Goal: Task Accomplishment & Management: Manage account settings

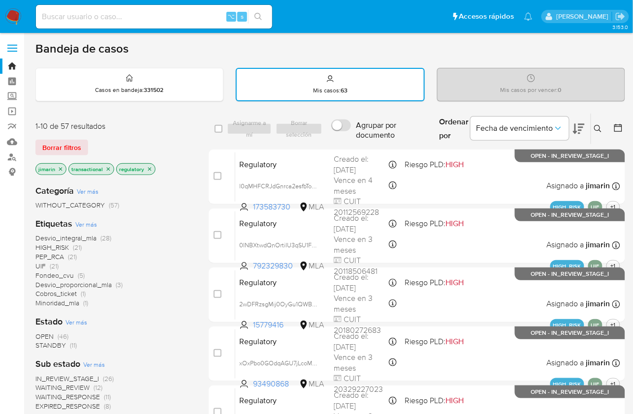
click at [601, 130] on icon at bounding box center [598, 129] width 8 height 8
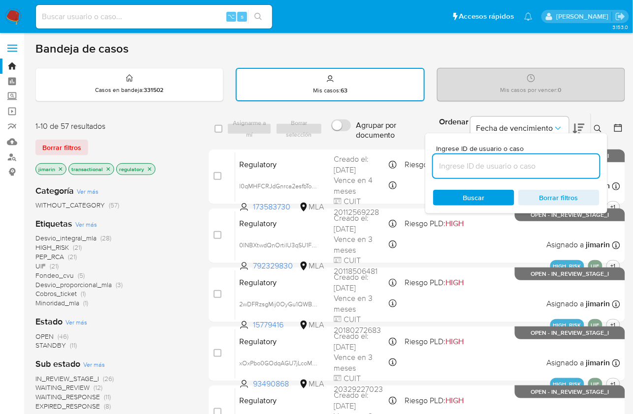
click at [539, 164] on input at bounding box center [516, 166] width 166 height 13
type input "208612098"
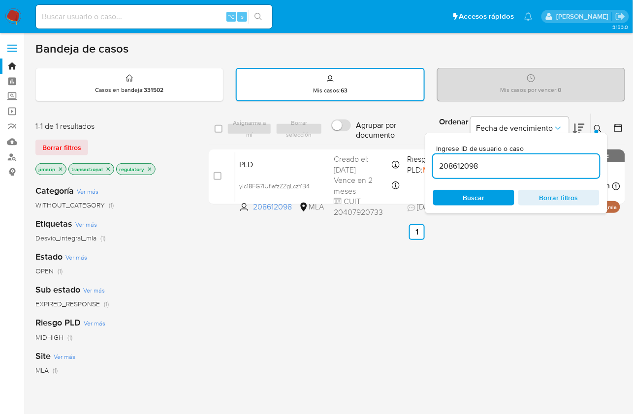
click at [598, 132] on div at bounding box center [596, 132] width 4 height 4
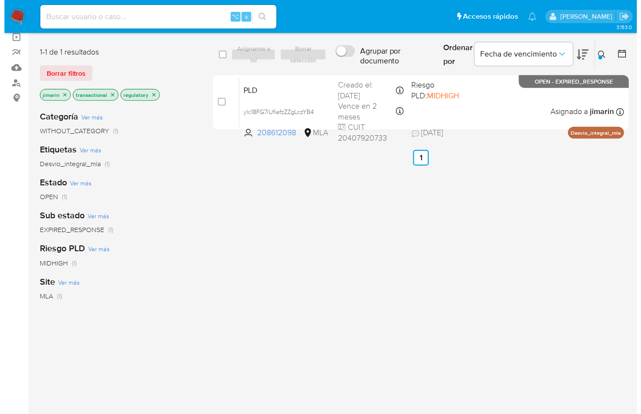
scroll to position [75, 0]
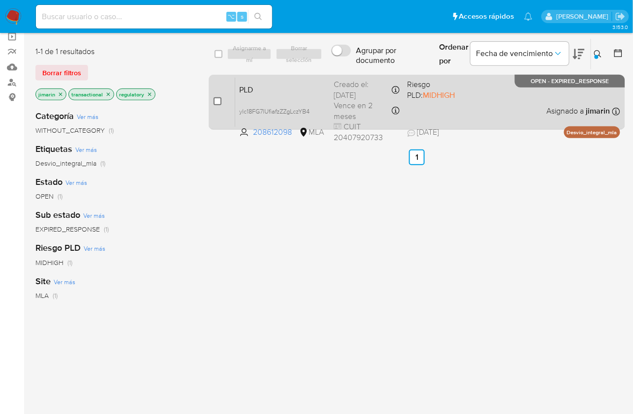
click at [218, 97] on input "checkbox" at bounding box center [218, 101] width 8 height 8
checkbox input "true"
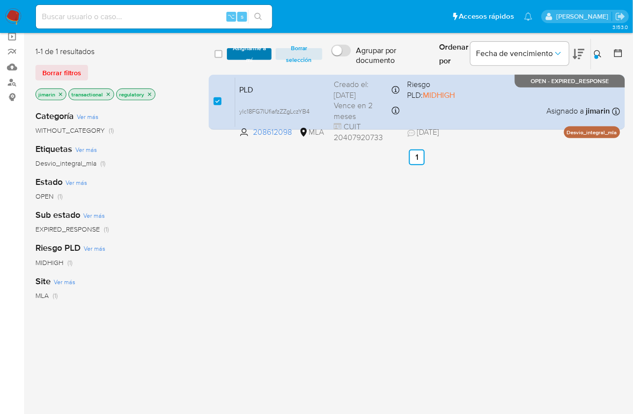
click at [247, 59] on span "Asignarme a mí" at bounding box center [249, 54] width 35 height 10
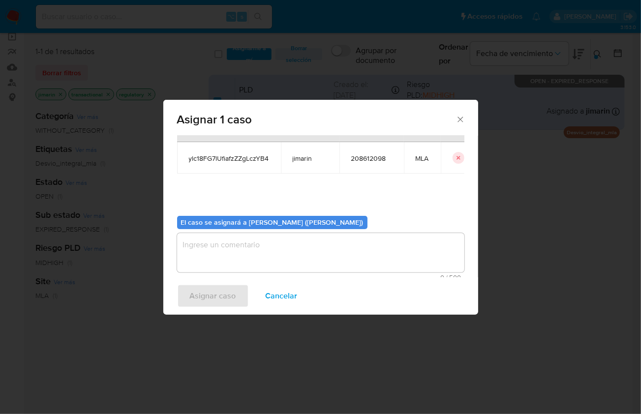
scroll to position [50, 0]
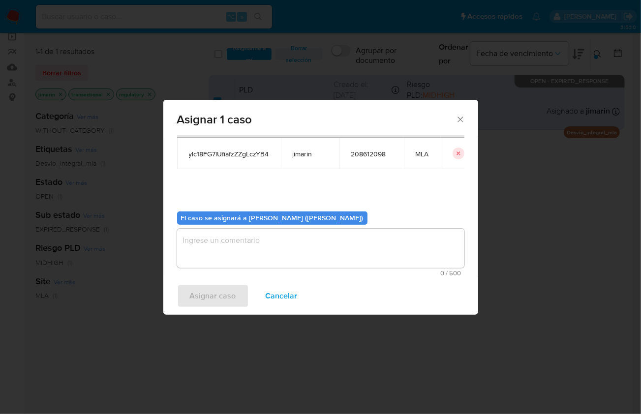
click at [250, 249] on textarea "assign-modal" at bounding box center [320, 248] width 287 height 39
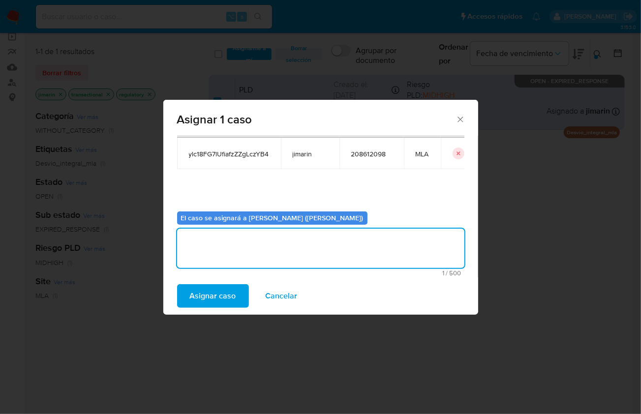
click at [206, 312] on div "Asignar caso Cancelar" at bounding box center [320, 296] width 315 height 37
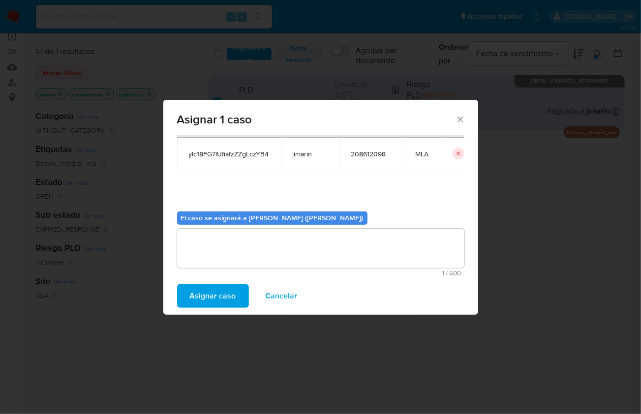
click at [209, 303] on span "Asignar caso" at bounding box center [213, 296] width 46 height 22
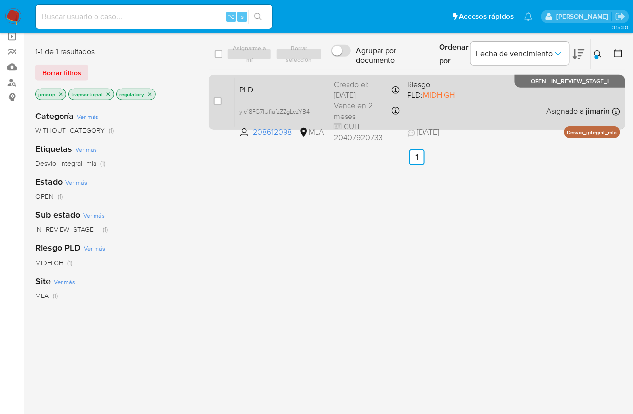
click at [433, 103] on div "PLD ylc18FG7lUfiafzZZgLczYB4 208612098 MLA Riesgo PLD: MIDHIGH Creado el: 12/07…" at bounding box center [427, 102] width 385 height 50
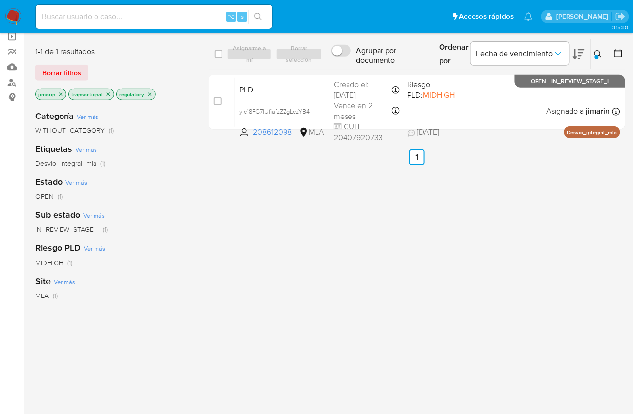
click at [597, 53] on icon at bounding box center [598, 54] width 8 height 8
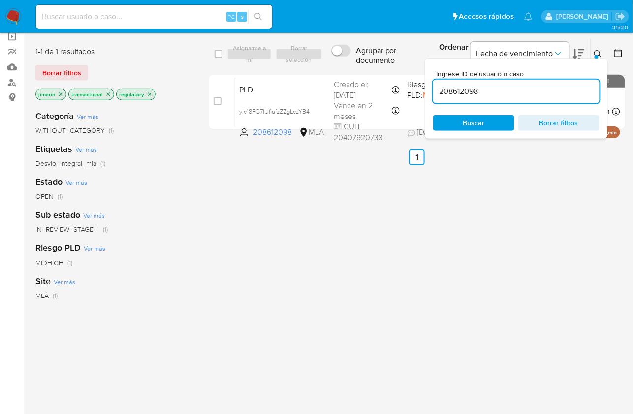
click at [531, 96] on input "208612098" at bounding box center [516, 91] width 166 height 13
type input "219115250"
click at [592, 54] on button at bounding box center [599, 54] width 16 height 12
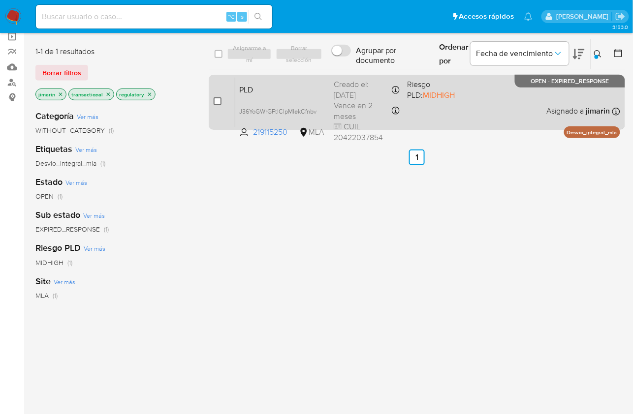
click at [214, 103] on input "checkbox" at bounding box center [218, 101] width 8 height 8
checkbox input "true"
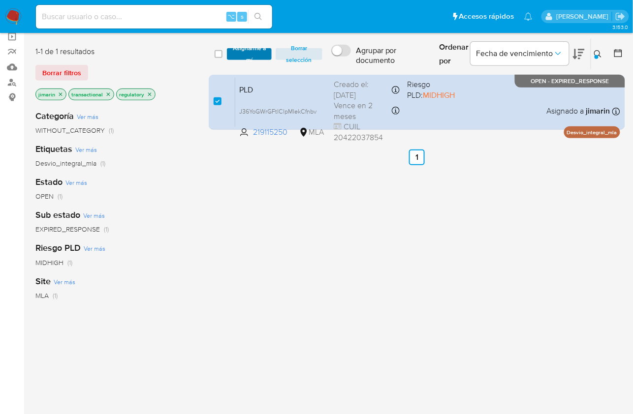
click at [240, 56] on span "Asignarme a mí" at bounding box center [249, 54] width 35 height 10
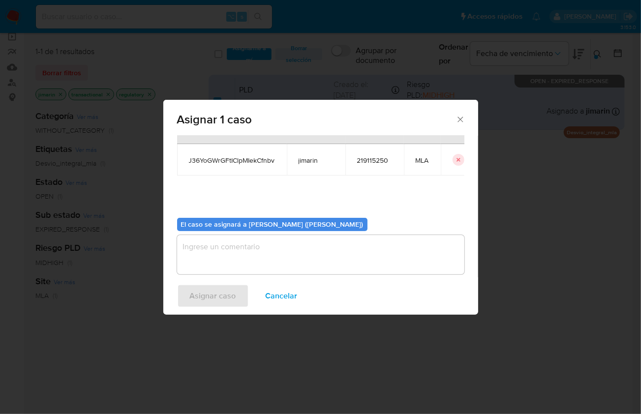
scroll to position [50, 0]
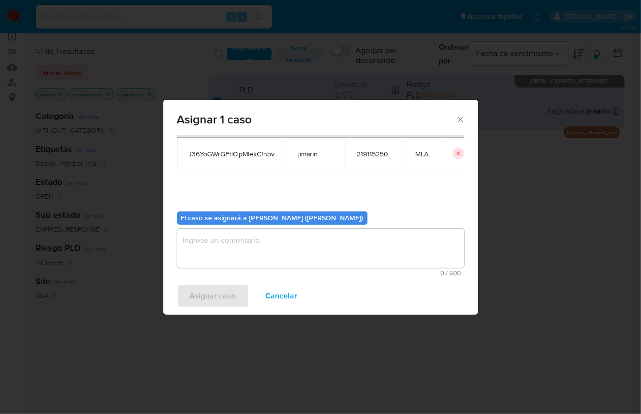
click at [267, 244] on textarea "assign-modal" at bounding box center [320, 248] width 287 height 39
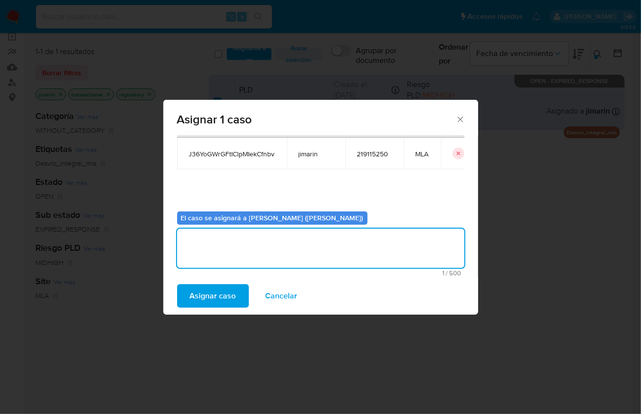
click at [223, 291] on span "Asignar caso" at bounding box center [213, 296] width 46 height 22
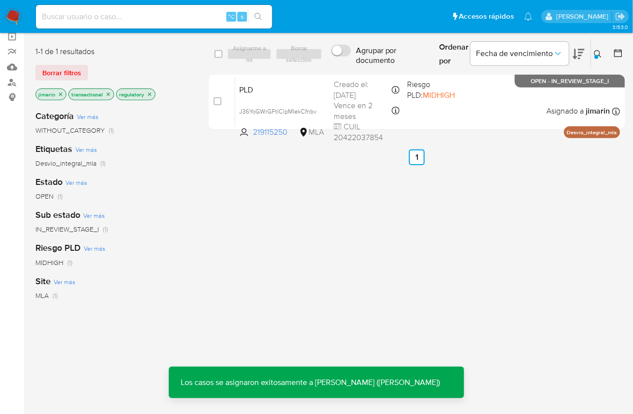
click at [149, 94] on icon "close-filter" at bounding box center [150, 95] width 6 height 6
click at [110, 94] on p "transactional" at bounding box center [91, 94] width 45 height 11
click at [102, 94] on p "transactional" at bounding box center [91, 94] width 45 height 11
click at [108, 93] on icon "close-filter" at bounding box center [108, 95] width 6 height 6
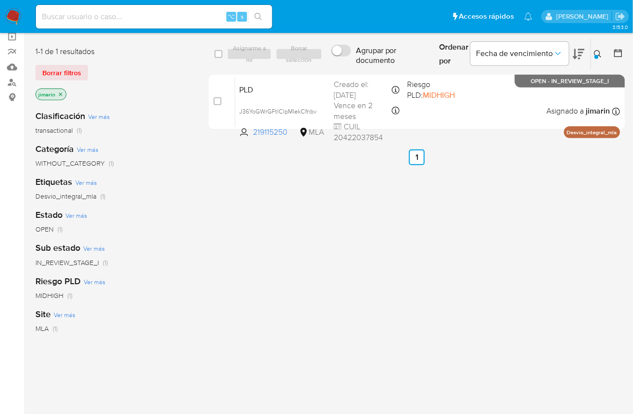
click at [61, 93] on icon "close-filter" at bounding box center [61, 95] width 6 height 6
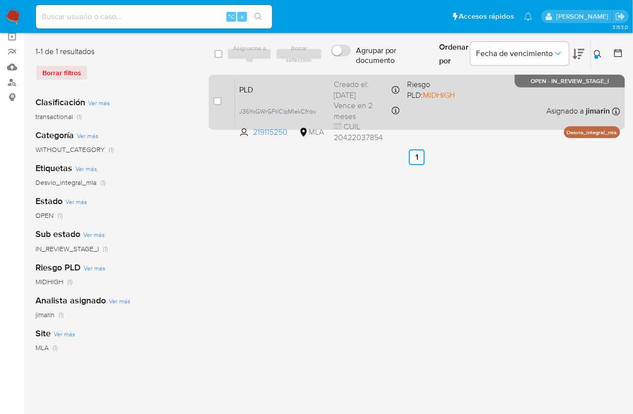
click at [466, 116] on div "PLD J36YoGWrGFtIClpMIekCfnbv 219115250 MLA Riesgo PLD: MIDHIGH Creado el: 12/07…" at bounding box center [427, 102] width 385 height 50
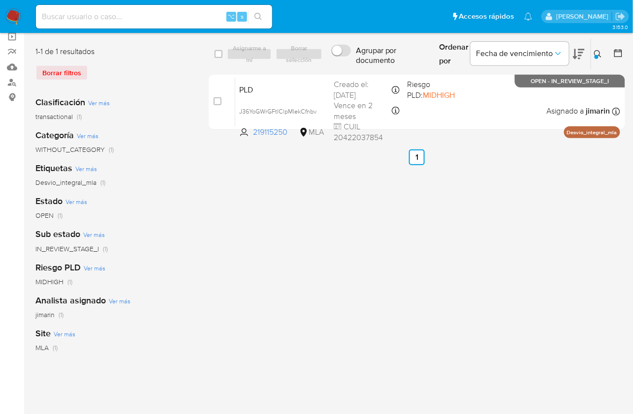
click at [607, 57] on div "Ordenar por Fecha de vencimiento No es posible ordenar los resultados mientras …" at bounding box center [528, 54] width 194 height 31
click at [594, 54] on icon at bounding box center [598, 54] width 8 height 8
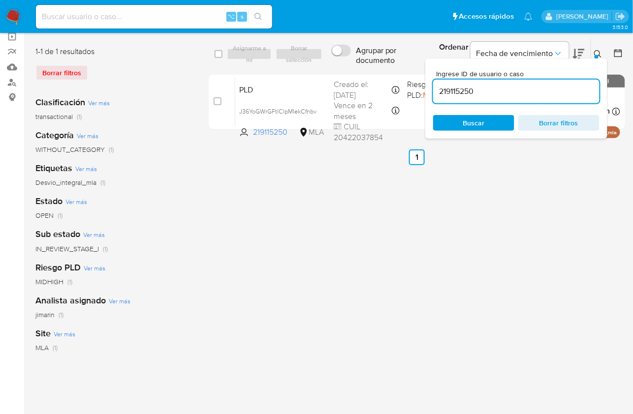
click at [541, 97] on div "219115250" at bounding box center [516, 92] width 166 height 24
click at [549, 89] on input "219115250" at bounding box center [516, 91] width 166 height 13
paste input "31955157"
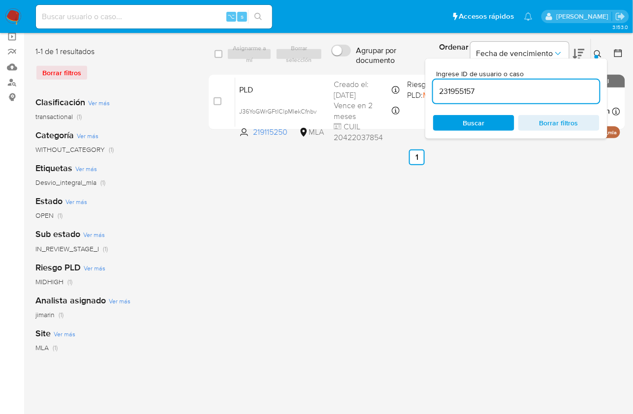
type input "231955157"
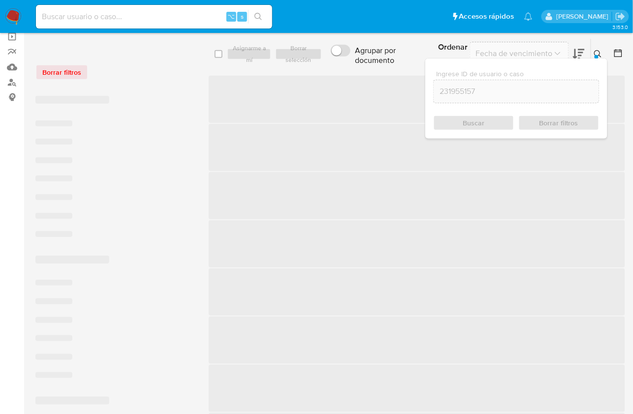
click at [596, 53] on icon at bounding box center [598, 54] width 8 height 8
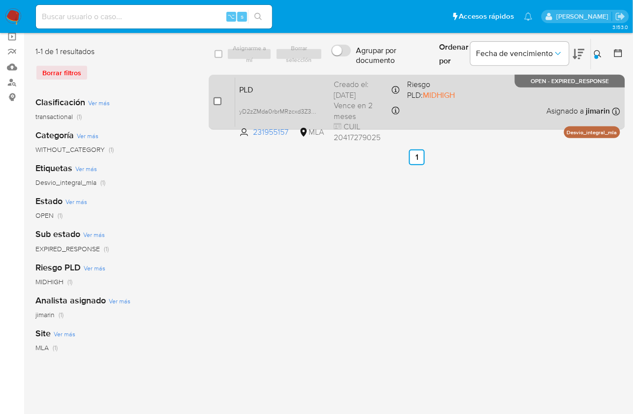
click at [219, 97] on input "checkbox" at bounding box center [218, 101] width 8 height 8
checkbox input "true"
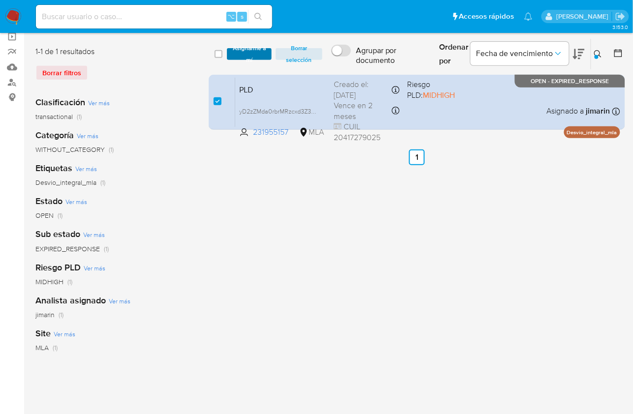
click at [252, 59] on span "Asignarme a mí" at bounding box center [249, 54] width 35 height 10
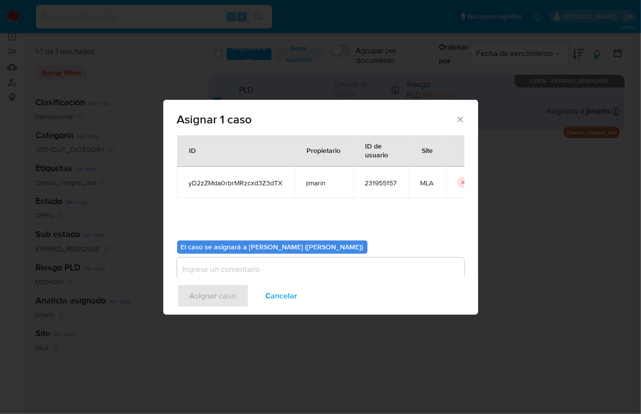
scroll to position [50, 0]
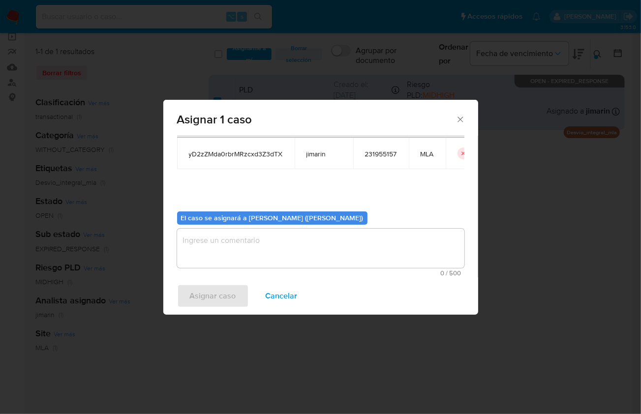
click at [248, 244] on textarea "assign-modal" at bounding box center [320, 248] width 287 height 39
click at [209, 294] on span "Asignar caso" at bounding box center [213, 296] width 46 height 22
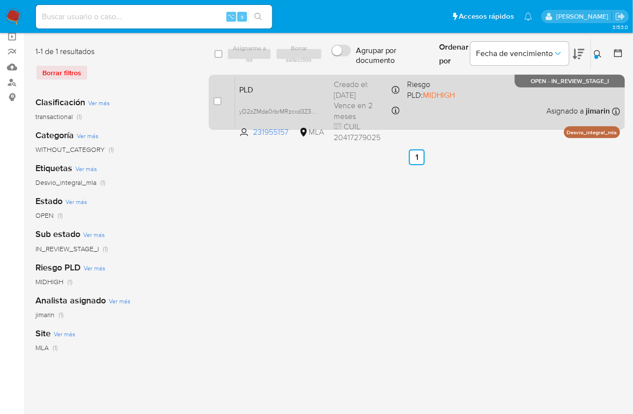
click at [492, 111] on div "PLD yD2zZMda0rbrMRzcxd3Z3dTX 231955157 MLA Riesgo PLD: MIDHIGH Creado el: 12/07…" at bounding box center [427, 102] width 385 height 50
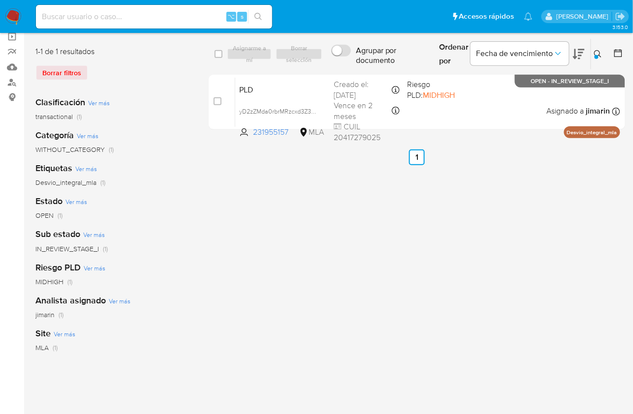
click at [597, 53] on icon at bounding box center [598, 54] width 8 height 8
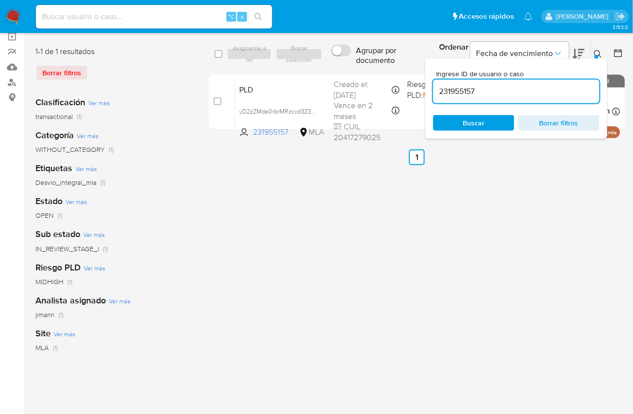
click at [544, 92] on input "231955157" at bounding box center [516, 91] width 166 height 13
type input "209185610"
click at [598, 53] on icon at bounding box center [598, 54] width 8 height 8
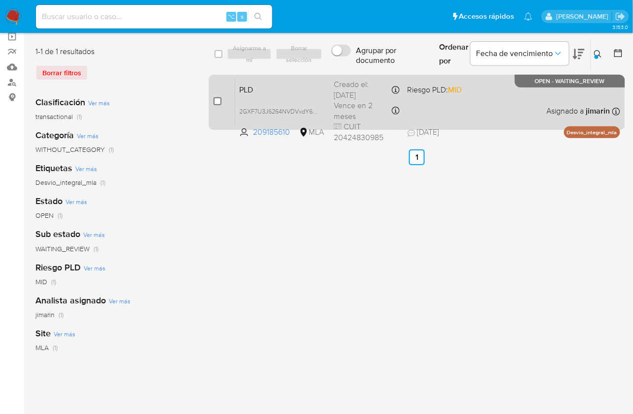
click at [220, 103] on input "checkbox" at bounding box center [218, 101] width 8 height 8
checkbox input "true"
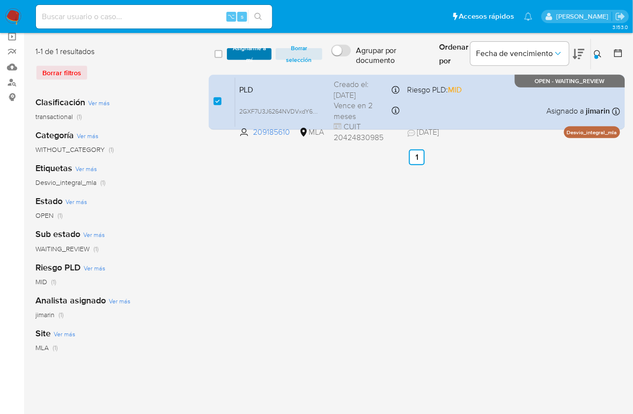
click at [250, 58] on span "Asignarme a mí" at bounding box center [249, 54] width 35 height 10
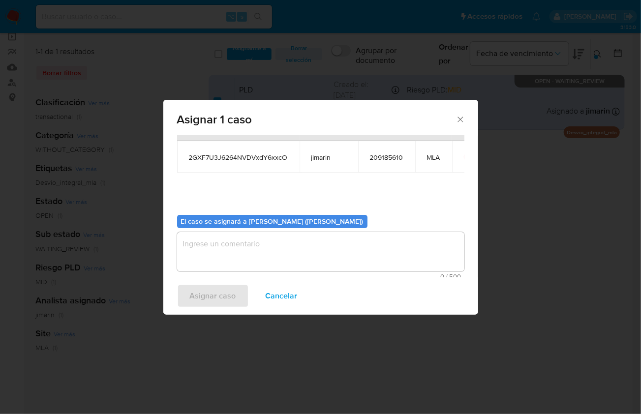
scroll to position [50, 0]
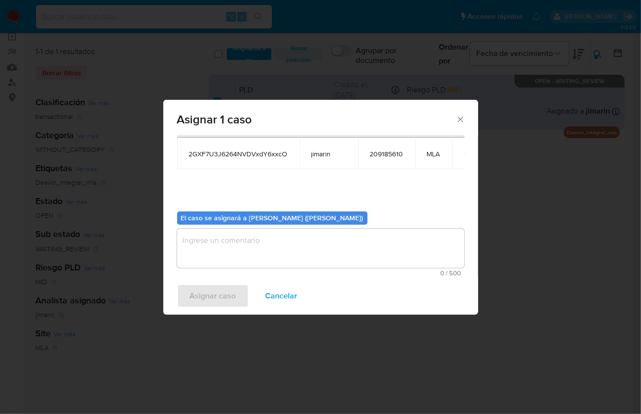
click at [276, 260] on textarea "assign-modal" at bounding box center [320, 248] width 287 height 39
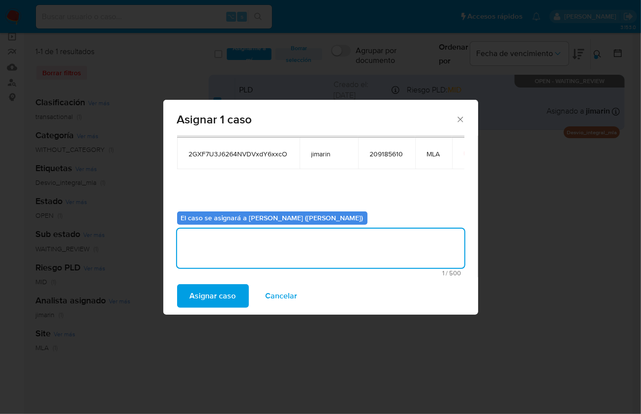
click at [210, 303] on span "Asignar caso" at bounding box center [213, 296] width 46 height 22
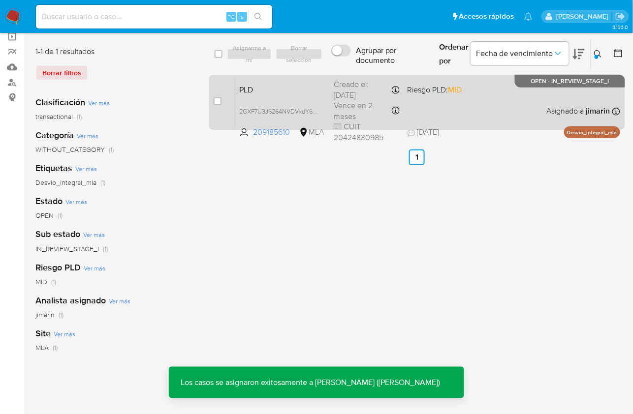
click at [469, 96] on div "PLD 2GXF7U3J6264NVDVxdY6xxcO 209185610 MLA Riesgo PLD: MID Creado el: 12/07/202…" at bounding box center [427, 102] width 385 height 50
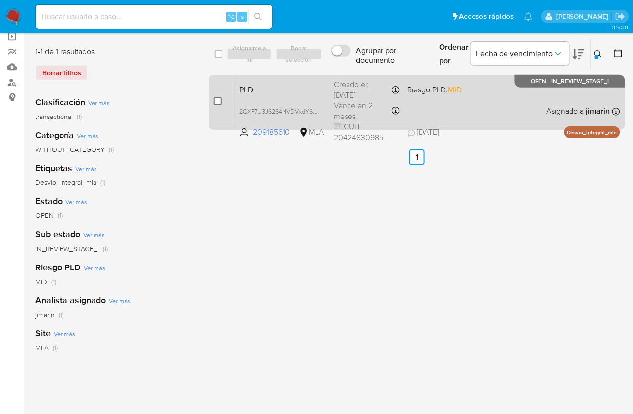
click at [216, 101] on input "checkbox" at bounding box center [218, 101] width 8 height 8
checkbox input "true"
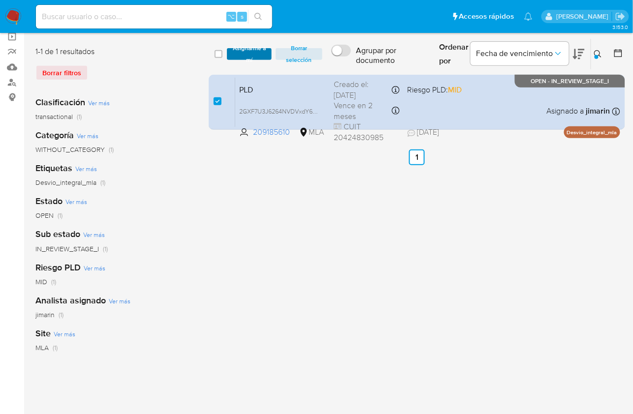
click at [246, 54] on span "Asignarme a mí" at bounding box center [249, 54] width 35 height 10
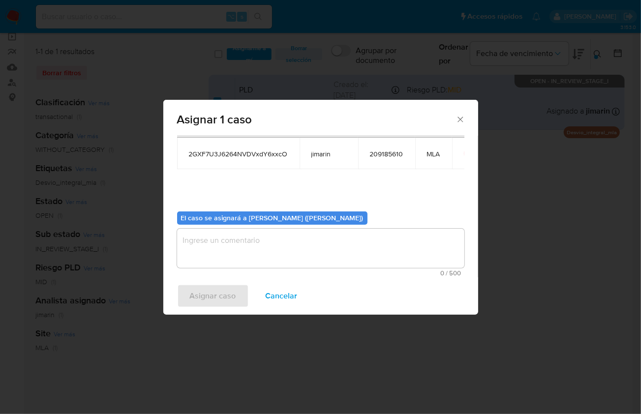
click at [259, 235] on textarea "assign-modal" at bounding box center [320, 248] width 287 height 39
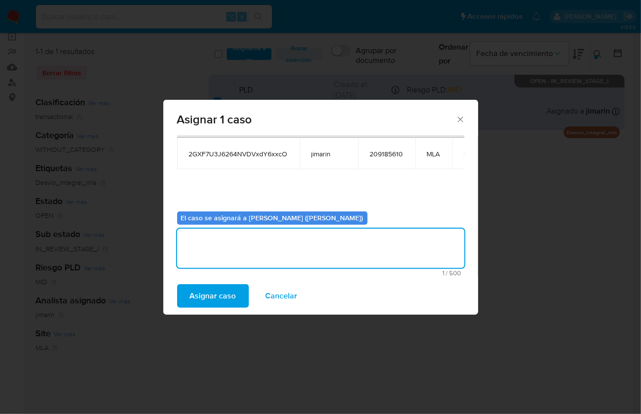
click at [210, 303] on span "Asignar caso" at bounding box center [213, 296] width 46 height 22
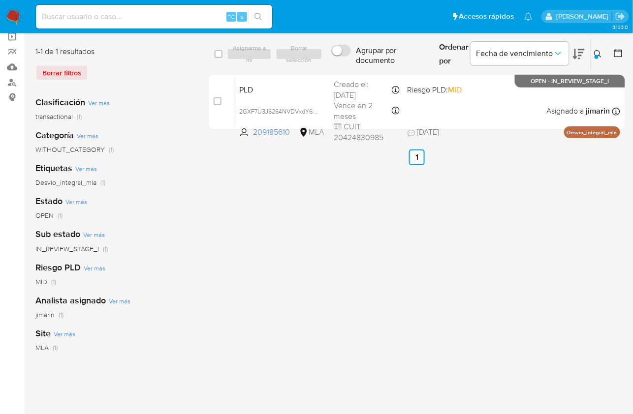
click at [597, 50] on icon at bounding box center [598, 54] width 8 height 8
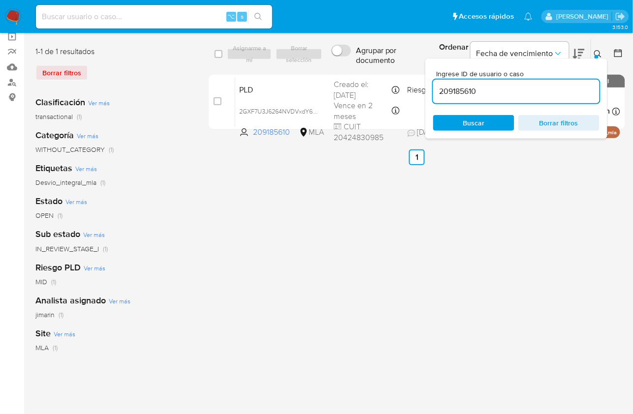
click at [553, 87] on input "209185610" at bounding box center [516, 91] width 166 height 13
type input "248439777"
click at [601, 50] on icon at bounding box center [598, 54] width 8 height 8
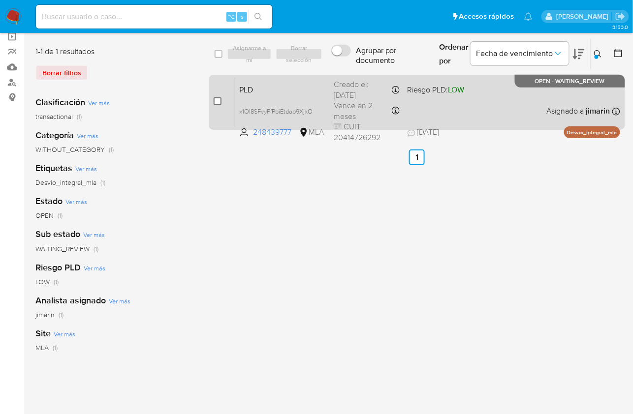
click at [218, 100] on input "checkbox" at bounding box center [218, 101] width 8 height 8
checkbox input "true"
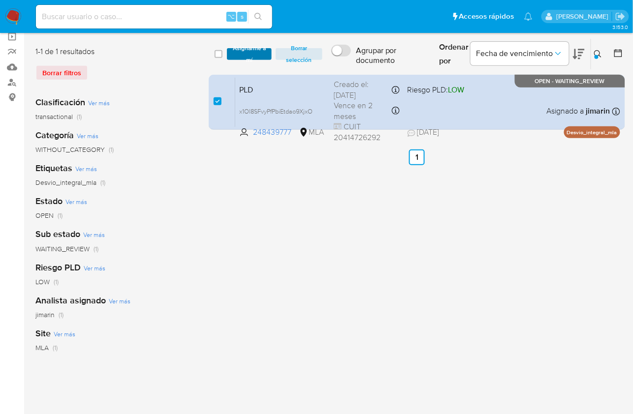
click at [243, 59] on span "Asignarme a mí" at bounding box center [249, 54] width 35 height 10
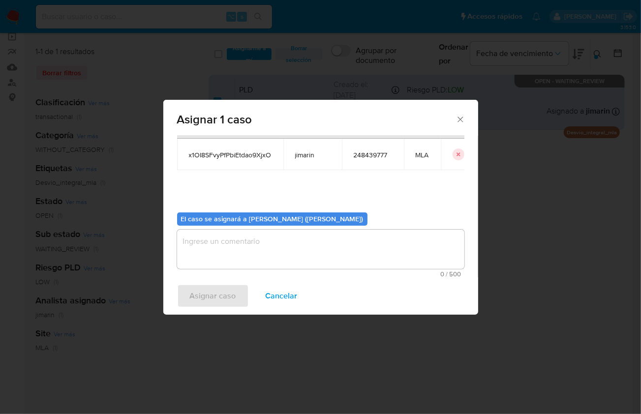
scroll to position [50, 0]
click at [236, 246] on textarea "assign-modal" at bounding box center [320, 248] width 287 height 39
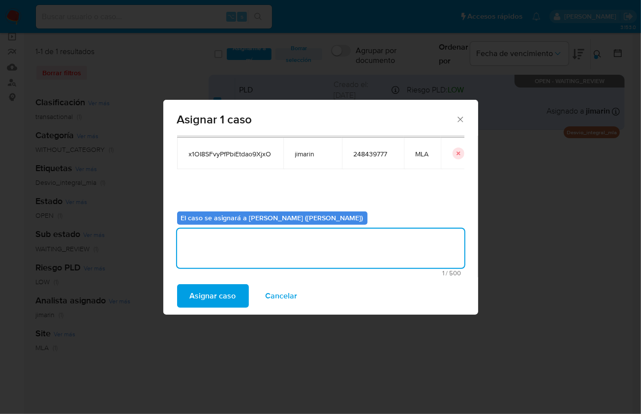
click at [213, 295] on span "Asignar caso" at bounding box center [213, 296] width 46 height 22
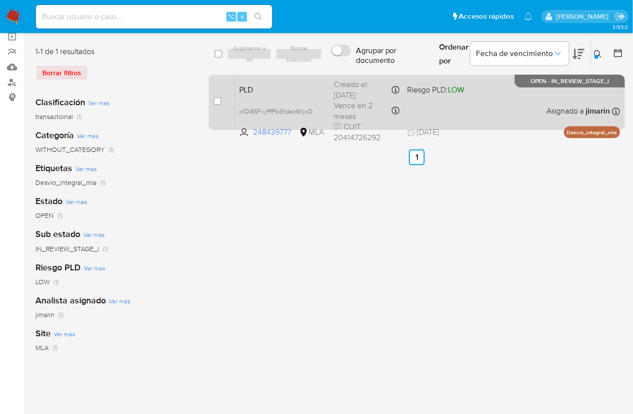
click at [510, 96] on div "PLD x1OI8SFvyPfPbiEtdao9XjxO 248439777 MLA Riesgo PLD: LOW Creado el: 12/07/202…" at bounding box center [427, 102] width 385 height 50
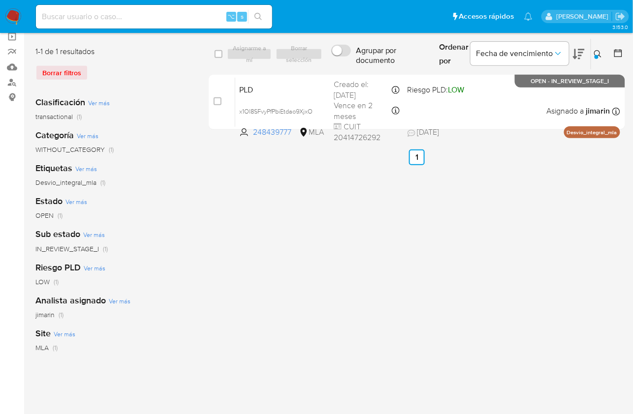
click at [592, 51] on button at bounding box center [599, 54] width 16 height 12
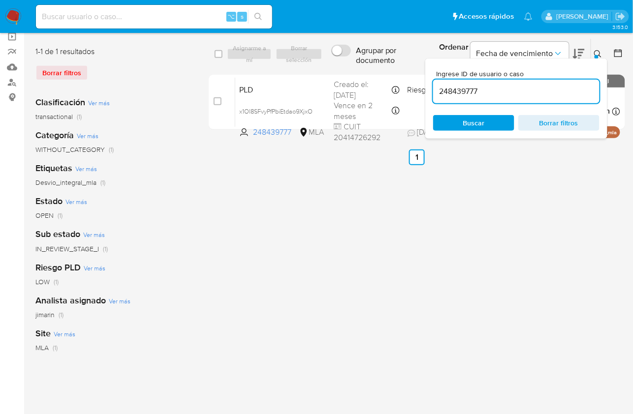
click at [542, 98] on div "248439777" at bounding box center [516, 92] width 166 height 24
click at [539, 88] on input "248439777" at bounding box center [516, 91] width 166 height 13
paste input "36789413"
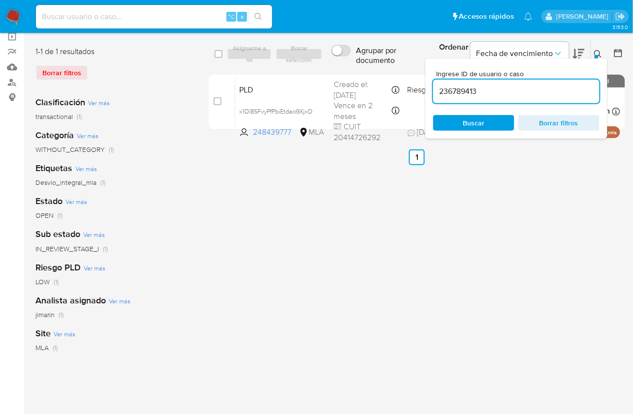
type input "236789413"
click at [596, 54] on icon at bounding box center [598, 54] width 8 height 8
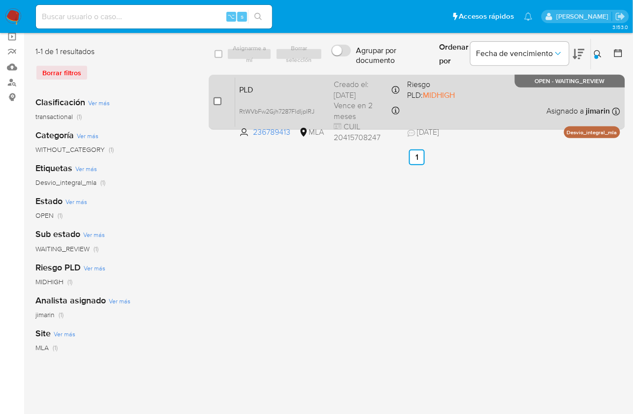
click at [217, 102] on input "checkbox" at bounding box center [218, 101] width 8 height 8
checkbox input "true"
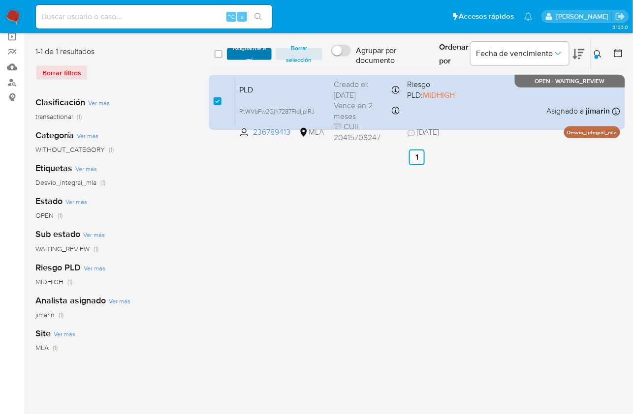
click at [244, 49] on span "Asignarme a mí" at bounding box center [249, 54] width 35 height 10
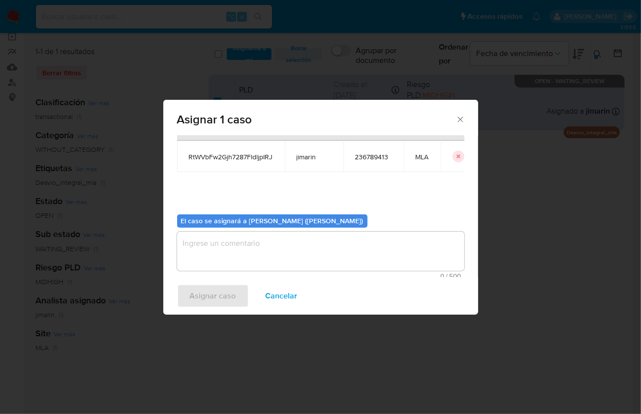
scroll to position [50, 0]
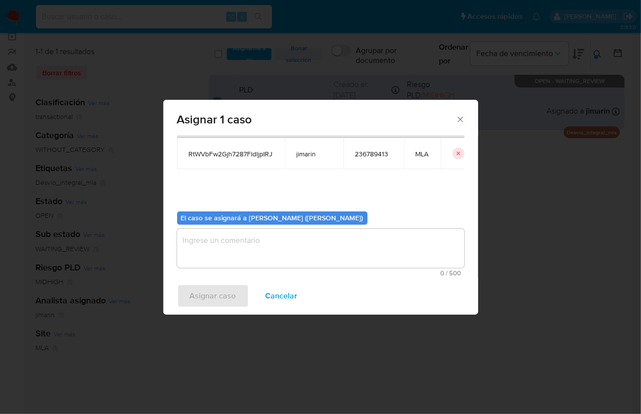
click at [248, 248] on textarea "assign-modal" at bounding box center [320, 248] width 287 height 39
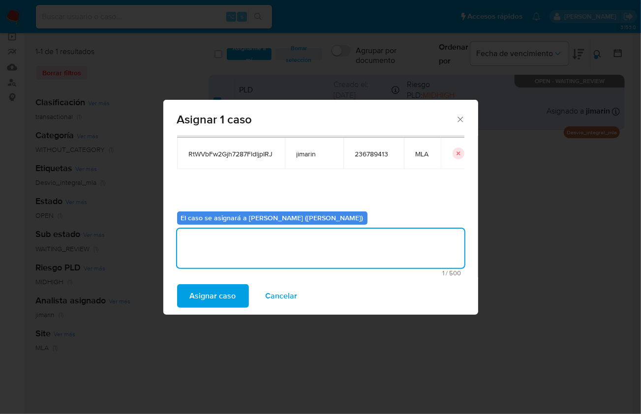
click at [214, 299] on span "Asignar caso" at bounding box center [213, 296] width 46 height 22
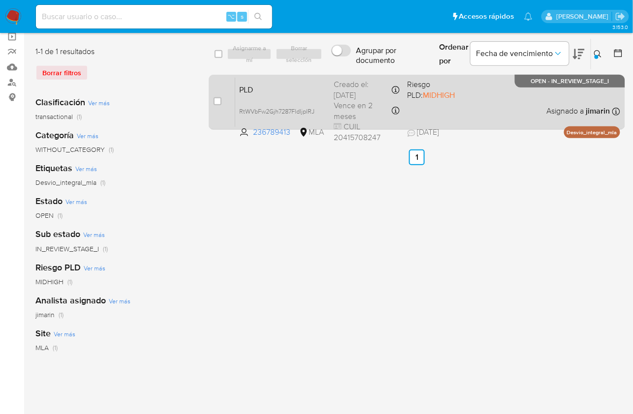
click at [469, 94] on span "Riesgo PLD: MIDHIGH" at bounding box center [439, 88] width 65 height 23
click at [216, 99] on input "checkbox" at bounding box center [218, 101] width 8 height 8
checkbox input "true"
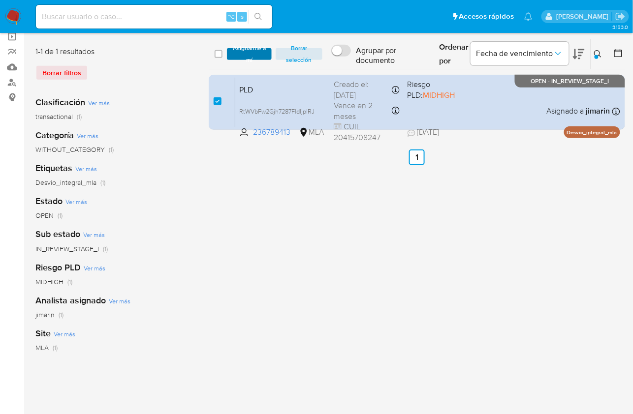
click at [239, 52] on span "Asignarme a mí" at bounding box center [249, 54] width 35 height 10
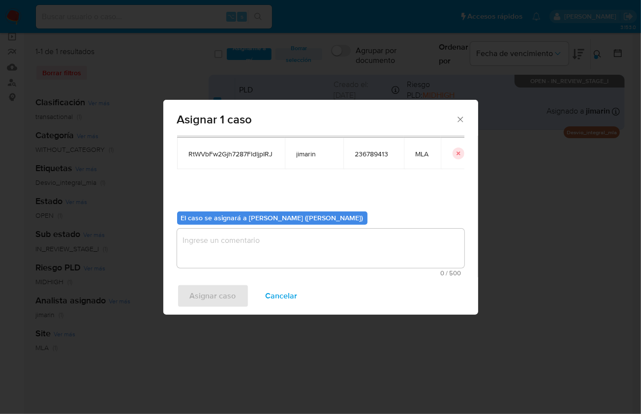
click at [264, 239] on textarea "assign-modal" at bounding box center [320, 248] width 287 height 39
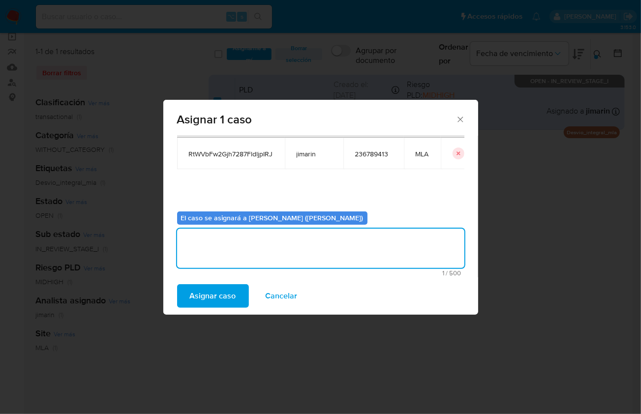
click at [229, 286] on span "Asignar caso" at bounding box center [213, 296] width 46 height 22
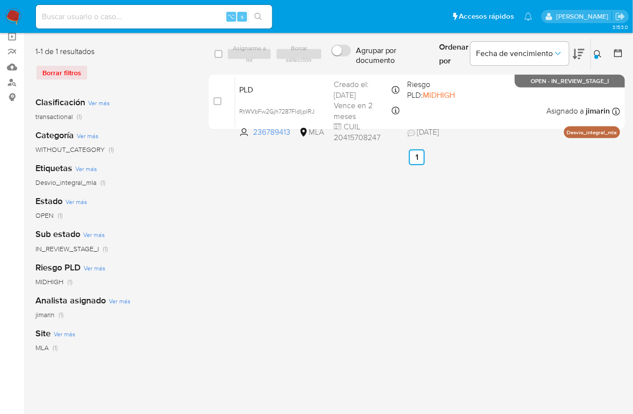
click at [10, 12] on img at bounding box center [13, 16] width 17 height 17
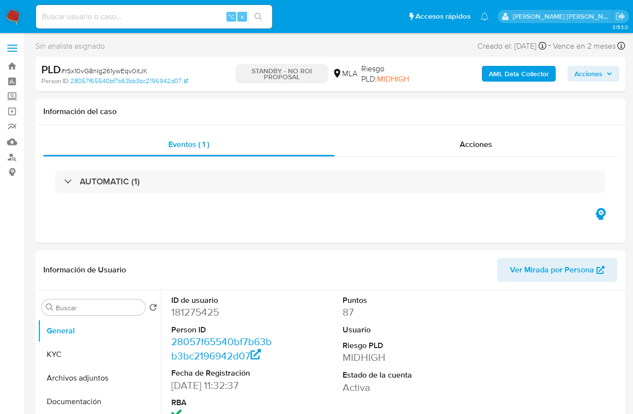
select select "10"
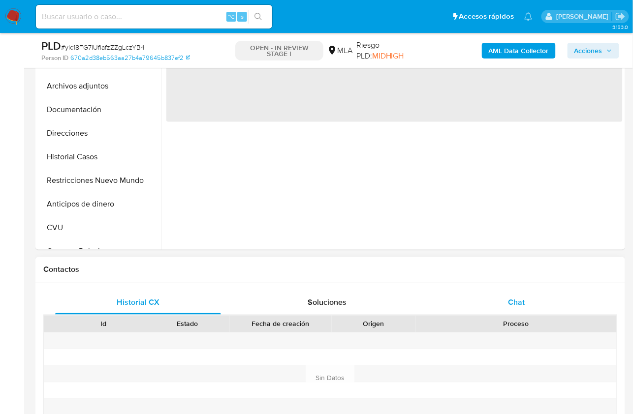
click at [534, 308] on div "Chat" at bounding box center [517, 303] width 166 height 24
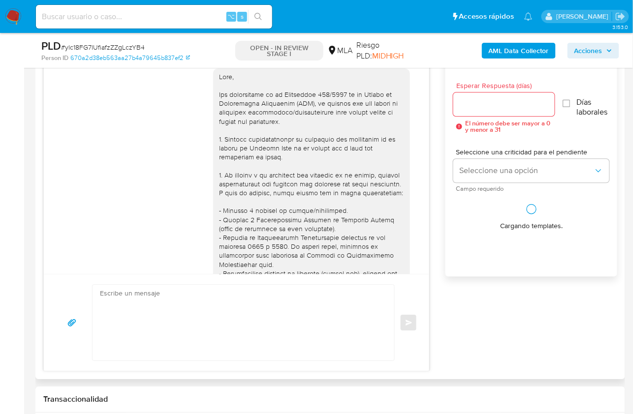
scroll to position [810, 0]
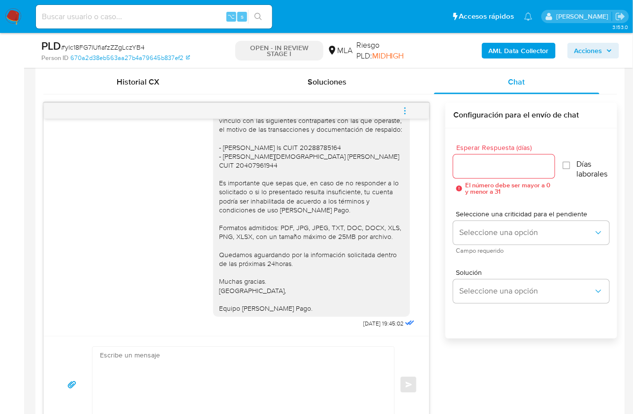
select select "10"
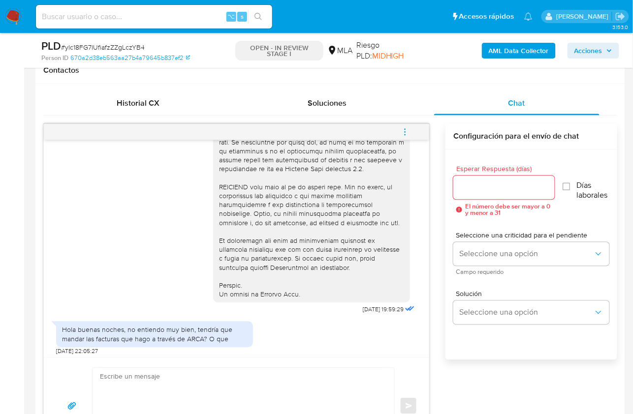
scroll to position [542, 0]
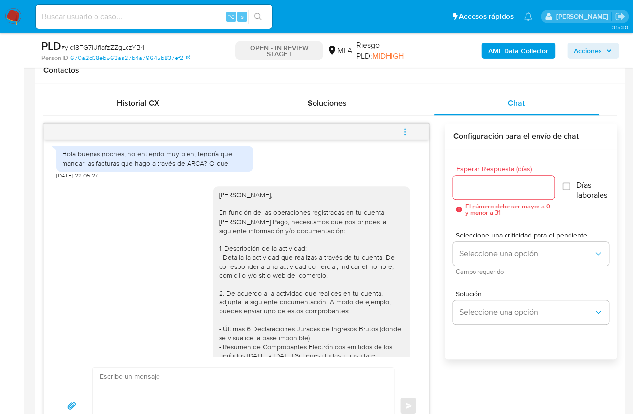
click at [405, 128] on icon "menu-action" at bounding box center [405, 132] width 9 height 9
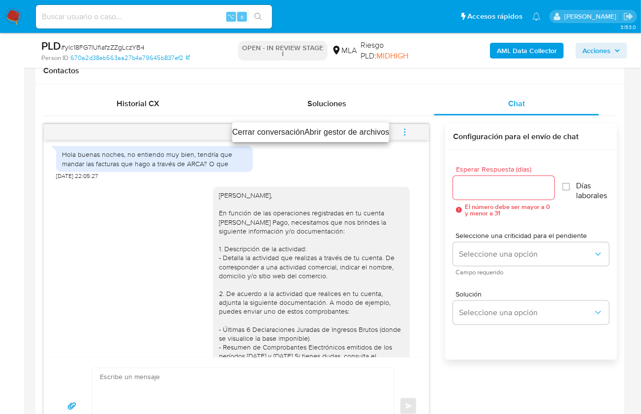
click at [249, 133] on li "Cerrar conversación" at bounding box center [268, 132] width 72 height 12
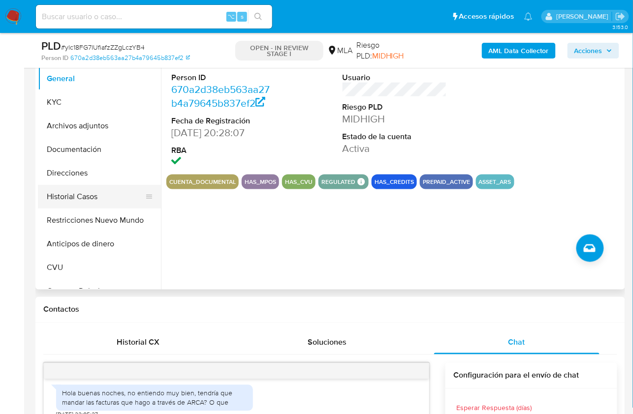
scroll to position [204, 0]
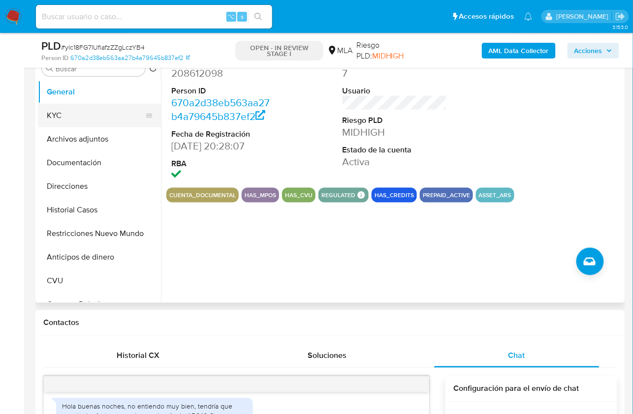
click at [88, 115] on button "KYC" at bounding box center [95, 116] width 115 height 24
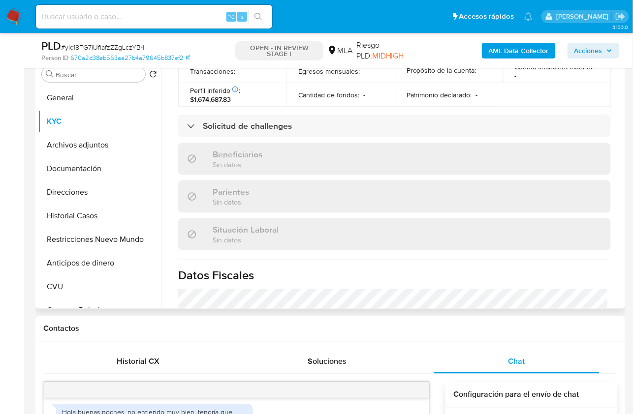
scroll to position [485, 0]
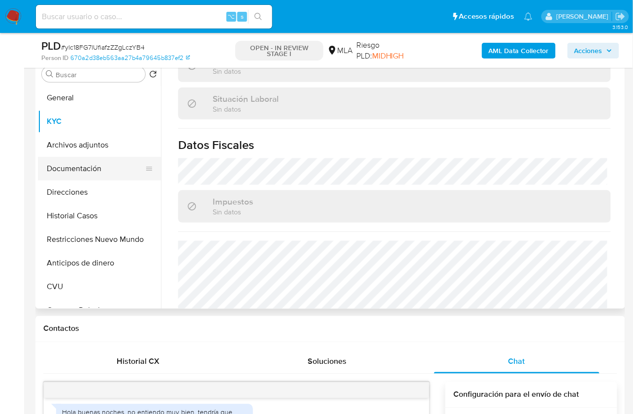
click at [80, 178] on button "Documentación" at bounding box center [95, 169] width 115 height 24
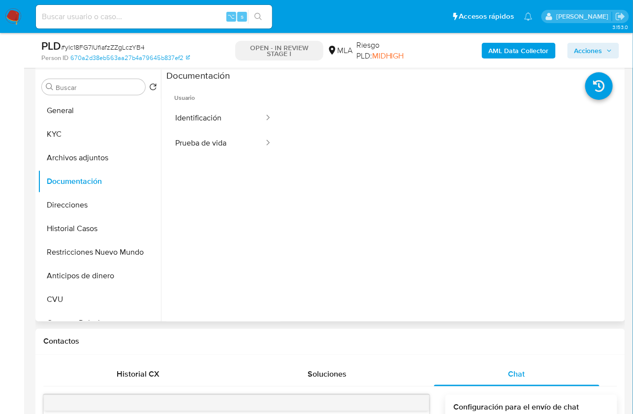
scroll to position [183, 0]
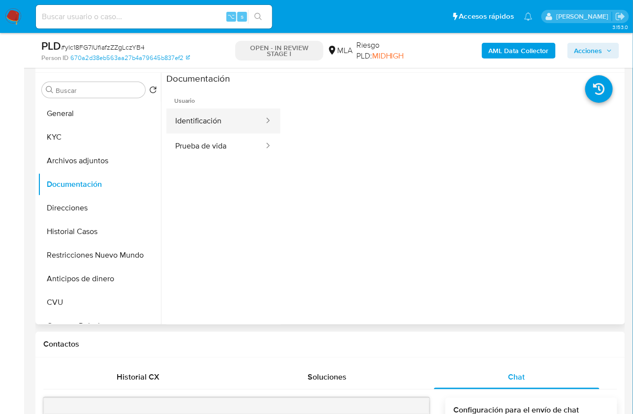
click at [220, 130] on button "Identificación" at bounding box center [215, 121] width 98 height 25
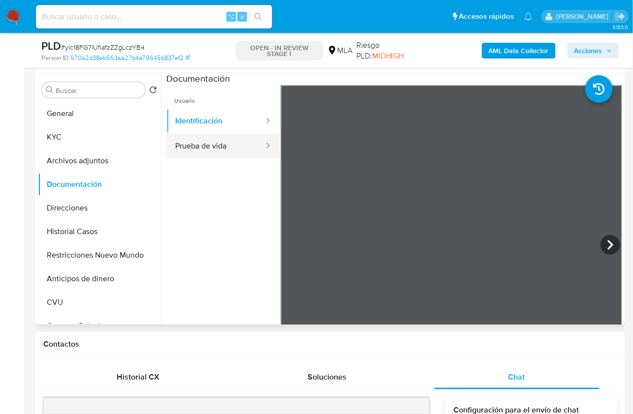
click at [217, 142] on button "Prueba de vida" at bounding box center [215, 146] width 98 height 25
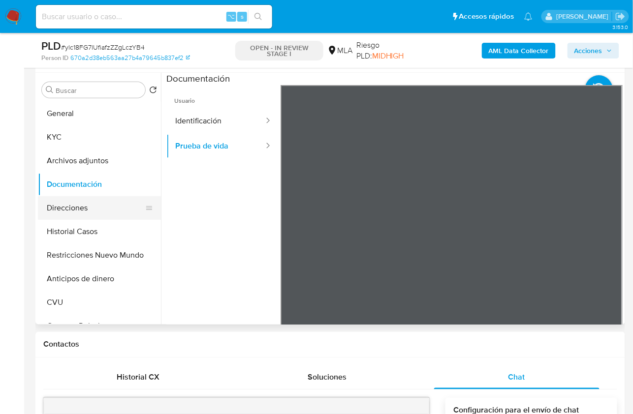
click at [74, 209] on button "Direcciones" at bounding box center [95, 208] width 115 height 24
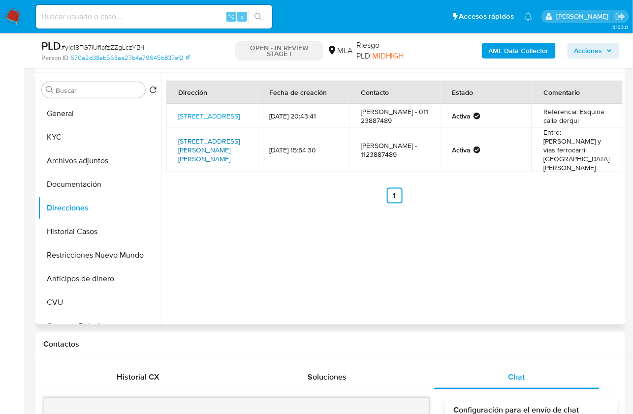
click at [216, 161] on link "General Roca 635, Pilar, Buenos Aires, 1635, Argentina 635" at bounding box center [209, 150] width 62 height 28
click at [199, 117] on link "Calle Tucuman 2967, Presidente Derqui, Buenos Aires, 1635, Argentina 2967" at bounding box center [209, 116] width 62 height 10
click at [88, 147] on button "KYC" at bounding box center [95, 137] width 115 height 24
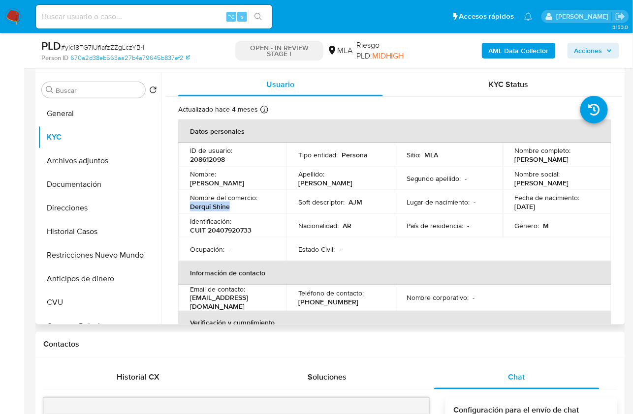
drag, startPoint x: 188, startPoint y: 208, endPoint x: 230, endPoint y: 209, distance: 41.4
click at [230, 209] on td "Nombre del comercio : Derqui Shine" at bounding box center [232, 202] width 108 height 24
copy p "Derqui Shine"
click at [237, 228] on p "CUIT 20407920733" at bounding box center [221, 230] width 62 height 9
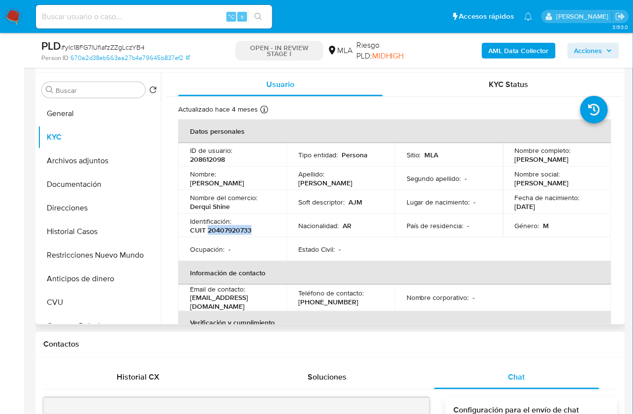
click at [237, 228] on p "CUIT 20407920733" at bounding box center [221, 230] width 62 height 9
copy p "20407920733"
click at [587, 354] on div "Contactos" at bounding box center [330, 345] width 590 height 26
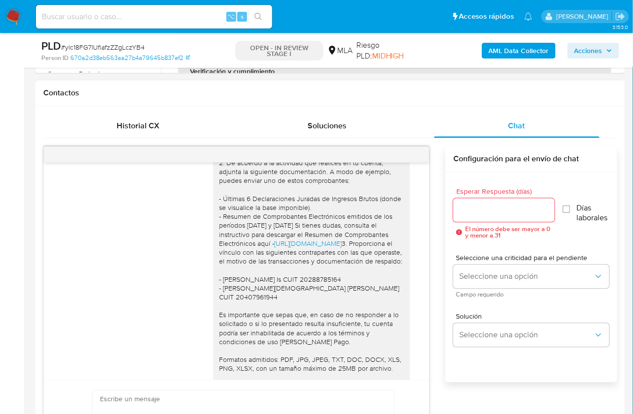
scroll to position [810, 0]
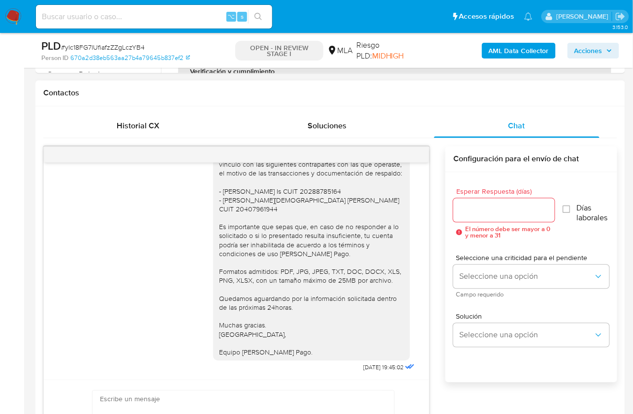
click at [435, 327] on div "17/07/2025 19:59:29 Hola buenas noches, no entiendo muy bien, tendría que manda…" at bounding box center [330, 312] width 574 height 331
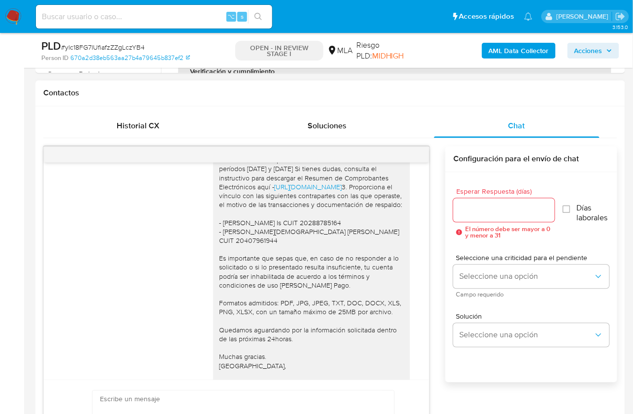
scroll to position [741, 0]
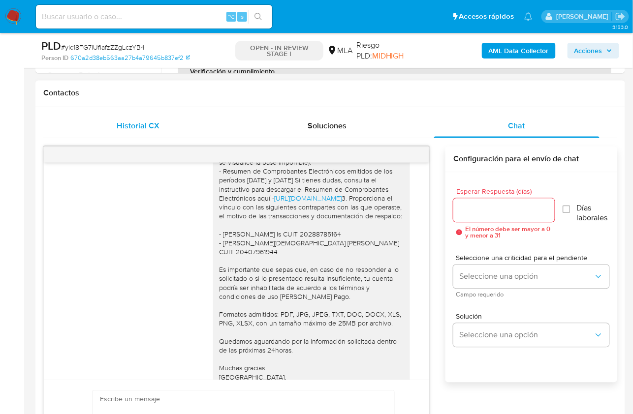
click at [121, 118] on div "Historial CX" at bounding box center [138, 127] width 166 height 24
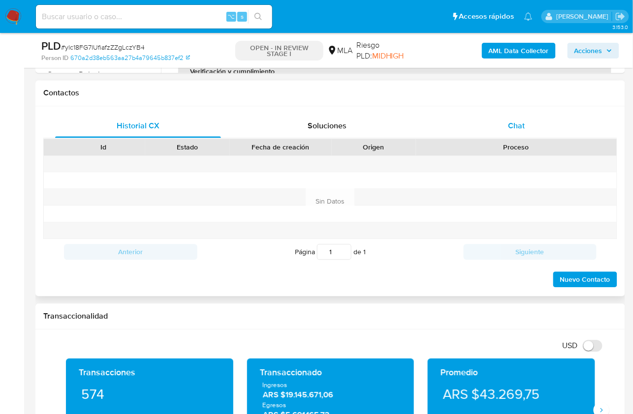
click at [558, 129] on div "Chat" at bounding box center [517, 127] width 166 height 24
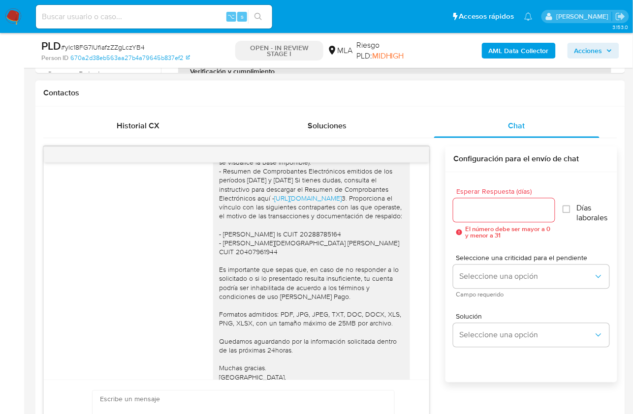
scroll to position [148, 0]
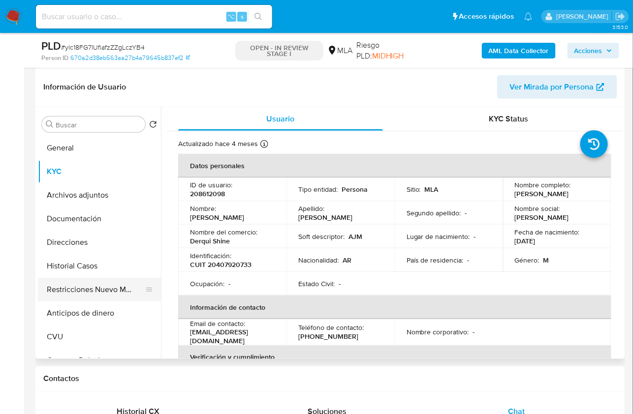
click at [98, 293] on button "Restricciones Nuevo Mundo" at bounding box center [95, 290] width 115 height 24
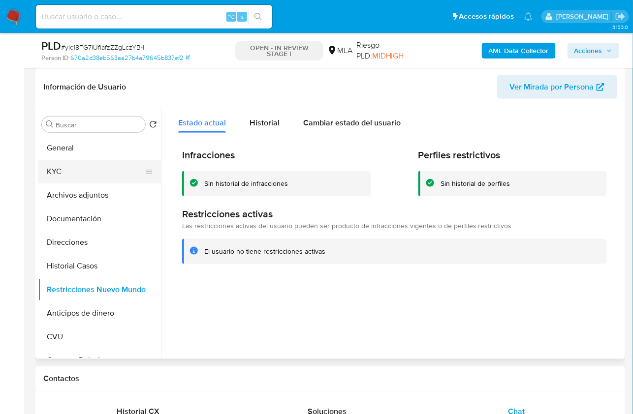
click at [92, 167] on button "KYC" at bounding box center [95, 172] width 115 height 24
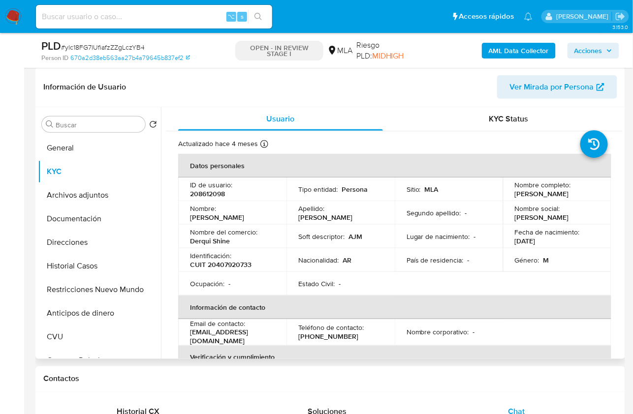
drag, startPoint x: 509, startPoint y: 193, endPoint x: 582, endPoint y: 196, distance: 72.9
click at [582, 196] on td "Nombre completo : Albino Joel Muller" at bounding box center [557, 190] width 108 height 24
copy p "Albino Joel Muller"
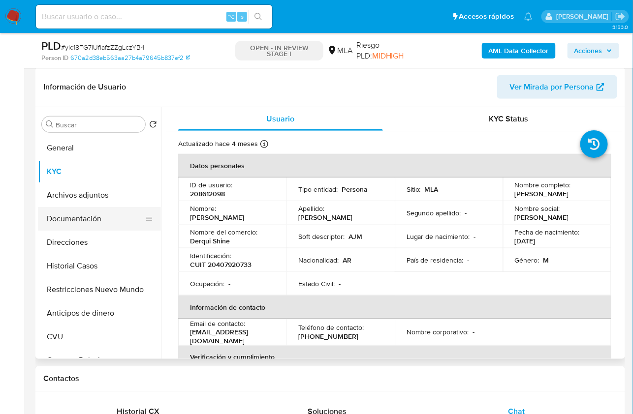
click at [90, 219] on button "Documentación" at bounding box center [95, 219] width 115 height 24
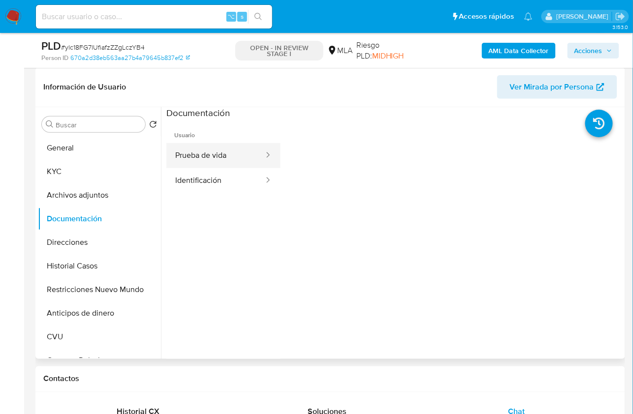
click at [218, 159] on button "Prueba de vida" at bounding box center [215, 155] width 98 height 25
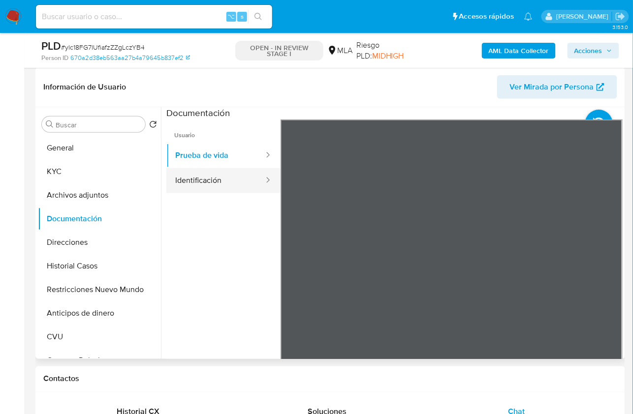
click at [212, 186] on button "Identificación" at bounding box center [215, 180] width 98 height 25
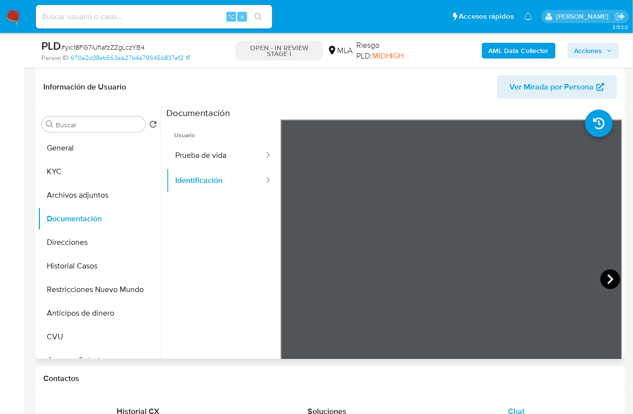
click at [604, 276] on icon at bounding box center [610, 280] width 20 height 20
click at [66, 174] on button "KYC" at bounding box center [95, 172] width 115 height 24
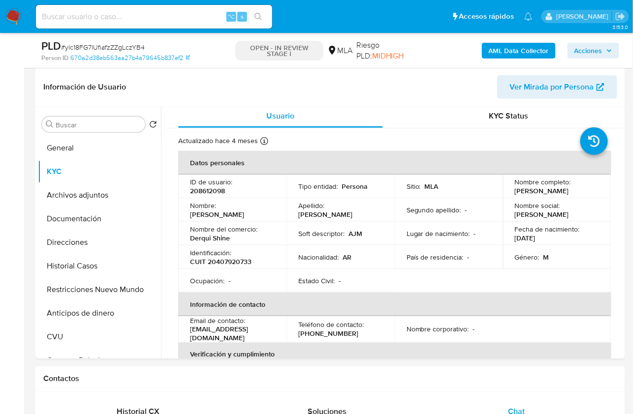
scroll to position [14, 0]
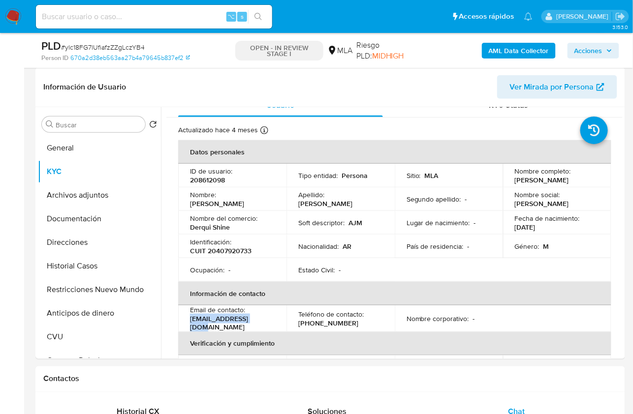
drag, startPoint x: 258, startPoint y: 322, endPoint x: 190, endPoint y: 318, distance: 67.5
click at [186, 322] on td "Email de contacto : joel25198@gmail.com" at bounding box center [232, 319] width 108 height 27
copy p "joel25198@gmail.com"
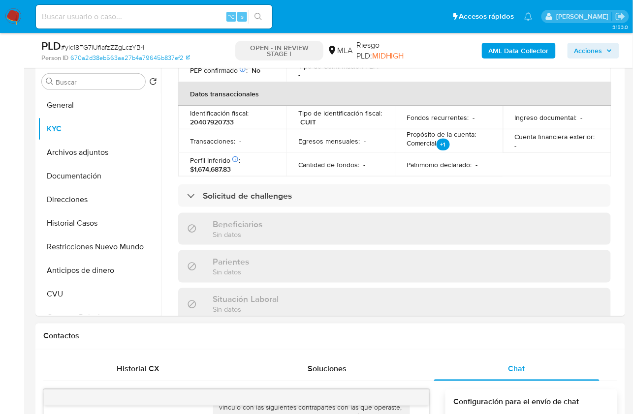
scroll to position [172, 0]
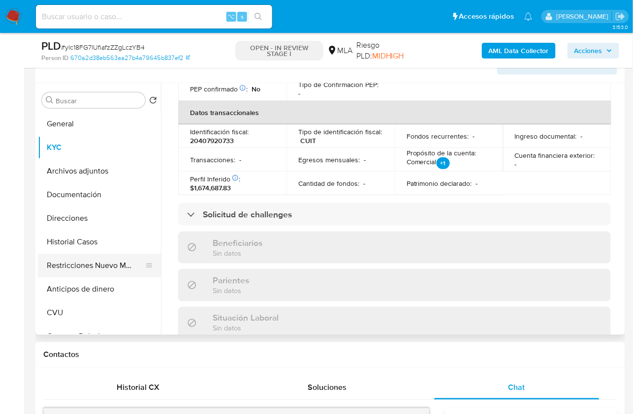
click at [91, 264] on button "Restricciones Nuevo Mundo" at bounding box center [95, 266] width 115 height 24
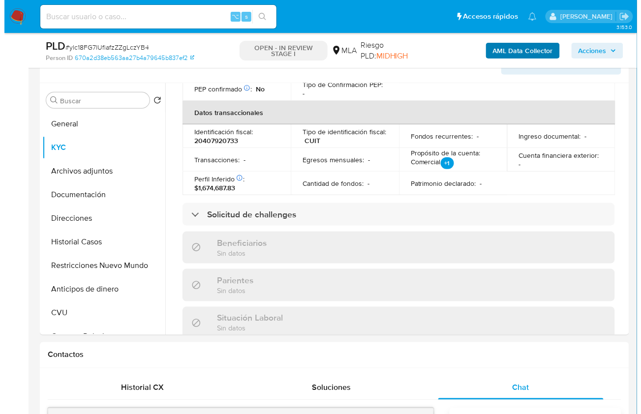
scroll to position [0, 0]
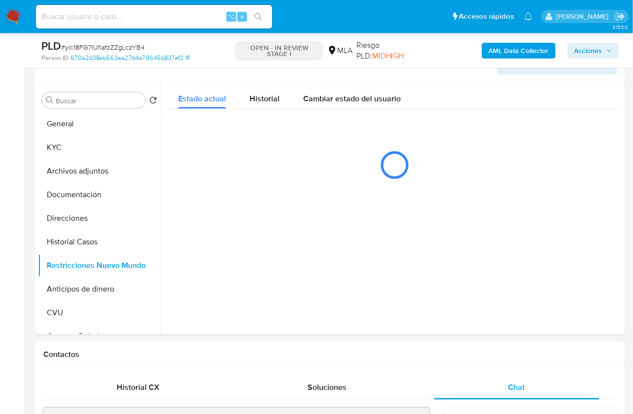
click at [523, 52] on b "AML Data Collector" at bounding box center [519, 51] width 60 height 16
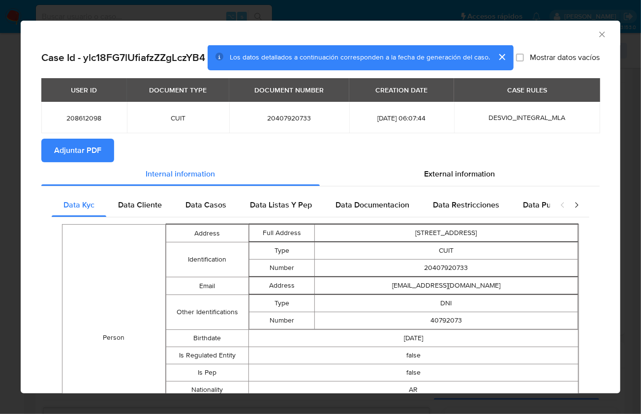
click at [94, 156] on span "Adjuntar PDF" at bounding box center [77, 151] width 47 height 22
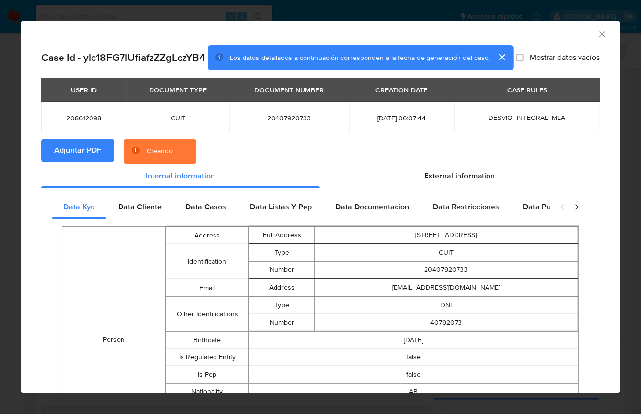
click at [486, 156] on section "Adjuntar PDF Creando" at bounding box center [320, 152] width 559 height 26
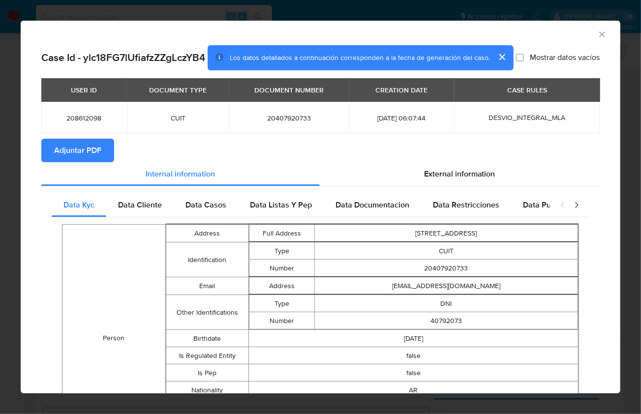
click at [599, 35] on icon "Cerrar ventana" at bounding box center [601, 33] width 5 height 5
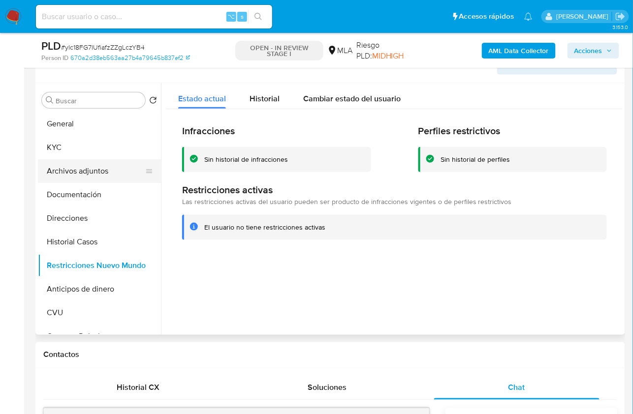
click at [67, 173] on button "Archivos adjuntos" at bounding box center [95, 171] width 115 height 24
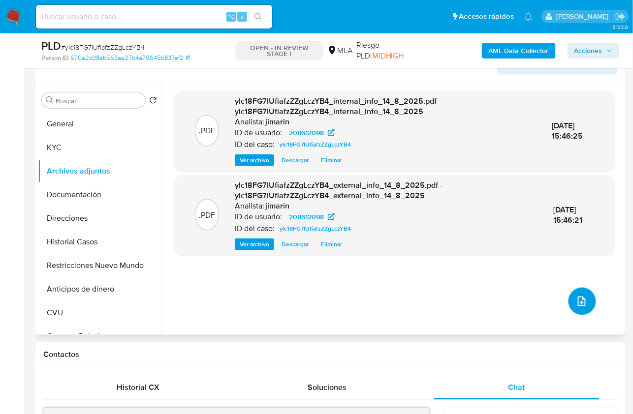
click at [585, 310] on button "upload-file" at bounding box center [582, 302] width 28 height 28
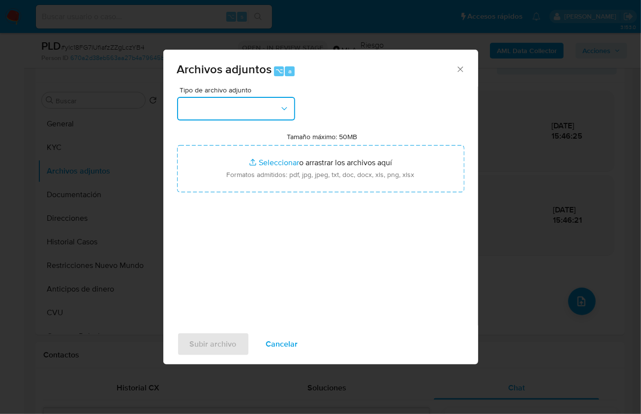
click at [220, 107] on button "button" at bounding box center [236, 109] width 118 height 24
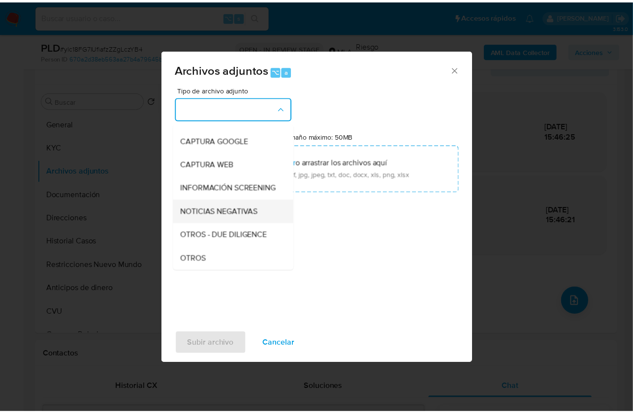
scroll to position [72, 0]
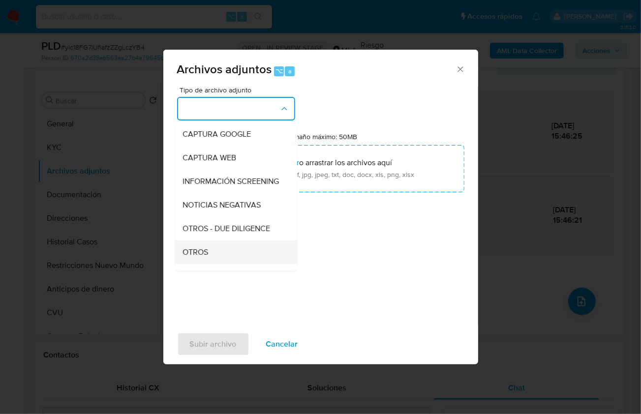
click at [208, 257] on span "OTROS" at bounding box center [196, 252] width 26 height 10
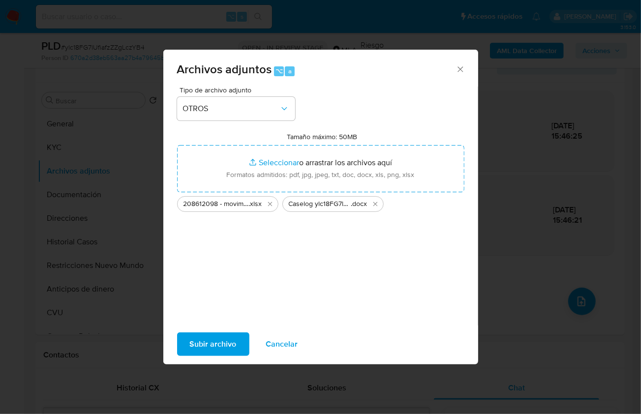
click at [204, 352] on span "Subir archivo" at bounding box center [213, 345] width 47 height 22
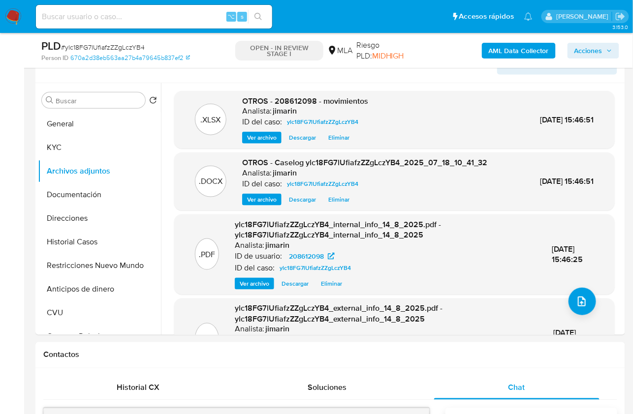
click at [584, 54] on span "Acciones" at bounding box center [588, 51] width 28 height 16
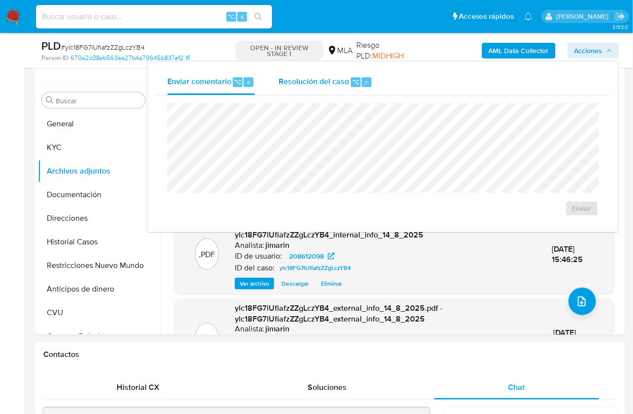
click at [312, 91] on div "Resolución del caso ⌥ r" at bounding box center [326, 82] width 94 height 26
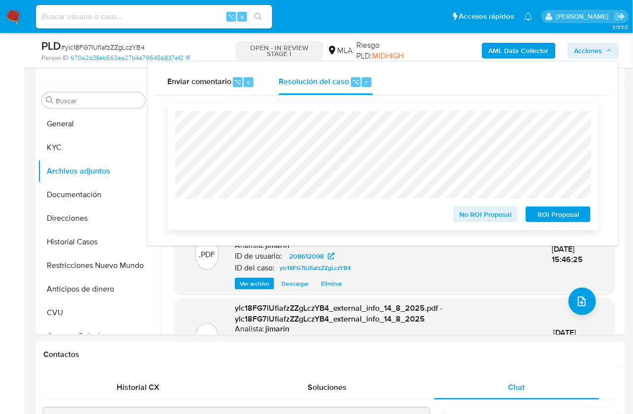
click at [474, 221] on span "No ROI Proposal" at bounding box center [485, 215] width 51 height 14
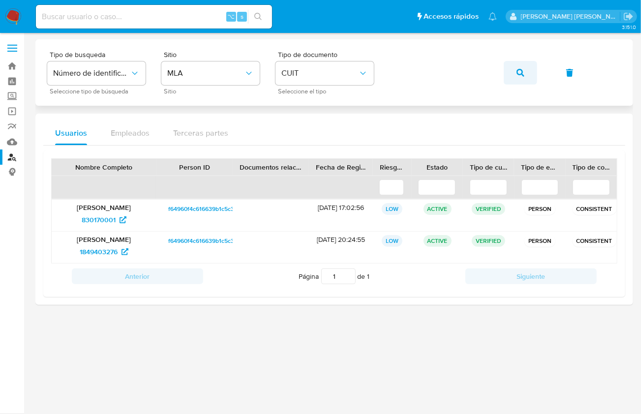
click at [504, 72] on button "button" at bounding box center [520, 73] width 33 height 24
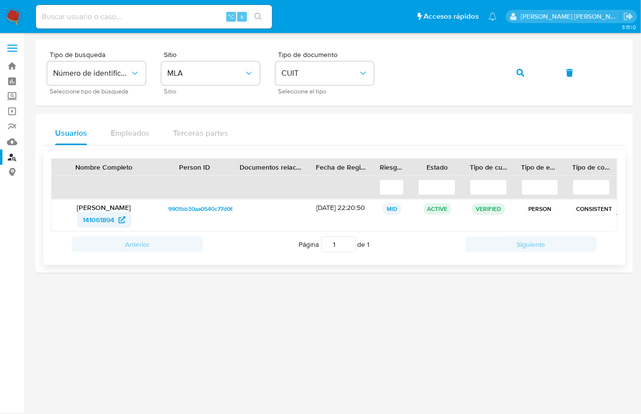
click at [98, 215] on span "141061894" at bounding box center [98, 220] width 31 height 16
click at [522, 75] on icon "button" at bounding box center [521, 73] width 8 height 8
click at [100, 219] on span "327405513" at bounding box center [99, 220] width 34 height 16
click at [283, 332] on div at bounding box center [334, 223] width 598 height 369
click at [94, 222] on span "327405513" at bounding box center [99, 220] width 34 height 16
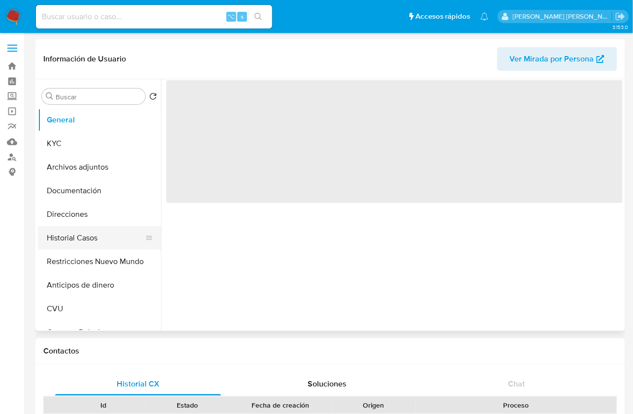
click at [100, 232] on button "Historial Casos" at bounding box center [95, 238] width 115 height 24
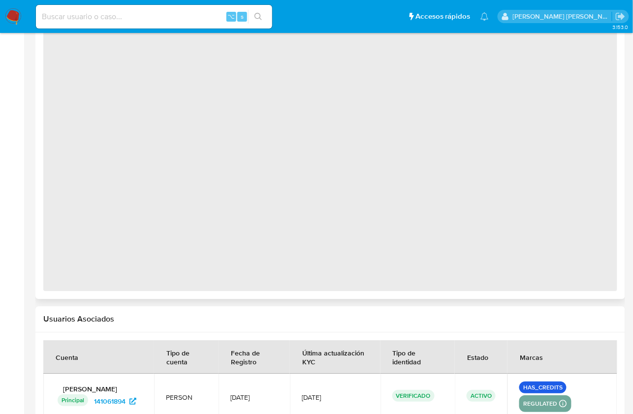
select select "10"
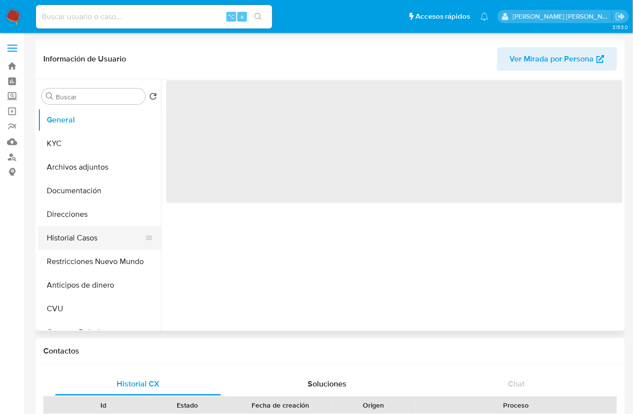
click at [87, 242] on button "Historial Casos" at bounding box center [95, 238] width 115 height 24
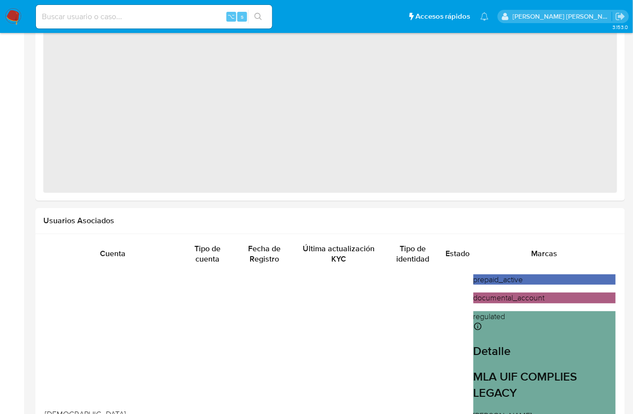
select select "10"
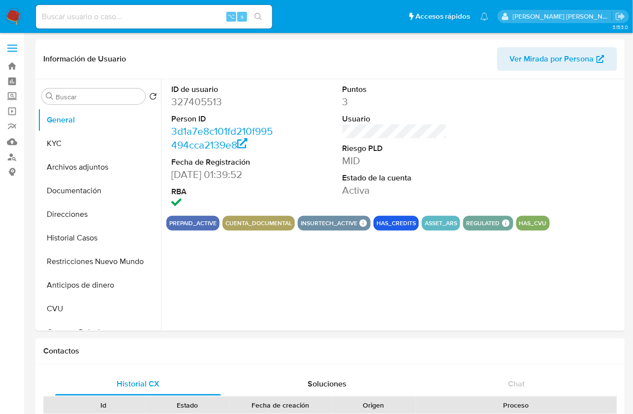
select select "10"
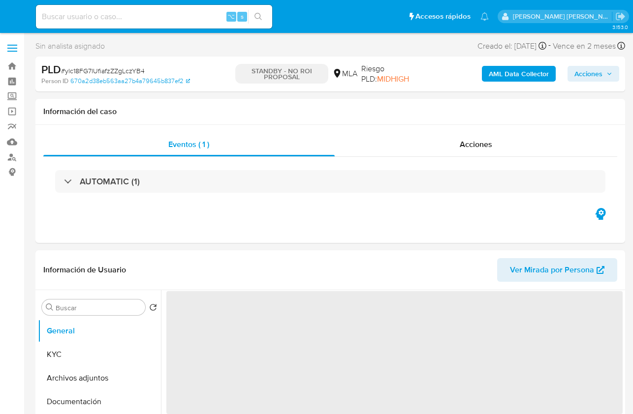
select select "10"
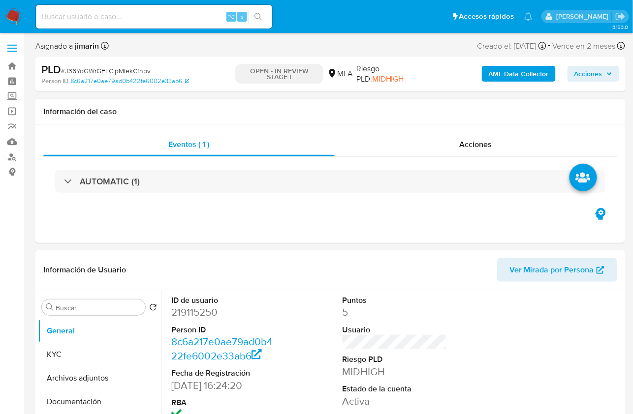
select select "10"
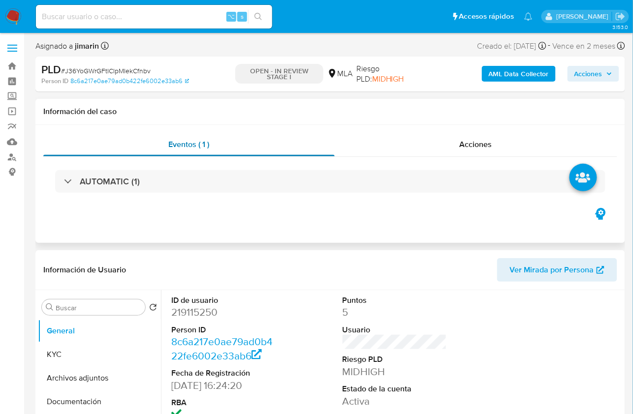
click at [190, 142] on span "Eventos ( 1 )" at bounding box center [188, 144] width 41 height 11
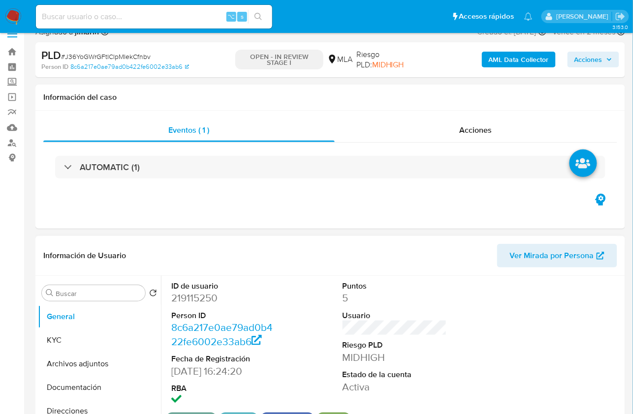
scroll to position [246, 0]
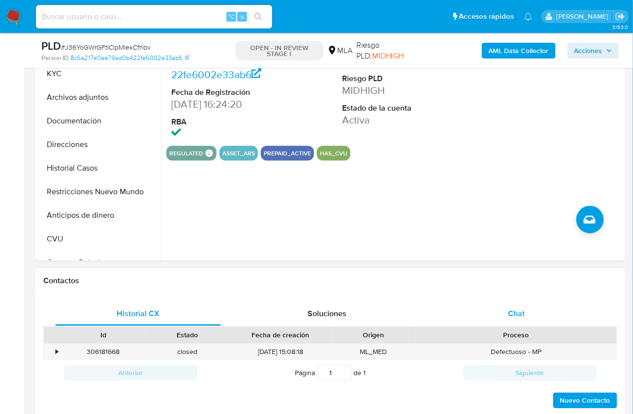
click at [544, 320] on div "Chat" at bounding box center [517, 315] width 166 height 24
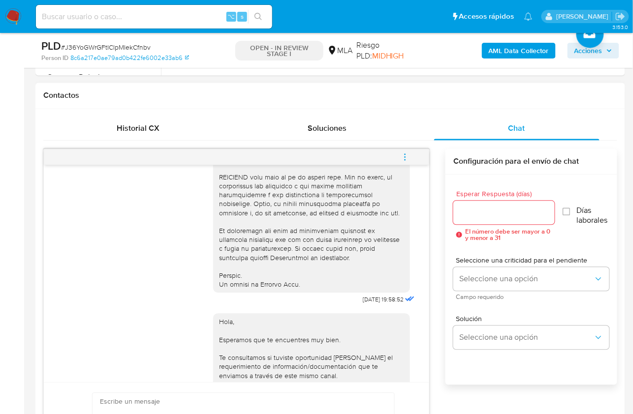
scroll to position [380, 0]
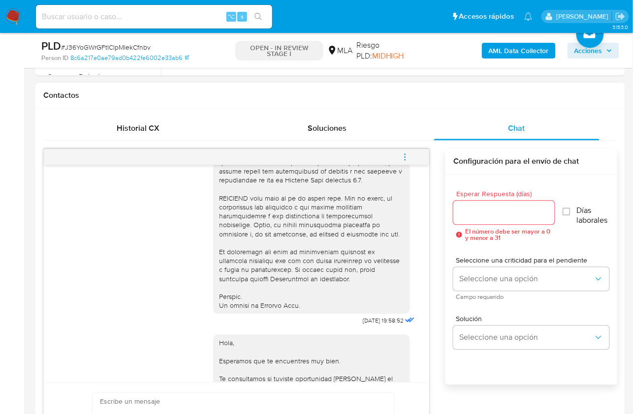
click at [401, 155] on icon "menu-action" at bounding box center [405, 157] width 9 height 9
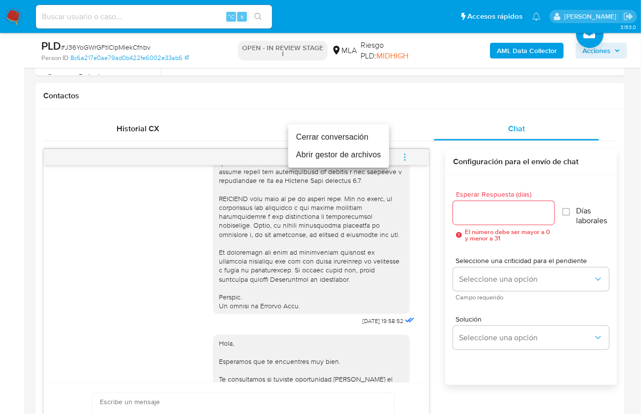
click at [314, 143] on li "Cerrar conversación" at bounding box center [338, 137] width 101 height 18
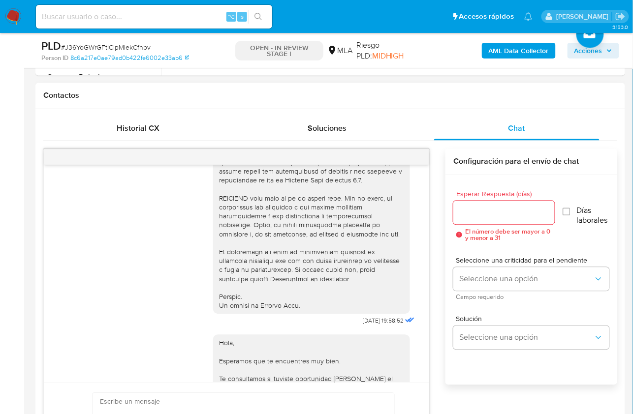
click at [441, 199] on div "17/07/2025 19:58:52 Hola, Esperamos que te encuentres muy bien. Te consultamos …" at bounding box center [330, 314] width 574 height 331
click at [522, 123] on span "Chat" at bounding box center [516, 128] width 17 height 11
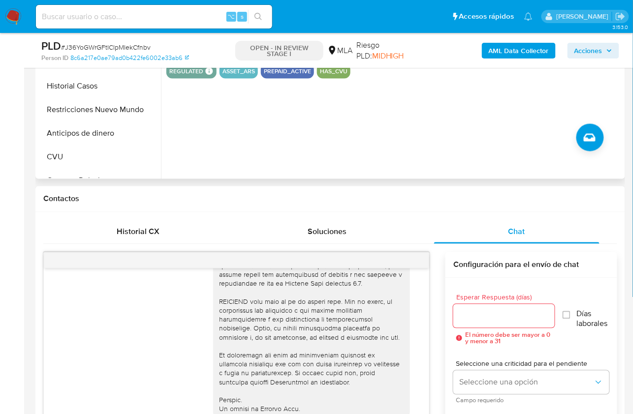
scroll to position [246, 0]
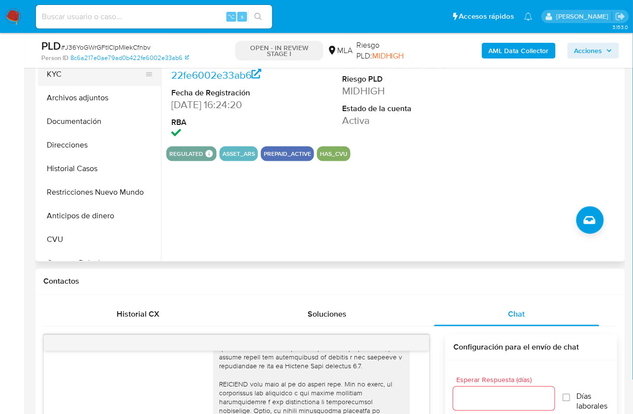
click at [80, 77] on button "KYC" at bounding box center [95, 75] width 115 height 24
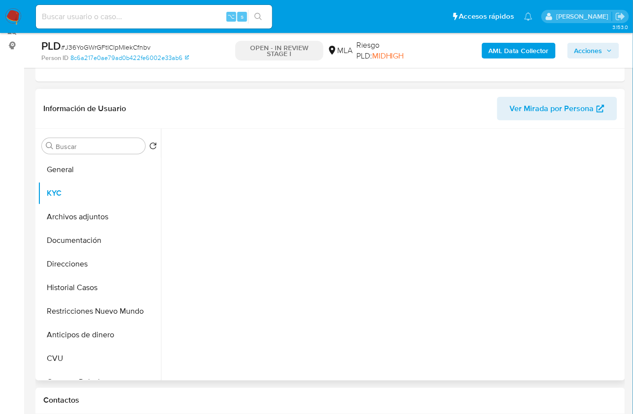
scroll to position [102, 0]
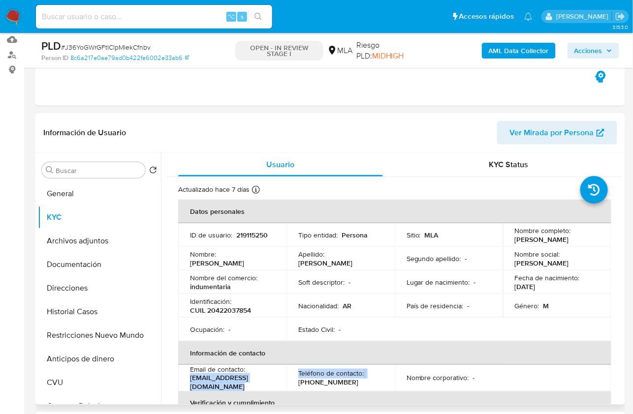
drag, startPoint x: 289, startPoint y: 382, endPoint x: 191, endPoint y: 381, distance: 98.4
click at [191, 381] on tr "Email de contacto : brunoerikcportillo39@gmail.com Teléfono de contacto : (11) …" at bounding box center [394, 378] width 433 height 27
click at [190, 381] on p "brunoerikcportillo39@gmail.com" at bounding box center [230, 383] width 81 height 18
drag, startPoint x: 189, startPoint y: 382, endPoint x: 287, endPoint y: 384, distance: 98.4
click at [286, 384] on td "Email de contacto : brunoerikcportillo39@gmail.com" at bounding box center [232, 378] width 108 height 27
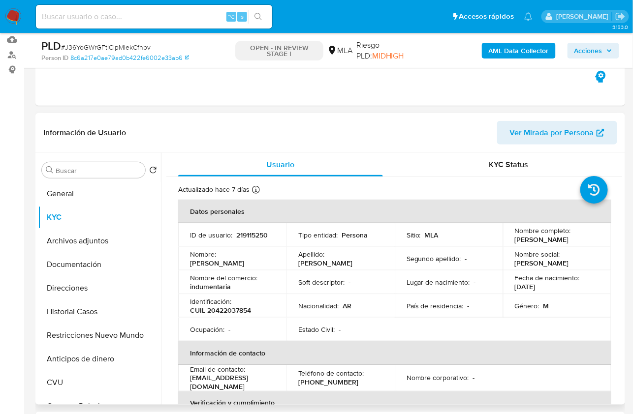
copy p "brunoerikcportillo39@gmail.com"
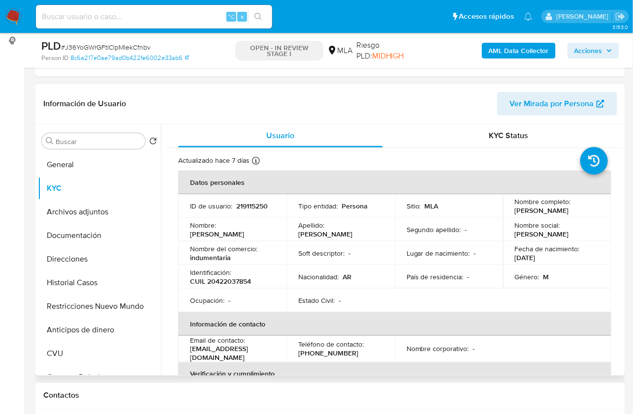
scroll to position [130, 0]
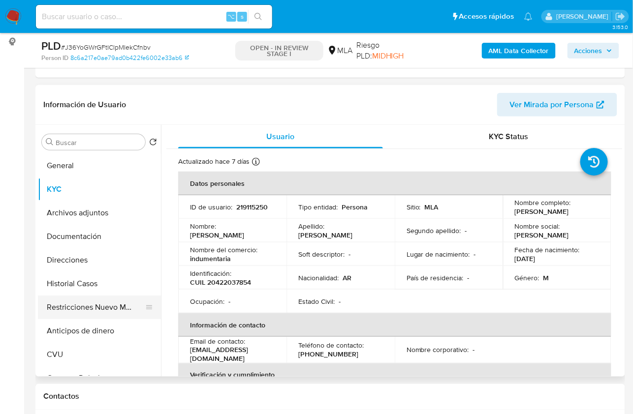
click at [104, 314] on button "Restricciones Nuevo Mundo" at bounding box center [95, 308] width 115 height 24
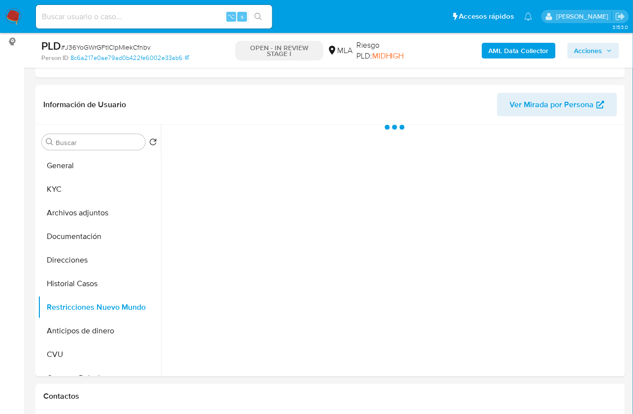
click at [505, 53] on b "AML Data Collector" at bounding box center [519, 51] width 60 height 16
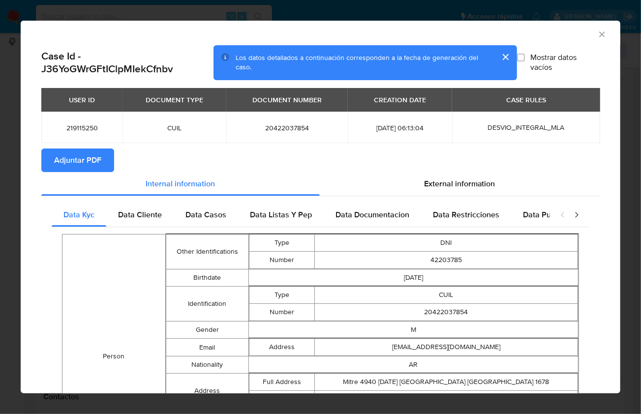
click at [82, 152] on span "Adjuntar PDF" at bounding box center [77, 161] width 47 height 22
click at [599, 32] on icon "Cerrar ventana" at bounding box center [601, 33] width 5 height 5
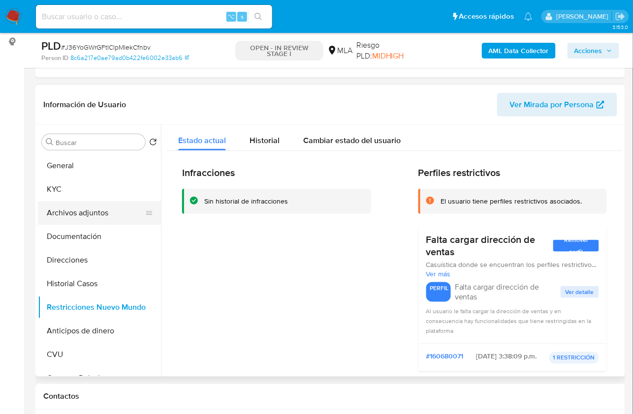
click at [69, 210] on button "Archivos adjuntos" at bounding box center [95, 213] width 115 height 24
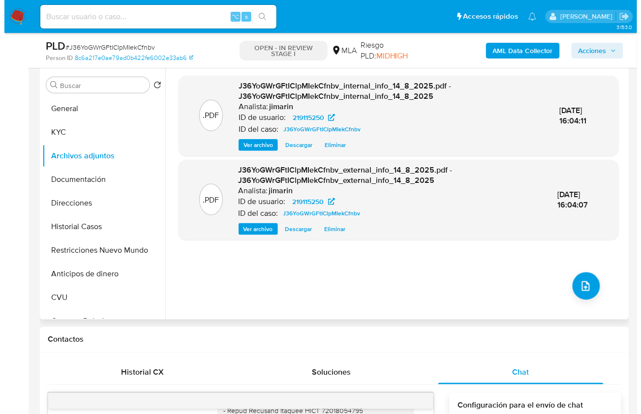
scroll to position [172, 0]
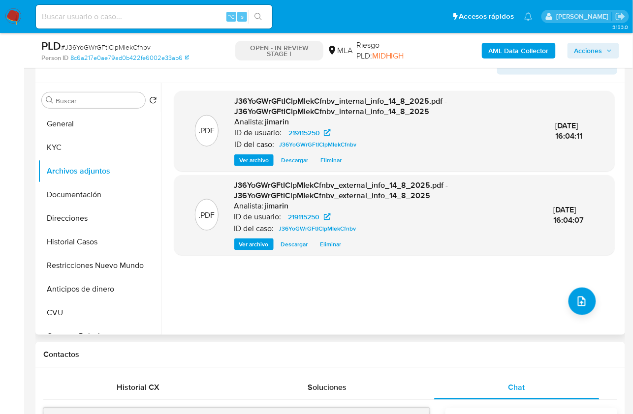
click at [563, 311] on div ".PDF J36YoGWrGFtIClpMIekCfnbv_internal_info_14_8_2025.pdf - J36YoGWrGFtIClpMIek…" at bounding box center [394, 209] width 440 height 236
click at [566, 308] on div ".PDF J36YoGWrGFtIClpMIekCfnbv_internal_info_14_8_2025.pdf - J36YoGWrGFtIClpMIek…" at bounding box center [394, 209] width 440 height 236
click at [583, 299] on icon "upload-file" at bounding box center [582, 302] width 12 height 12
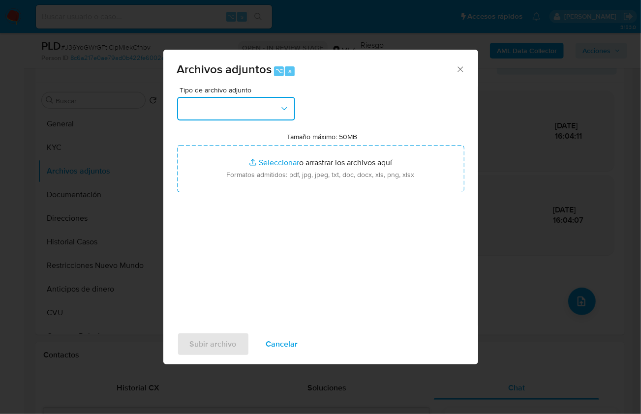
click at [216, 104] on button "button" at bounding box center [236, 109] width 118 height 24
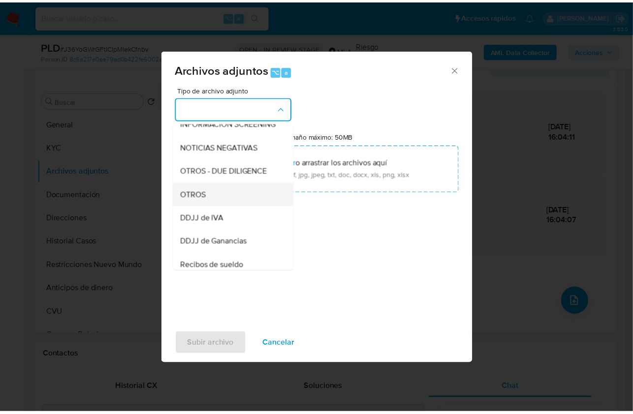
scroll to position [148, 0]
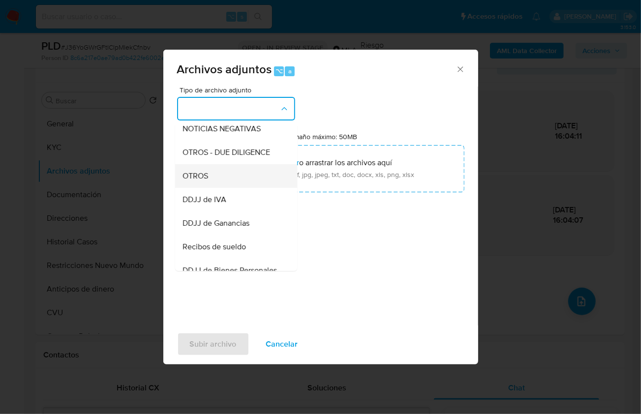
click at [216, 188] on div "OTROS" at bounding box center [233, 176] width 100 height 24
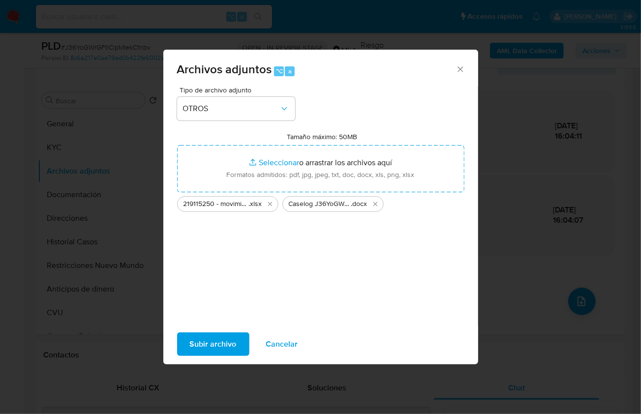
click at [225, 344] on span "Subir archivo" at bounding box center [213, 345] width 47 height 22
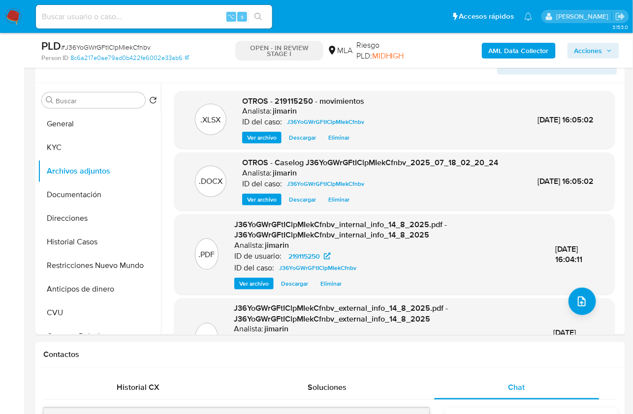
click at [591, 54] on span "Acciones" at bounding box center [588, 51] width 28 height 16
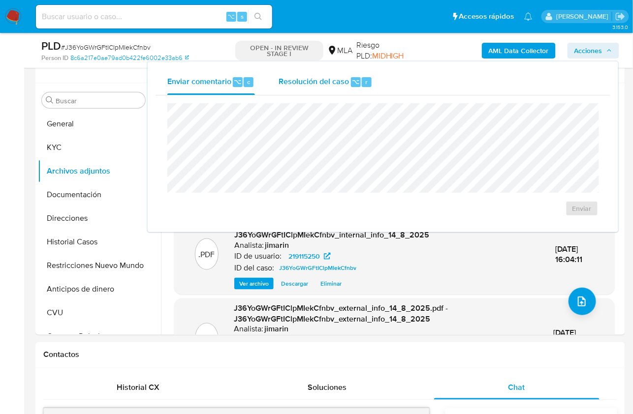
click at [325, 86] on span "Resolución del caso" at bounding box center [314, 81] width 70 height 11
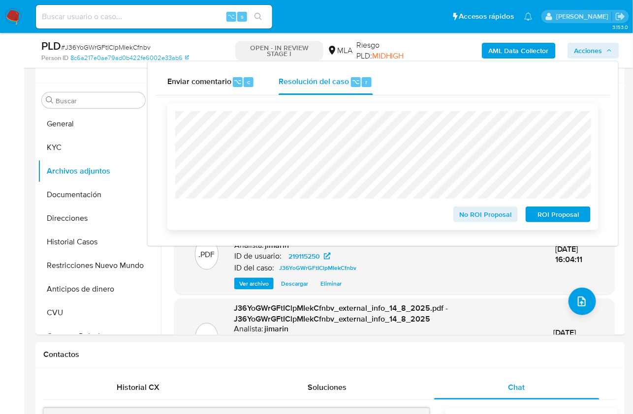
click at [477, 221] on span "No ROI Proposal" at bounding box center [485, 215] width 51 height 14
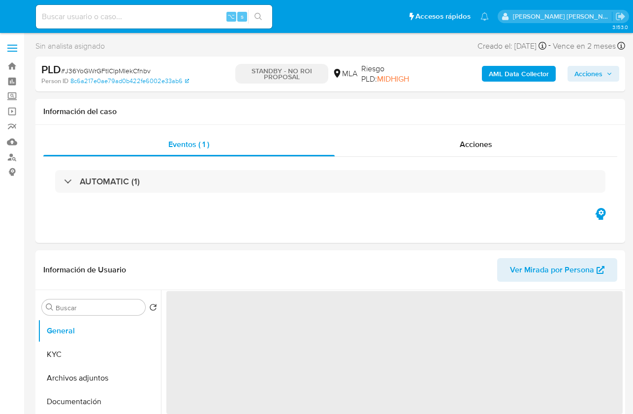
select select "10"
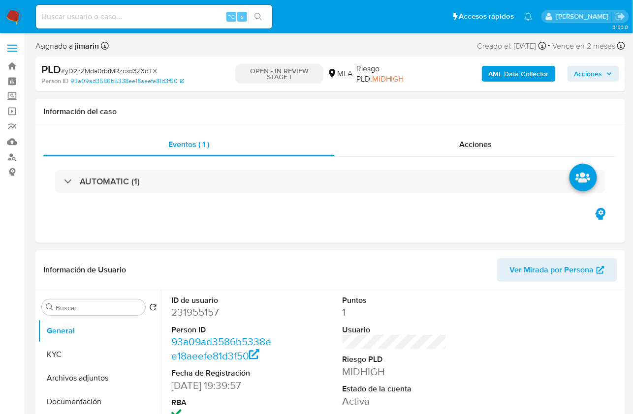
select select "10"
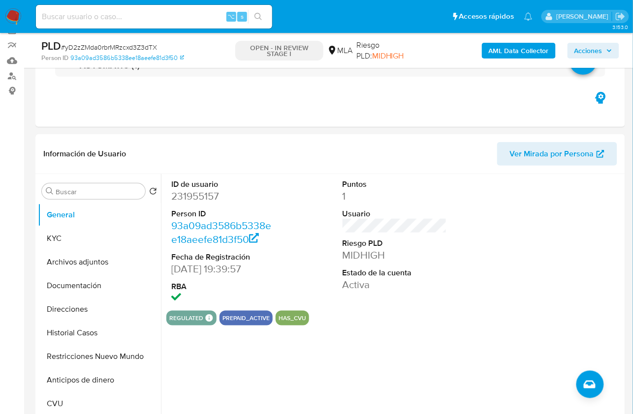
scroll to position [280, 0]
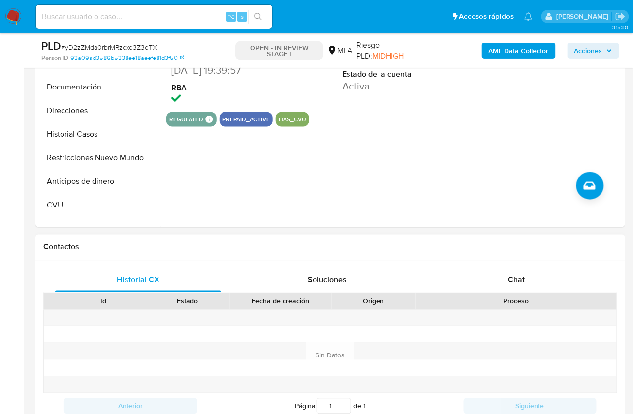
click at [524, 265] on div "Historial CX Soluciones Chat Id Estado Fecha de creación Origen Proceso Anterio…" at bounding box center [330, 356] width 590 height 190
click at [519, 284] on span "Chat" at bounding box center [516, 280] width 17 height 11
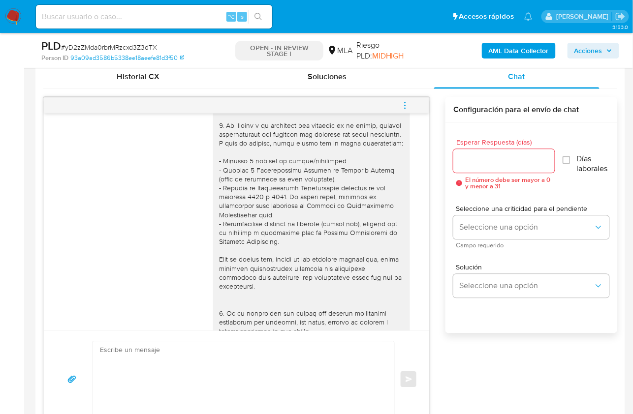
scroll to position [106, 0]
click at [411, 94] on button "menu-action" at bounding box center [405, 106] width 32 height 24
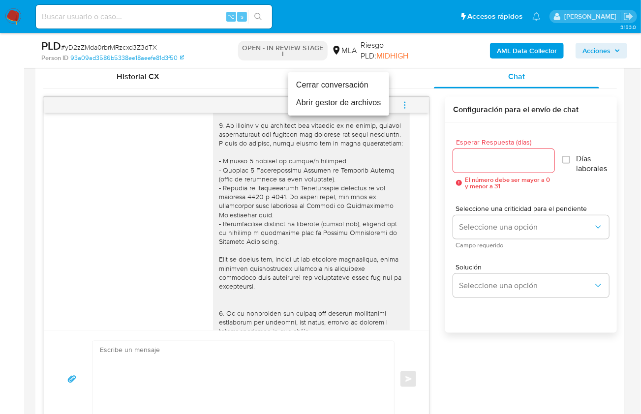
click at [343, 83] on li "Cerrar conversación" at bounding box center [338, 85] width 101 height 18
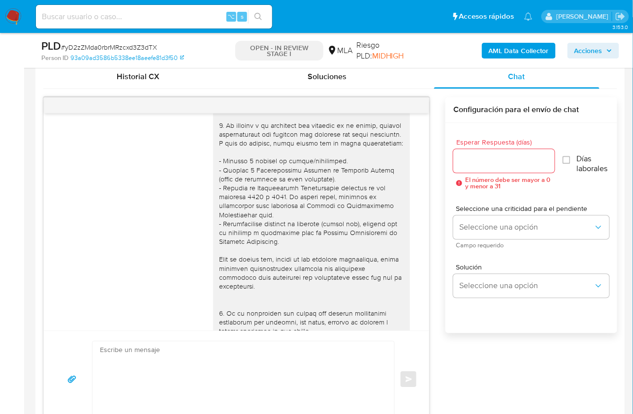
scroll to position [302, 0]
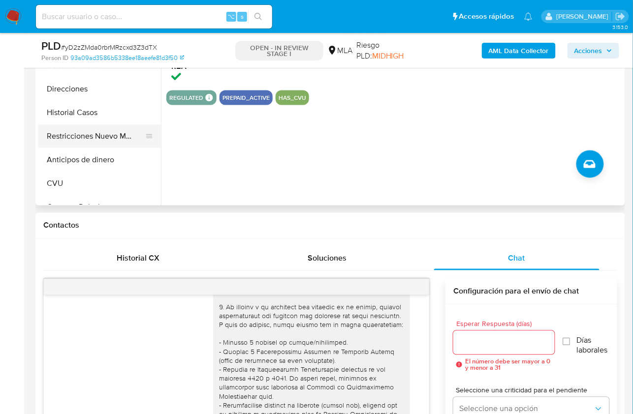
click at [117, 140] on button "Restricciones Nuevo Mundo" at bounding box center [95, 137] width 115 height 24
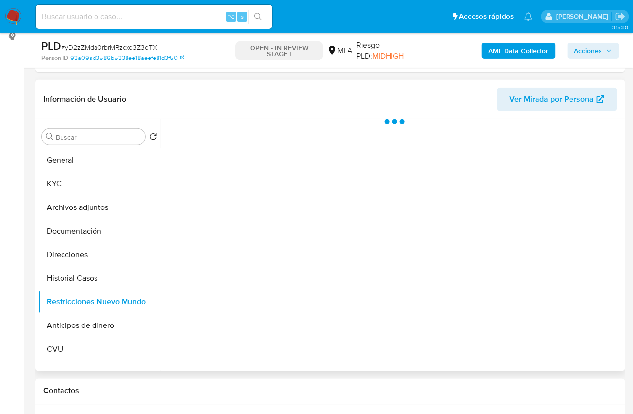
scroll to position [132, 0]
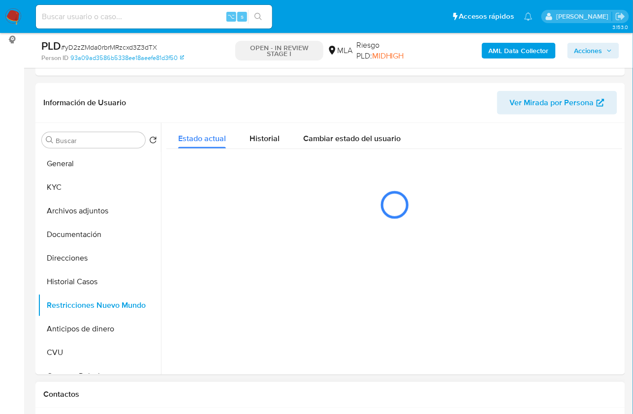
click at [596, 394] on h1 "Contactos" at bounding box center [330, 395] width 574 height 10
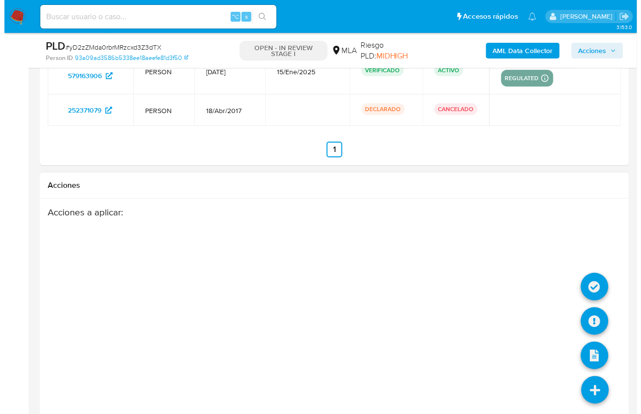
scroll to position [1829, 0]
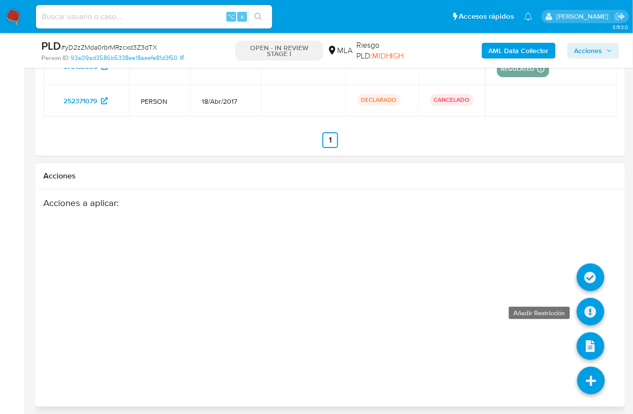
click at [588, 303] on icon at bounding box center [591, 312] width 28 height 28
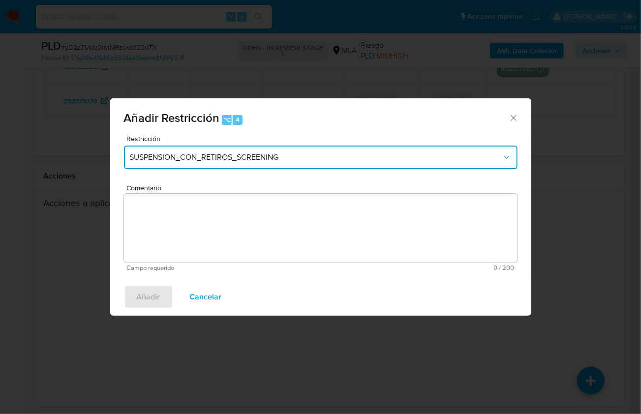
click at [157, 158] on span "SUSPENSION_CON_RETIROS_SCREENING" at bounding box center [316, 158] width 372 height 10
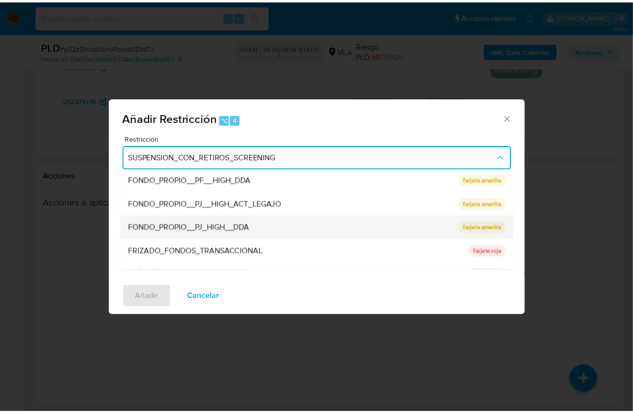
scroll to position [133, 0]
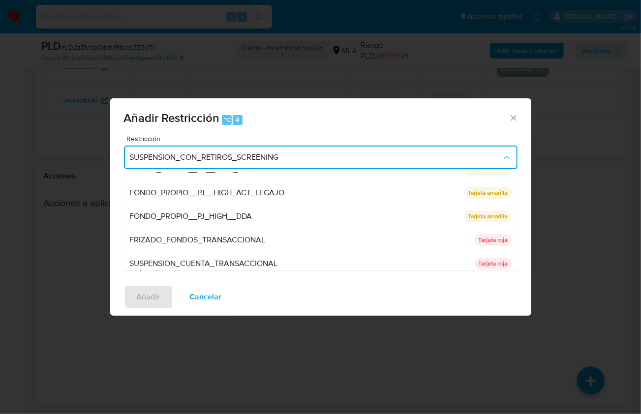
drag, startPoint x: 247, startPoint y: 264, endPoint x: 249, endPoint y: 257, distance: 7.0
click at [247, 264] on span "SUSPENSION_CUENTA_TRANSACCIONAL" at bounding box center [204, 264] width 148 height 10
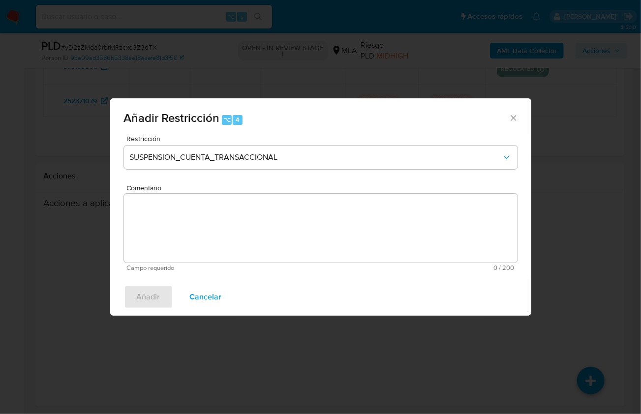
click at [252, 250] on textarea "Comentario" at bounding box center [321, 228] width 394 height 69
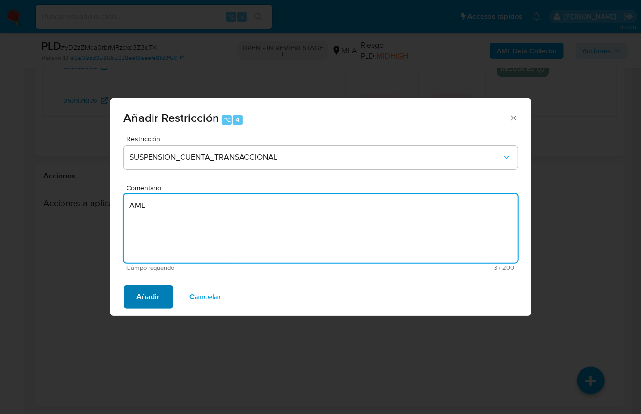
type textarea "AML"
click at [156, 307] on span "Añadir" at bounding box center [149, 297] width 24 height 22
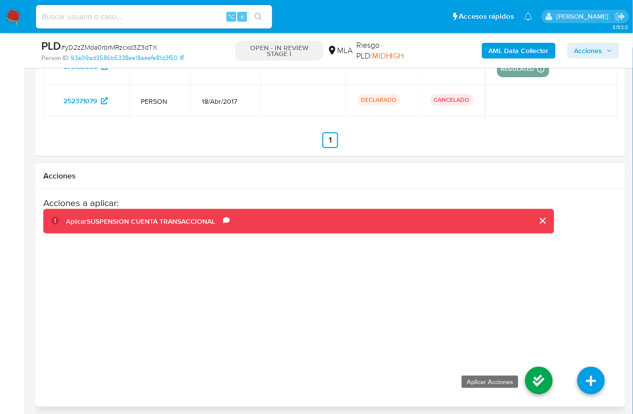
click at [529, 372] on icon at bounding box center [539, 381] width 28 height 28
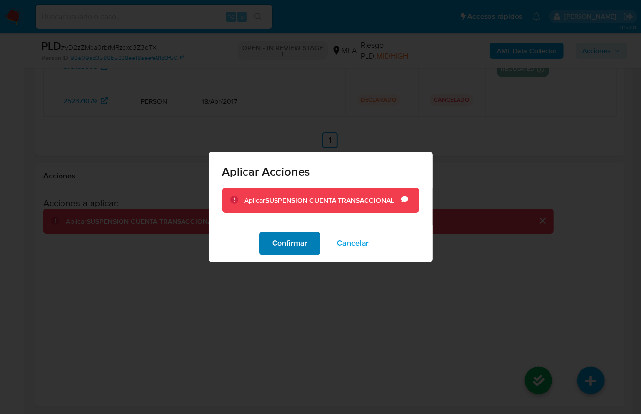
click at [310, 253] on button "Confirmar" at bounding box center [289, 244] width 61 height 24
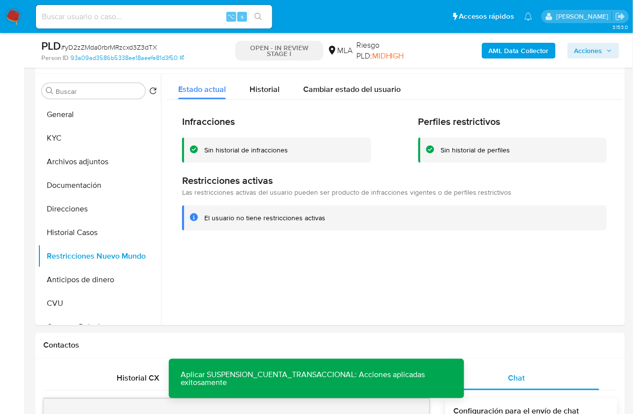
scroll to position [179, 0]
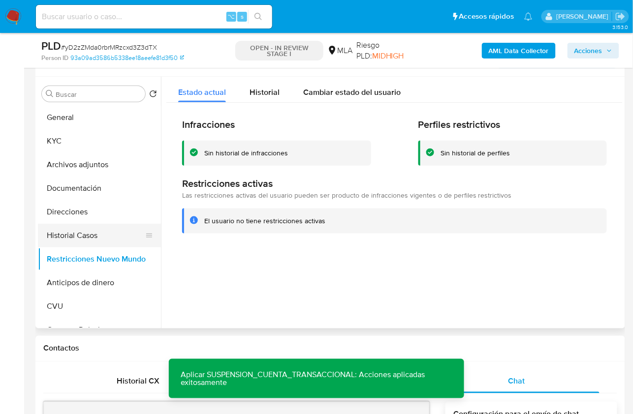
click at [82, 227] on button "Historial Casos" at bounding box center [95, 236] width 115 height 24
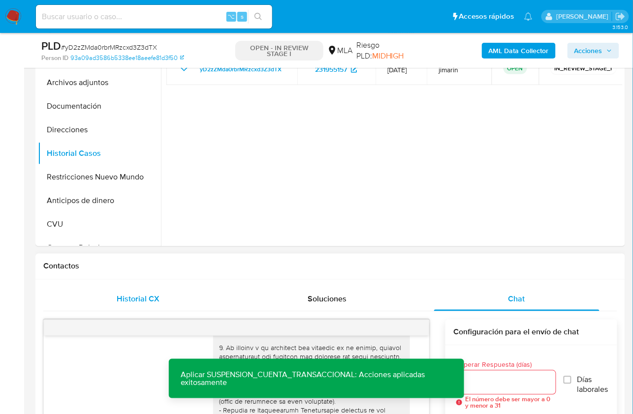
click at [130, 298] on span "Historial CX" at bounding box center [138, 299] width 43 height 11
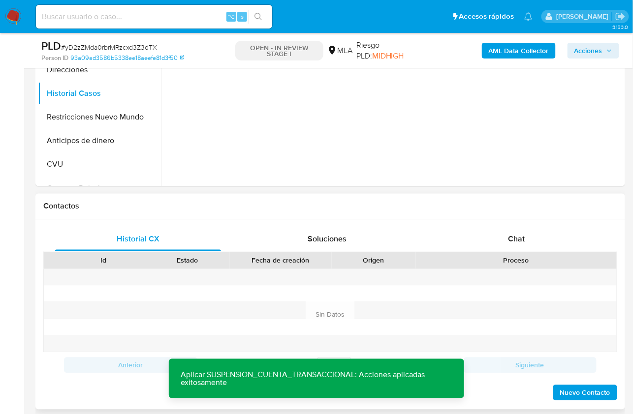
scroll to position [332, 0]
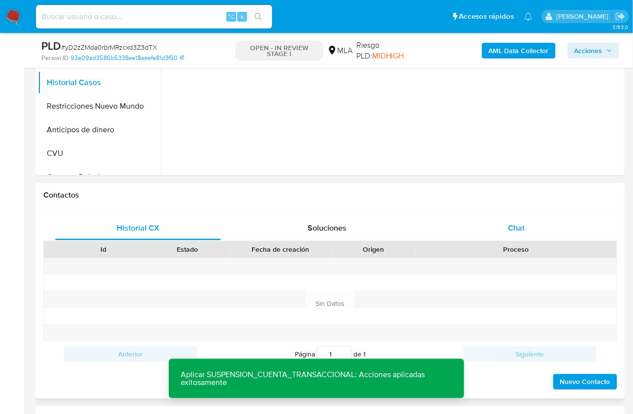
click at [518, 228] on span "Chat" at bounding box center [516, 228] width 17 height 11
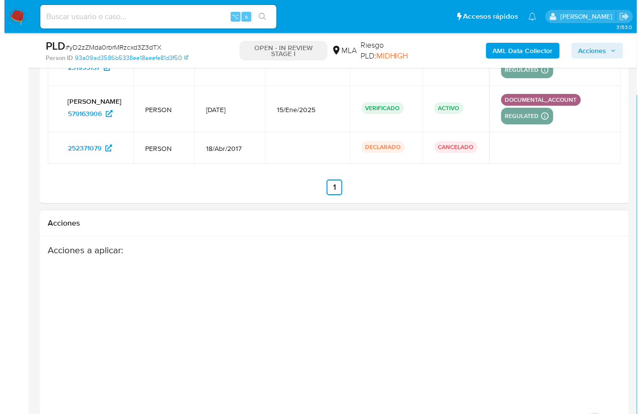
scroll to position [1829, 0]
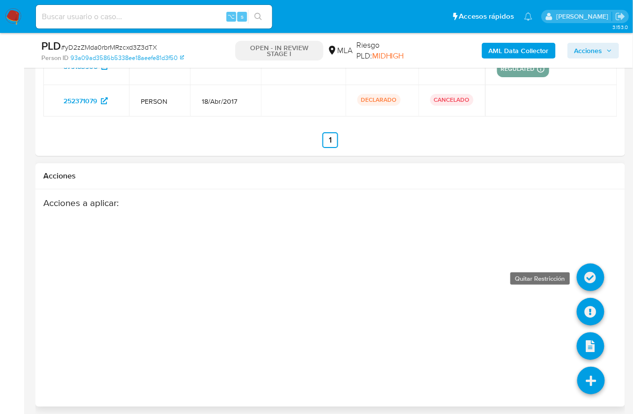
click at [589, 274] on icon at bounding box center [591, 278] width 28 height 28
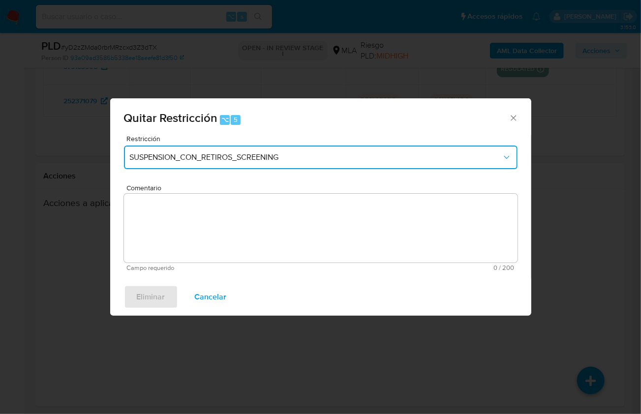
click at [173, 166] on button "SUSPENSION_CON_RETIROS_SCREENING" at bounding box center [321, 158] width 394 height 24
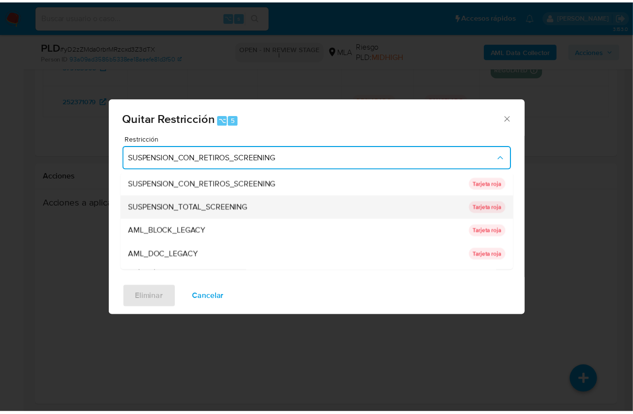
scroll to position [161, 0]
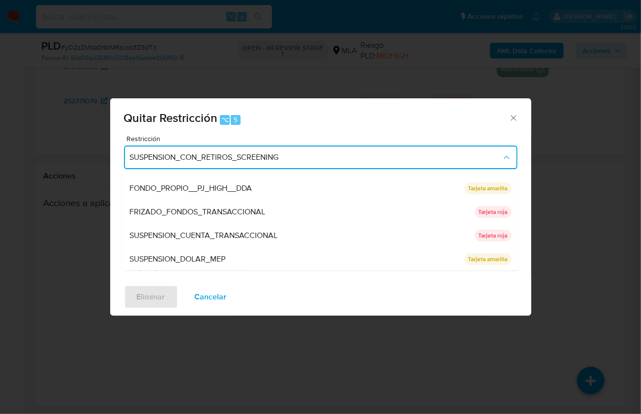
click at [229, 227] on div "SUSPENSION_CUENTA_TRANSACCIONAL" at bounding box center [299, 236] width 339 height 24
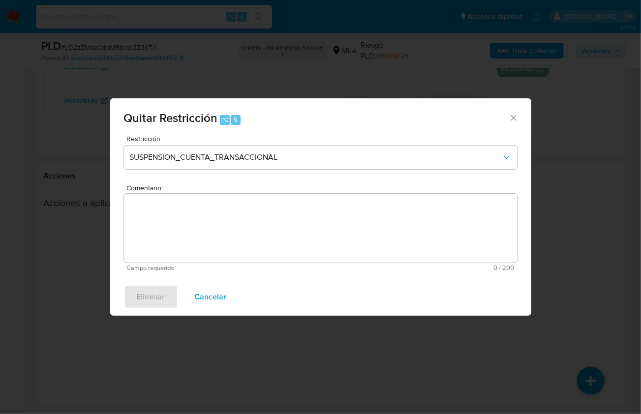
click at [229, 221] on textarea "Comentario" at bounding box center [321, 228] width 394 height 69
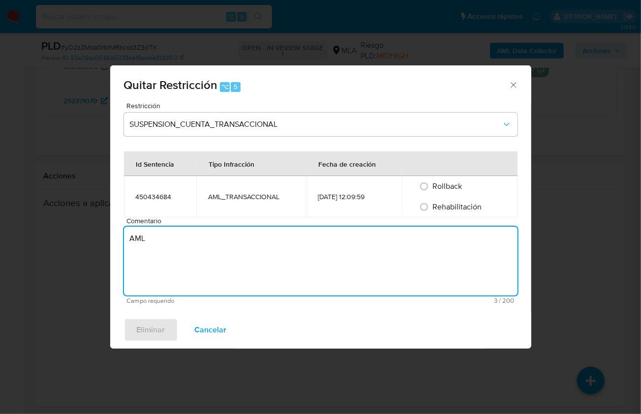
type textarea "AML"
click at [445, 209] on span "Rehabilitación" at bounding box center [457, 206] width 49 height 11
click at [432, 209] on input "Rehabilitación" at bounding box center [424, 207] width 16 height 16
radio input "true"
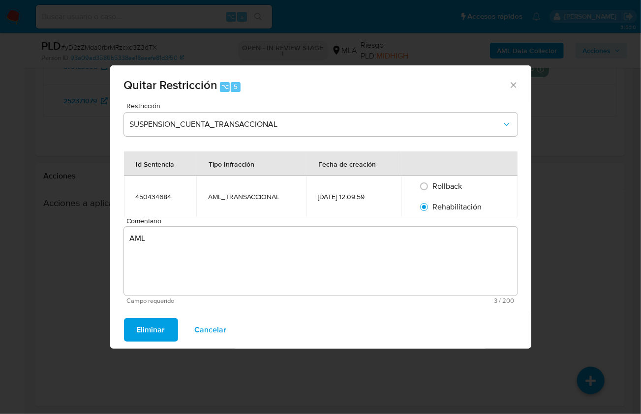
click at [162, 325] on span "Eliminar" at bounding box center [151, 330] width 29 height 22
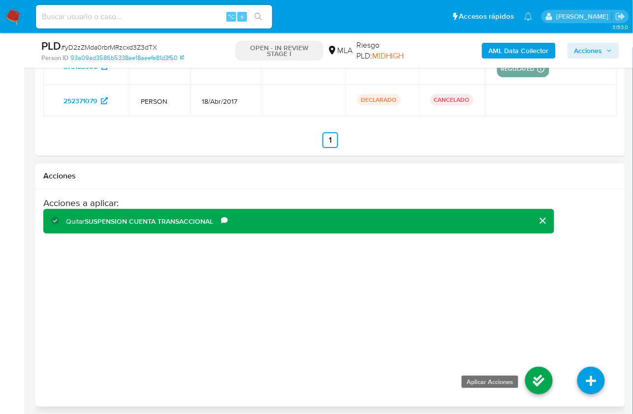
click at [541, 387] on icon at bounding box center [539, 381] width 28 height 28
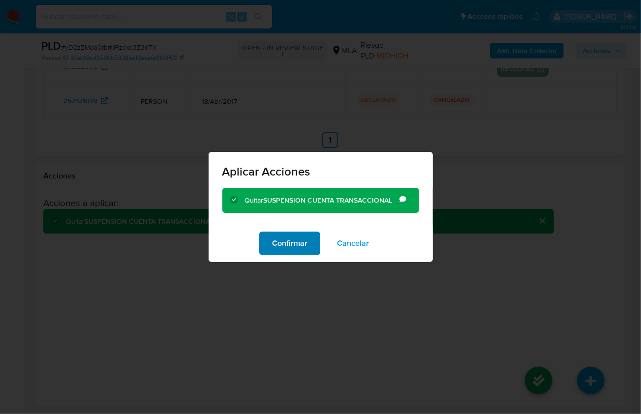
click at [264, 250] on button "Confirmar" at bounding box center [289, 244] width 61 height 24
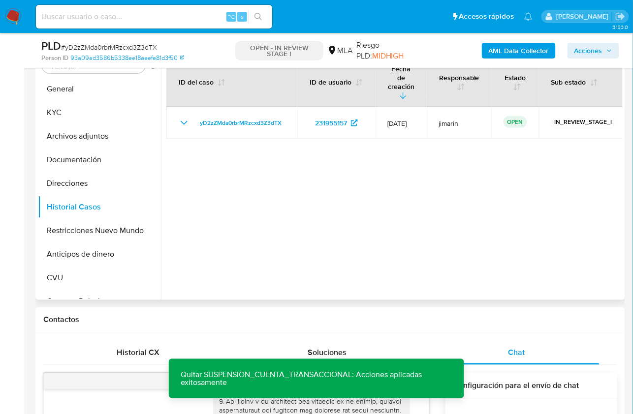
scroll to position [151, 0]
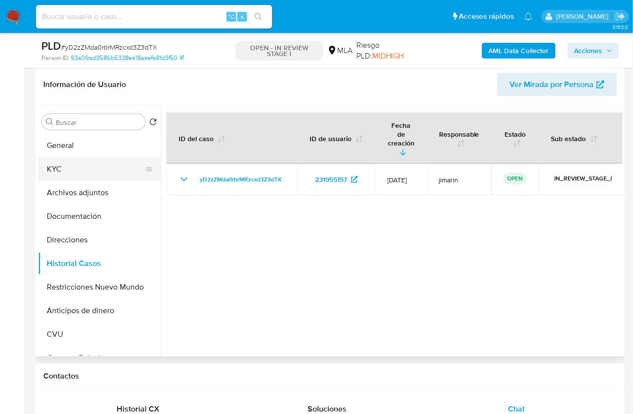
click at [73, 171] on button "KYC" at bounding box center [95, 169] width 115 height 24
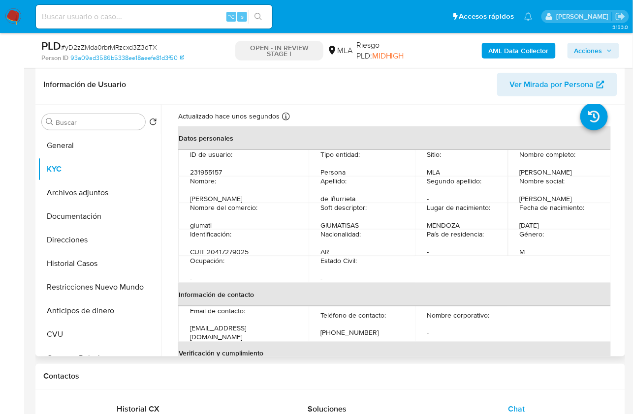
scroll to position [0, 0]
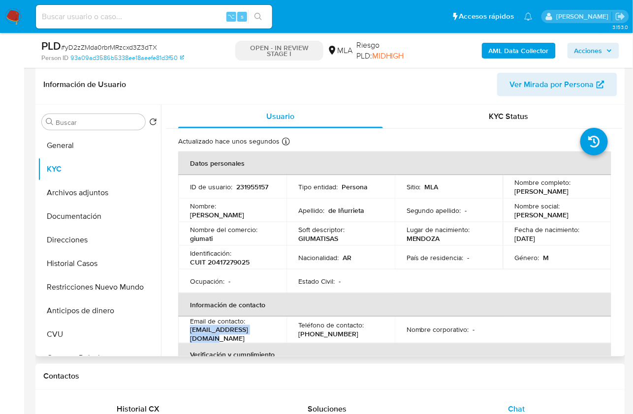
drag, startPoint x: 266, startPoint y: 337, endPoint x: 186, endPoint y: 335, distance: 80.7
click at [187, 337] on td "Email de contacto : mati.deinu99@gmail.com" at bounding box center [232, 330] width 108 height 27
copy p "mati.deinu99@gmail.com"
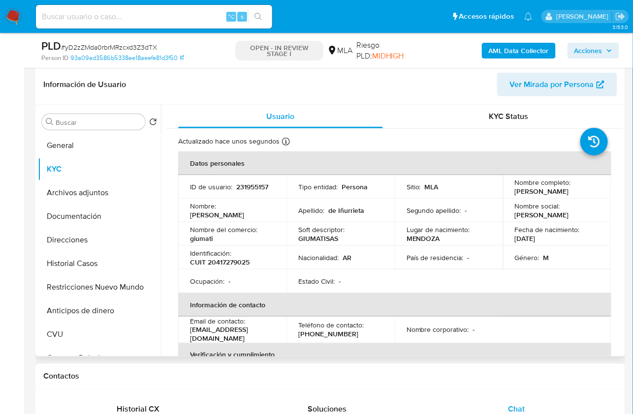
click at [229, 261] on p "CUIT 20417279025" at bounding box center [220, 262] width 60 height 9
copy p "20417279025"
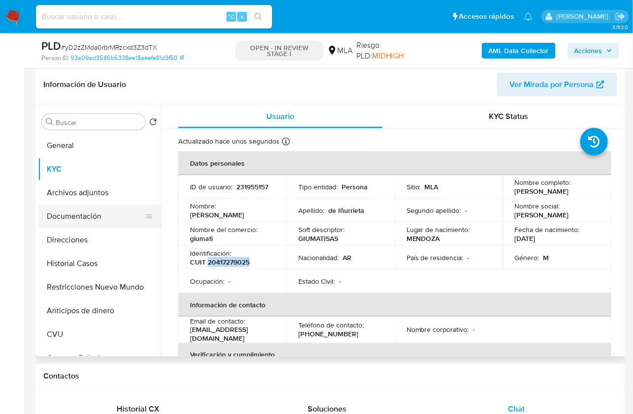
click at [64, 209] on button "Documentación" at bounding box center [95, 217] width 115 height 24
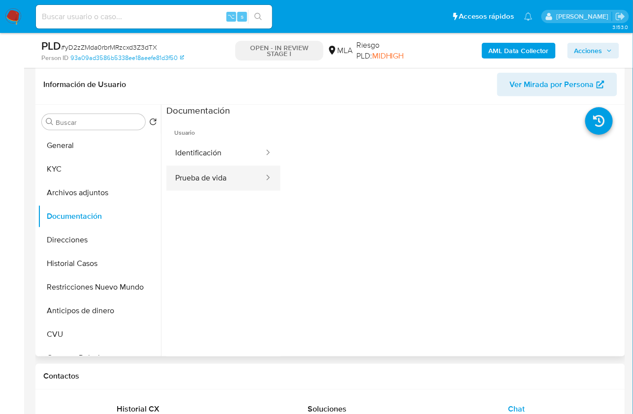
click at [239, 181] on button "Prueba de vida" at bounding box center [215, 178] width 98 height 25
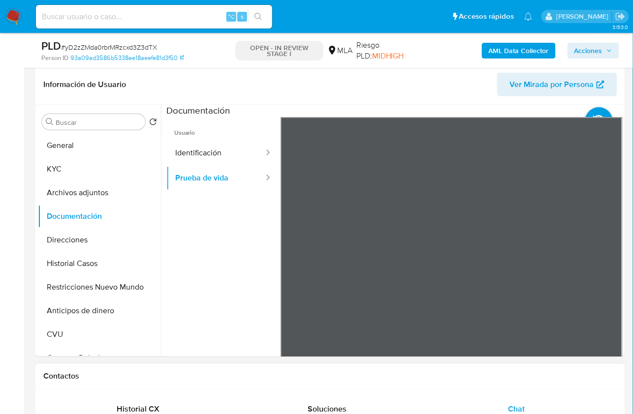
click at [502, 367] on div "Contactos" at bounding box center [330, 377] width 590 height 26
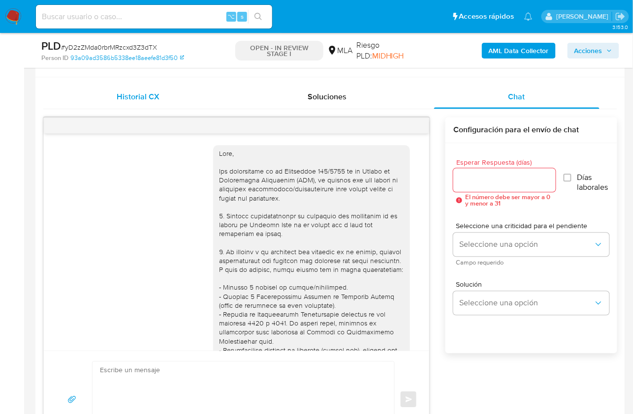
click at [165, 101] on div "Historial CX" at bounding box center [138, 98] width 166 height 24
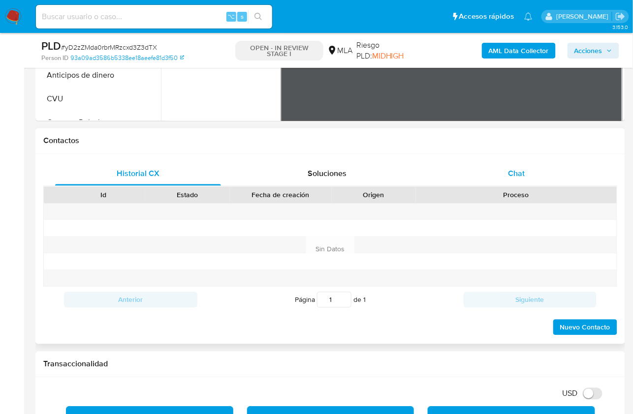
click at [484, 165] on div "Chat" at bounding box center [517, 174] width 166 height 24
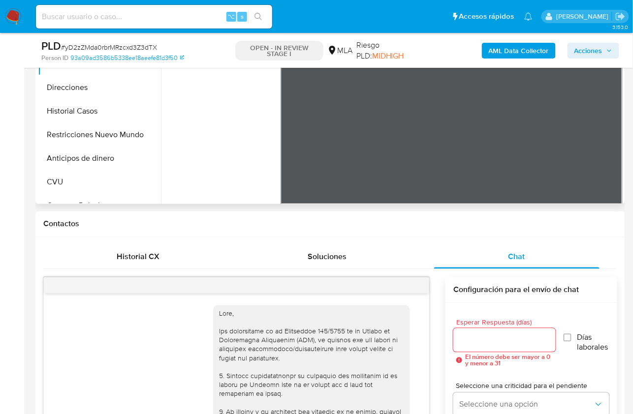
scroll to position [303, 0]
click at [92, 130] on button "Restricciones Nuevo Mundo" at bounding box center [95, 136] width 115 height 24
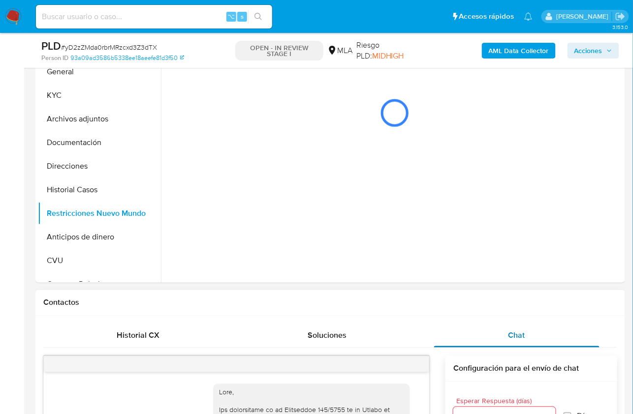
scroll to position [224, 0]
click at [507, 53] on b "AML Data Collector" at bounding box center [519, 51] width 60 height 16
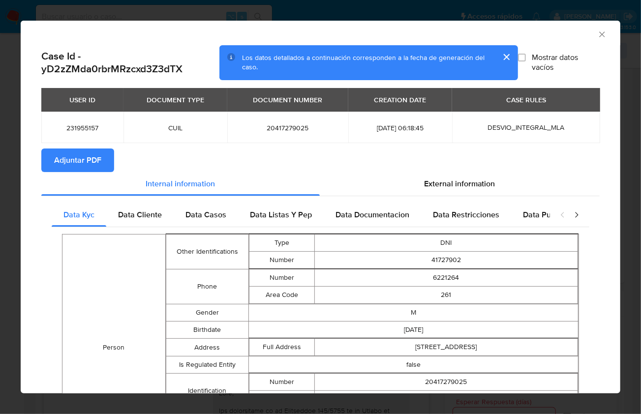
click at [90, 165] on span "Adjuntar PDF" at bounding box center [77, 161] width 47 height 22
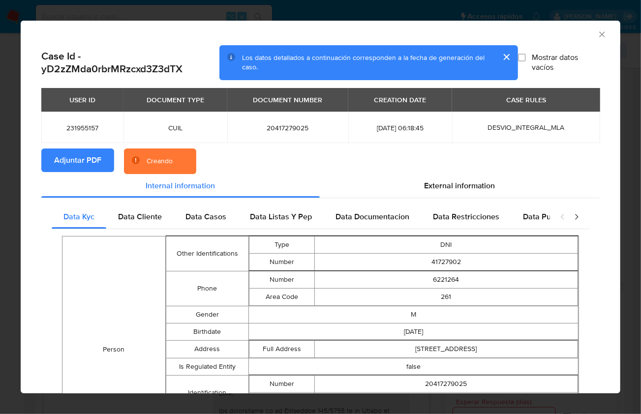
click at [582, 156] on section "Adjuntar PDF Creando" at bounding box center [320, 162] width 559 height 26
drag, startPoint x: 566, startPoint y: 35, endPoint x: 560, endPoint y: 33, distance: 6.7
click at [566, 35] on div "AML Data Collector" at bounding box center [313, 33] width 570 height 11
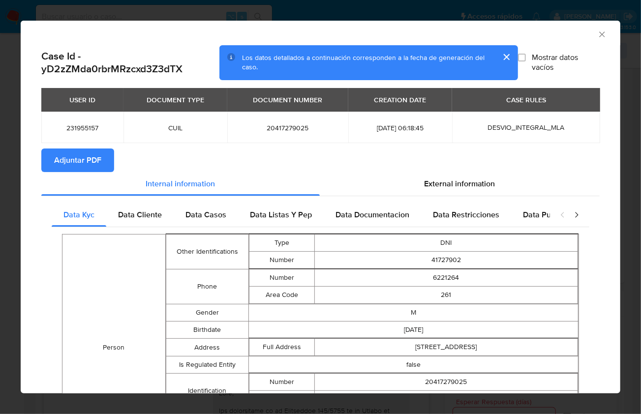
click at [597, 35] on icon "Cerrar ventana" at bounding box center [602, 35] width 10 height 10
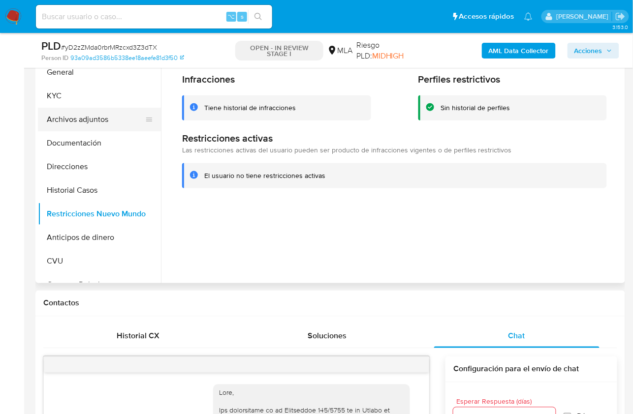
click at [118, 122] on button "Archivos adjuntos" at bounding box center [95, 120] width 115 height 24
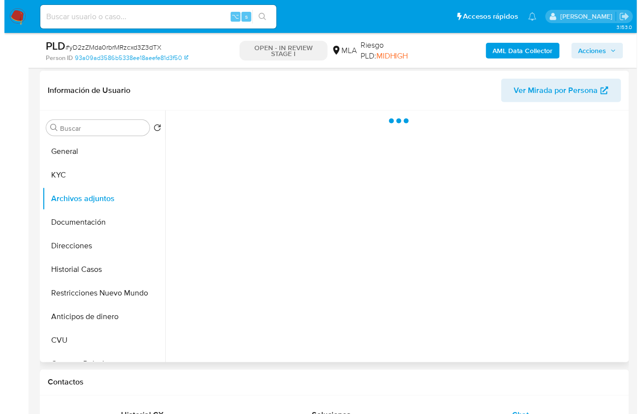
scroll to position [143, 0]
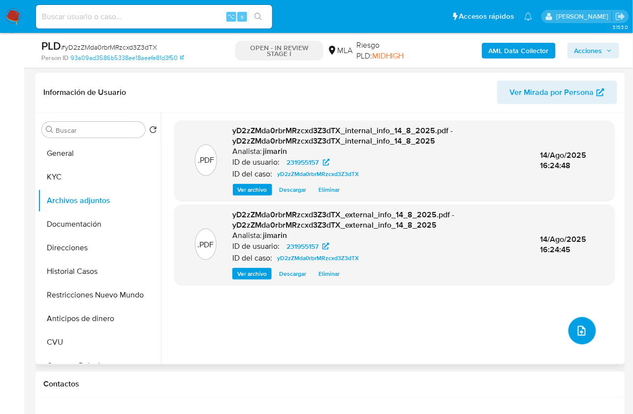
click at [590, 335] on button "upload-file" at bounding box center [582, 331] width 28 height 28
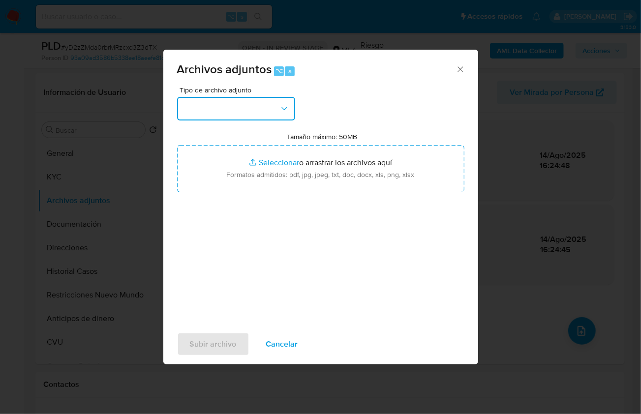
click at [231, 117] on button "button" at bounding box center [236, 109] width 118 height 24
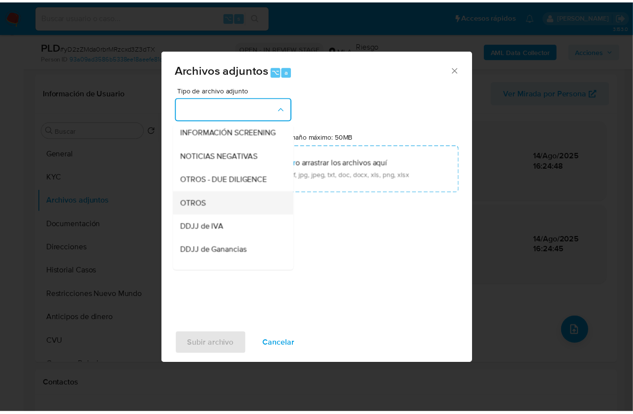
scroll to position [138, 0]
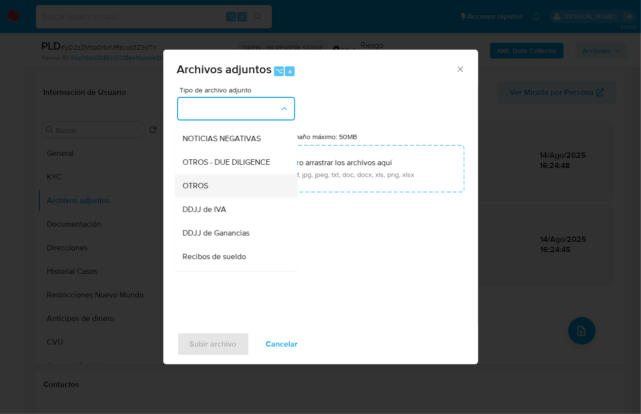
click at [230, 197] on div "OTROS" at bounding box center [233, 186] width 100 height 24
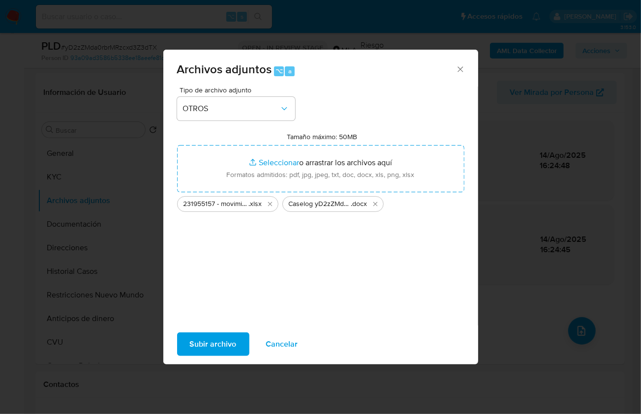
click at [206, 336] on span "Subir archivo" at bounding box center [213, 345] width 47 height 22
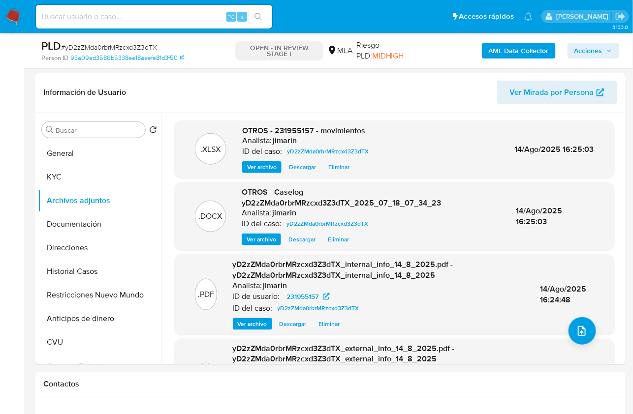
drag, startPoint x: 581, startPoint y: 48, endPoint x: 530, endPoint y: 59, distance: 52.3
click at [582, 48] on span "Acciones" at bounding box center [588, 51] width 28 height 16
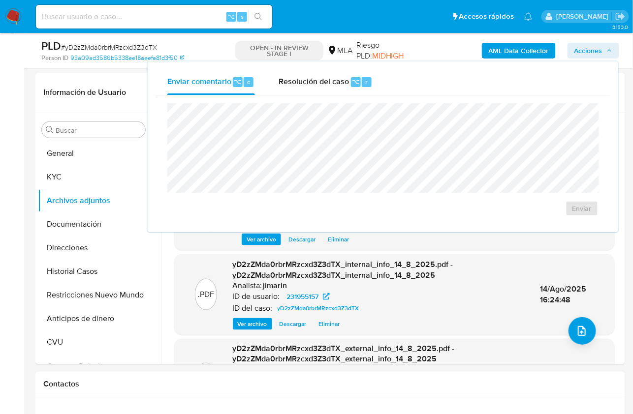
click at [291, 97] on div "Enviar" at bounding box center [383, 159] width 455 height 129
click at [300, 84] on span "Resolución del caso" at bounding box center [314, 81] width 70 height 11
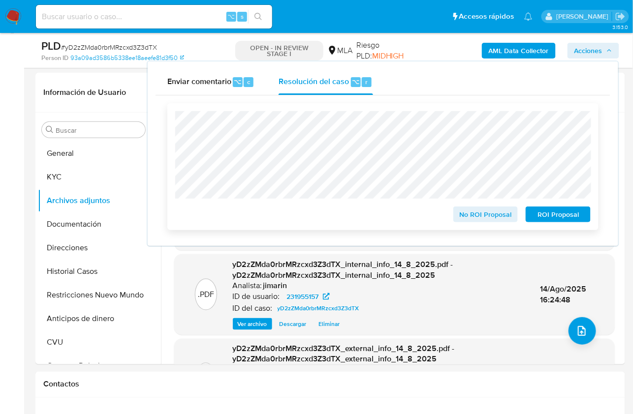
click at [469, 219] on span "No ROI Proposal" at bounding box center [485, 215] width 51 height 14
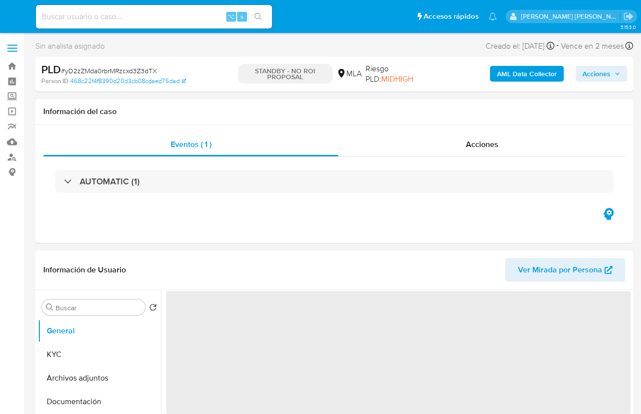
select select "10"
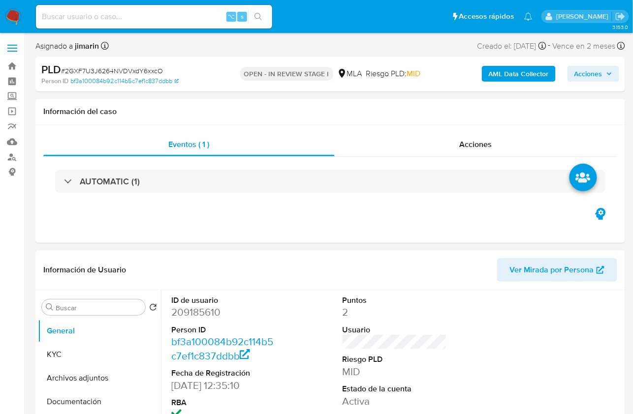
select select "10"
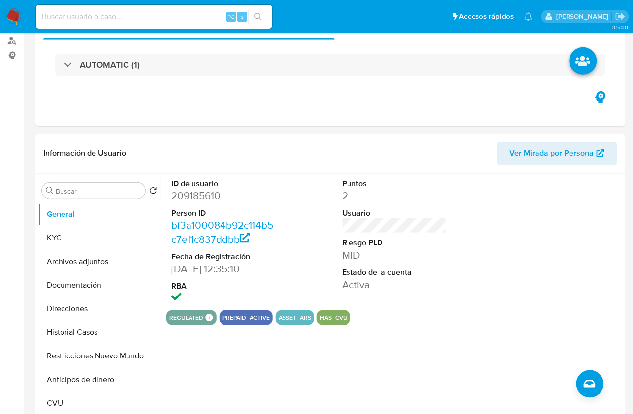
scroll to position [414, 0]
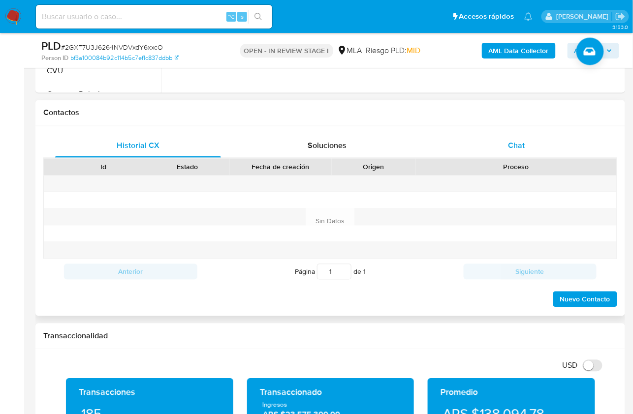
click at [501, 152] on div "Chat" at bounding box center [517, 146] width 166 height 24
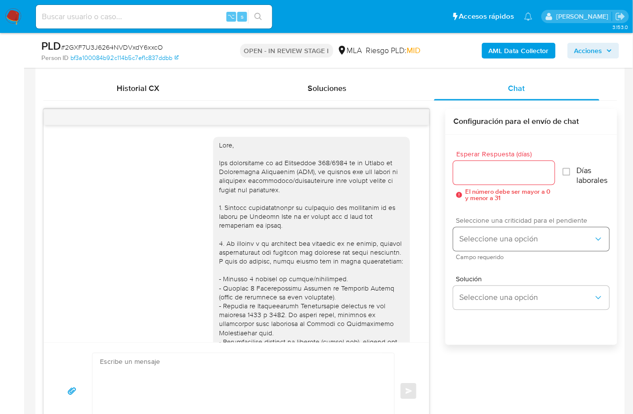
scroll to position [854, 0]
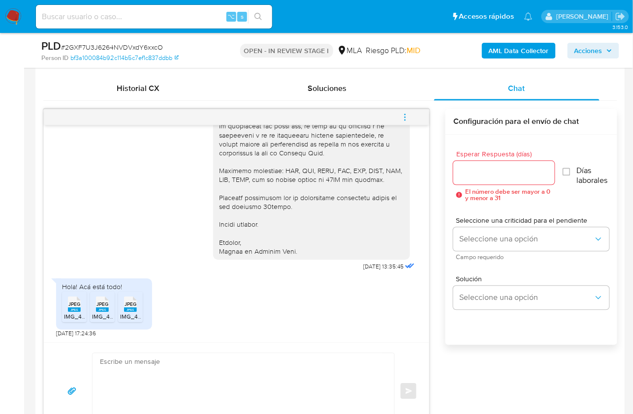
click at [69, 311] on icon "JPEG" at bounding box center [74, 304] width 13 height 17
click at [98, 305] on span "JPEG" at bounding box center [102, 305] width 12 height 6
click at [130, 308] on rect at bounding box center [130, 310] width 13 height 4
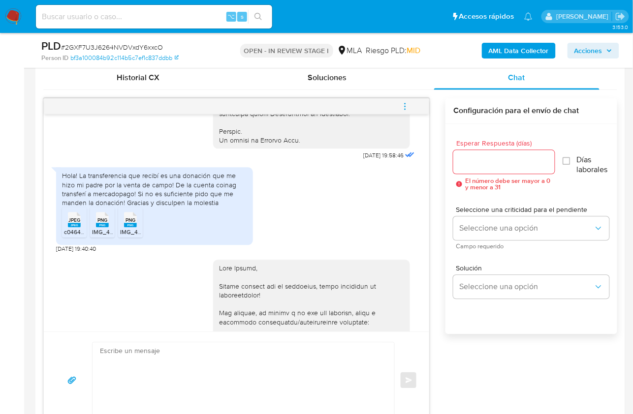
scroll to position [493, 0]
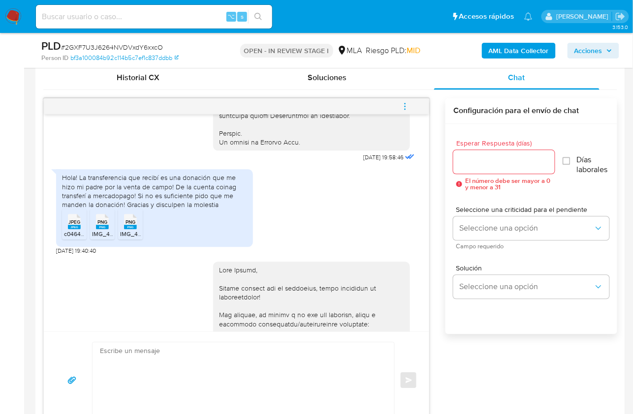
click at [445, 225] on div "17/07/2025 19:58:46 Hola! La transferencia que recibí es una donación que me hi…" at bounding box center [330, 263] width 574 height 331
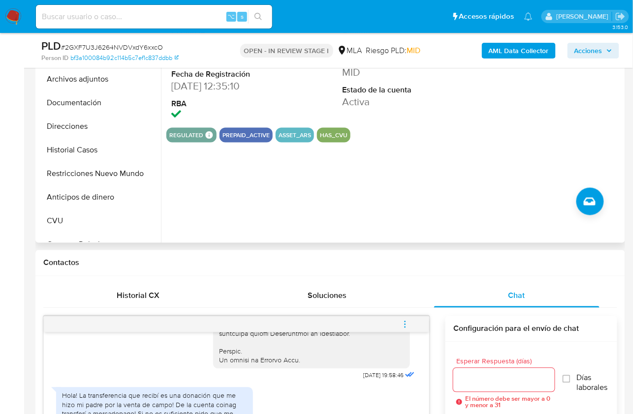
scroll to position [249, 0]
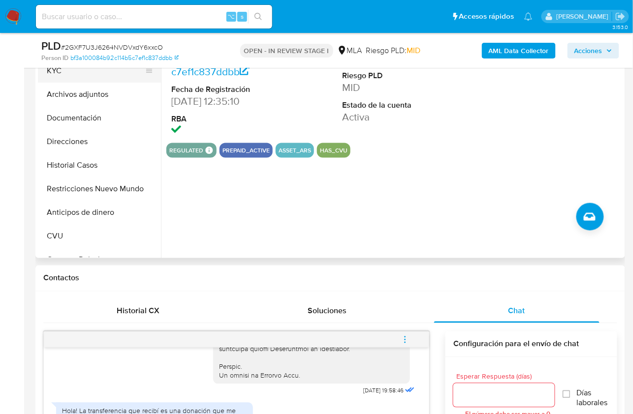
click at [70, 75] on button "KYC" at bounding box center [95, 71] width 115 height 24
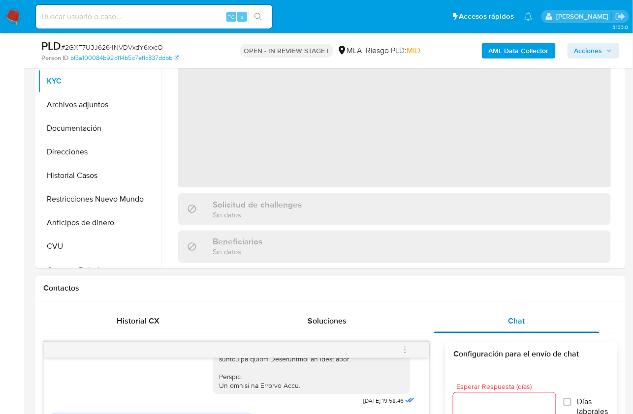
click at [519, 321] on span "Chat" at bounding box center [516, 321] width 17 height 11
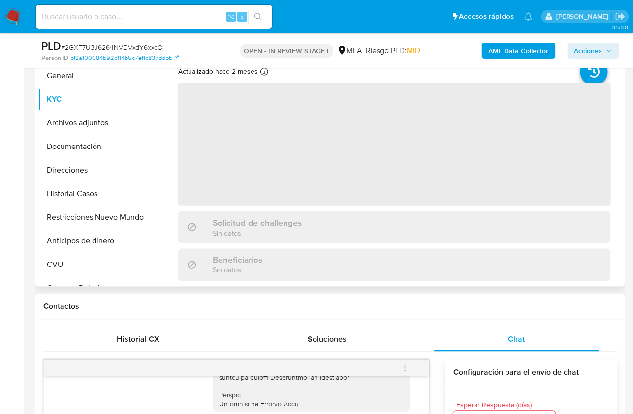
scroll to position [166, 0]
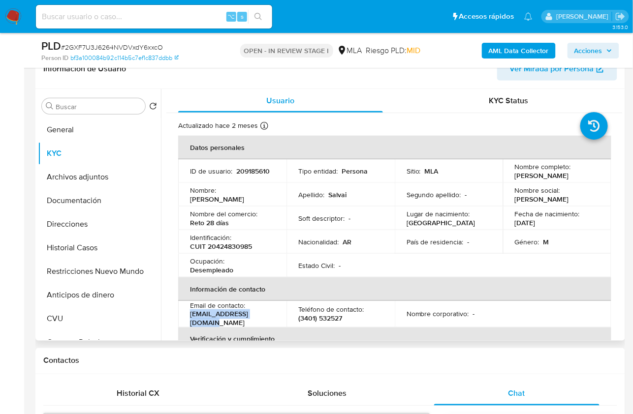
drag, startPoint x: 269, startPoint y: 320, endPoint x: 189, endPoint y: 318, distance: 79.8
click at [189, 318] on td "Email de contacto : manusalvai43@gmail.com" at bounding box center [232, 314] width 108 height 27
copy p "manusalvai43@gmail.com"
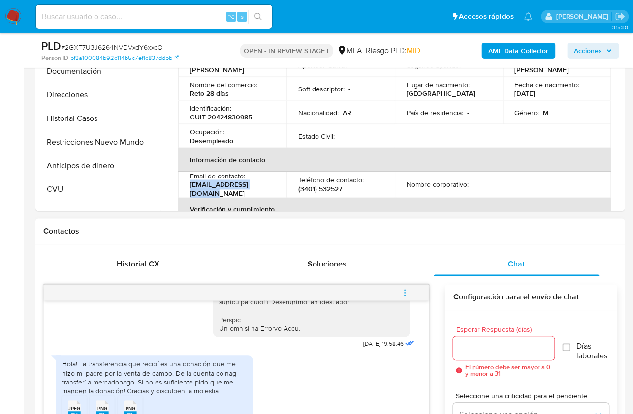
scroll to position [513, 0]
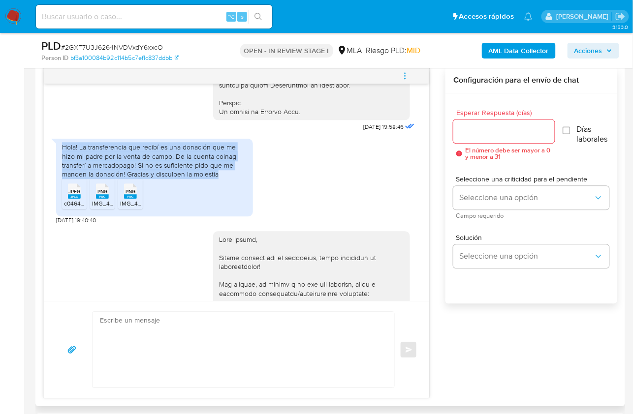
drag, startPoint x: 221, startPoint y: 191, endPoint x: 55, endPoint y: 163, distance: 168.2
click at [56, 163] on div "Hola! La transferencia que recibí es una donación que me hizo mi padre por la v…" at bounding box center [154, 178] width 197 height 78
copy div "Hola! La transferencia que recibí es una donación que me hizo mi padre por la v…"
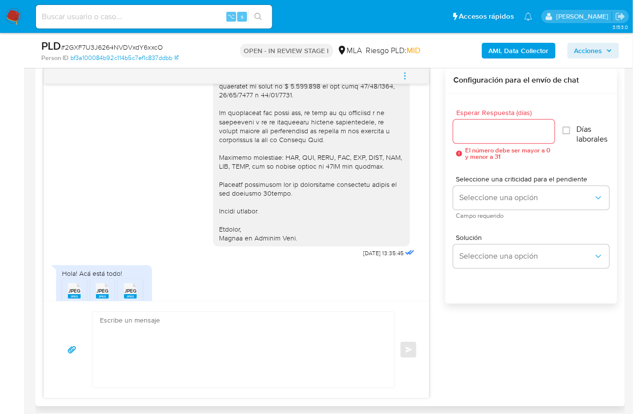
scroll to position [854, 0]
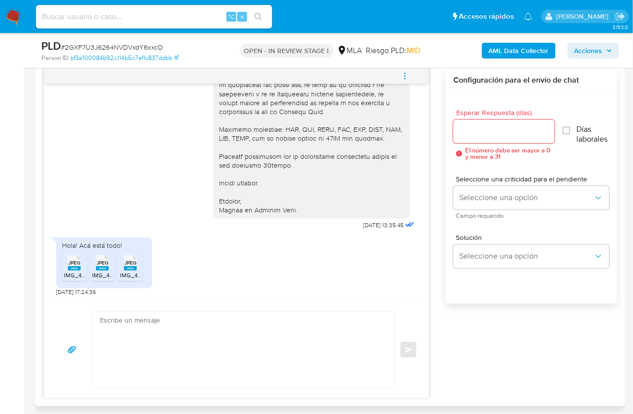
click at [165, 340] on textarea at bounding box center [241, 350] width 282 height 76
paste textarea "Hola, ¡Muchas gracias por tu respuesta! Confirmamos la recepción de la document…"
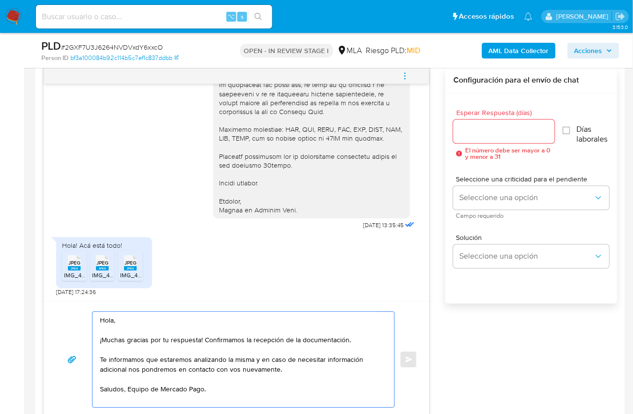
type textarea "Hola, ¡Muchas gracias por tu respuesta! Confirmamos la recepción de la document…"
click at [475, 125] on input "Esperar Respuesta (días)" at bounding box center [503, 131] width 101 height 13
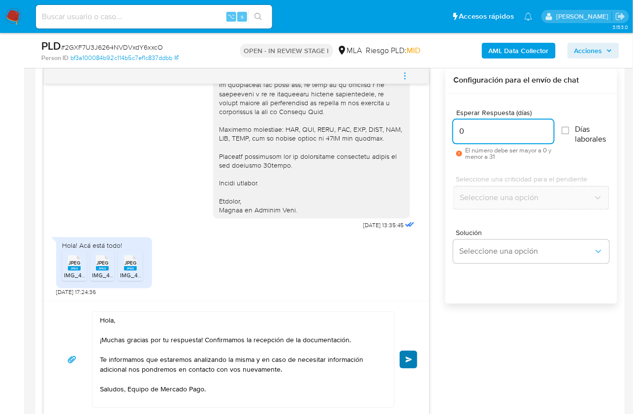
type input "0"
click at [406, 360] on span "Enviar" at bounding box center [409, 360] width 7 height 6
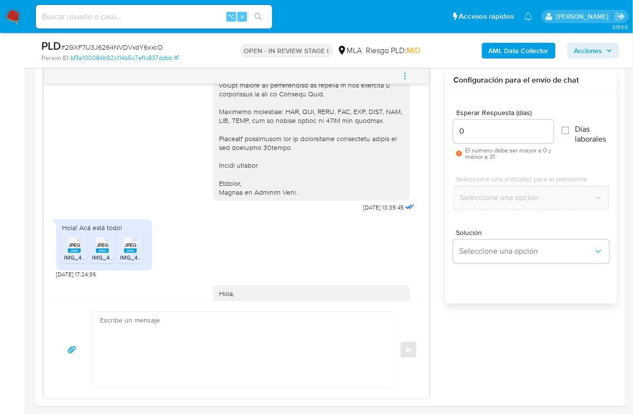
scroll to position [972, 0]
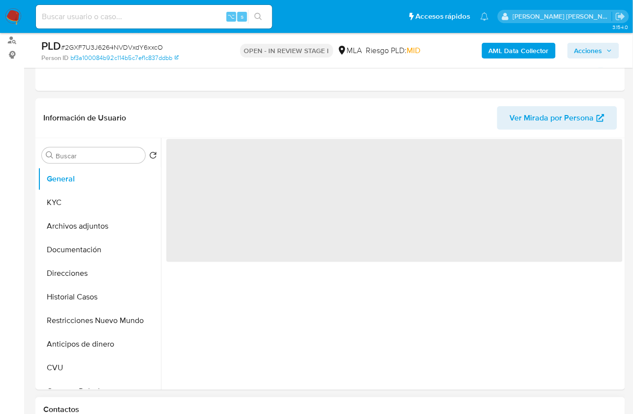
scroll to position [408, 0]
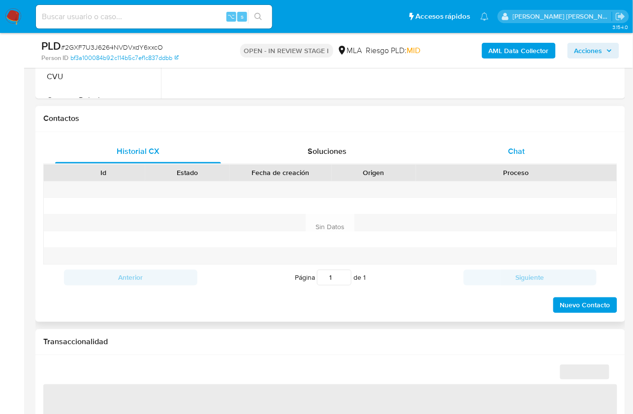
click at [537, 148] on div "Chat" at bounding box center [517, 152] width 166 height 24
select select "10"
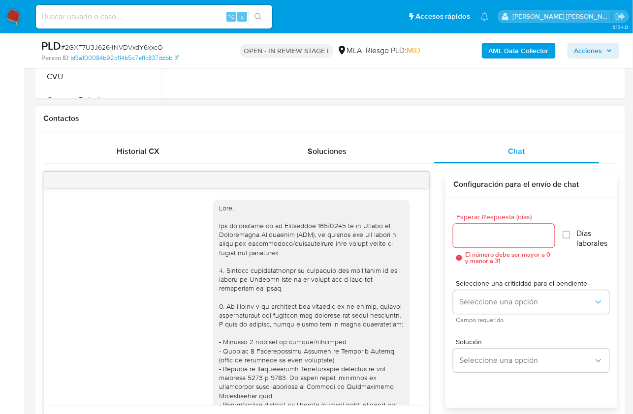
scroll to position [972, 0]
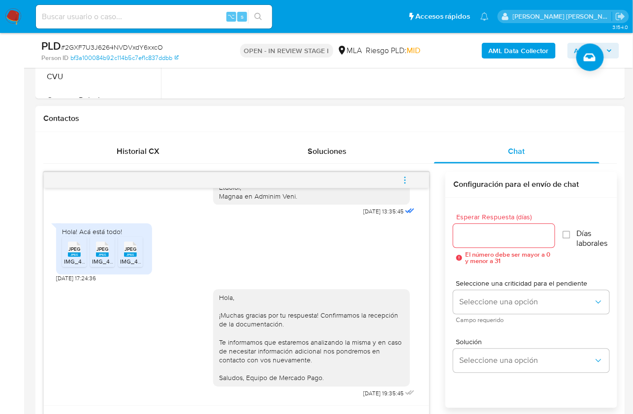
click at [407, 180] on icon "menu-action" at bounding box center [405, 180] width 9 height 9
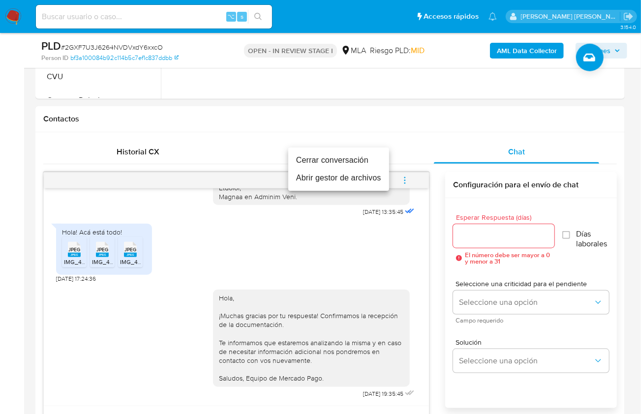
click at [336, 164] on li "Cerrar conversación" at bounding box center [338, 161] width 101 height 18
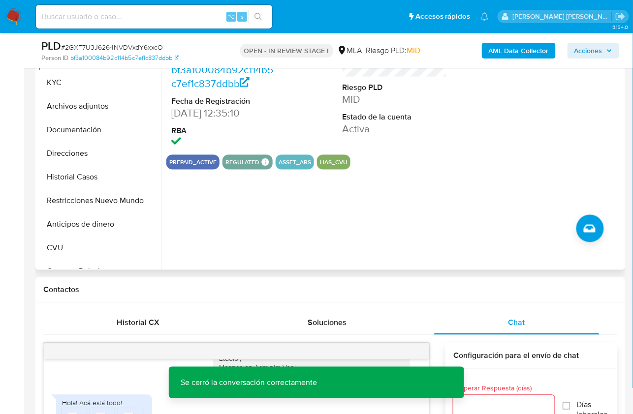
scroll to position [178, 0]
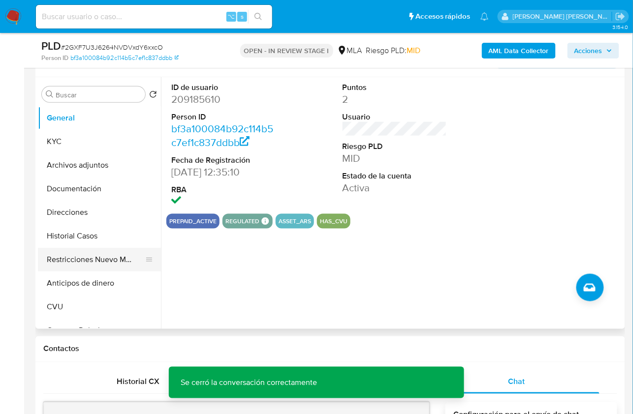
click at [113, 263] on button "Restricciones Nuevo Mundo" at bounding box center [95, 260] width 115 height 24
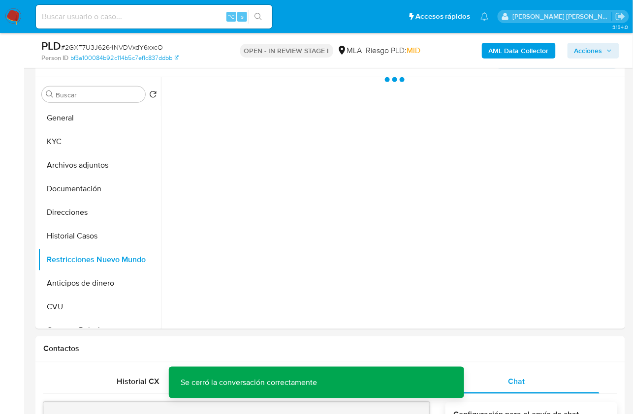
click at [490, 50] on b "AML Data Collector" at bounding box center [519, 51] width 60 height 16
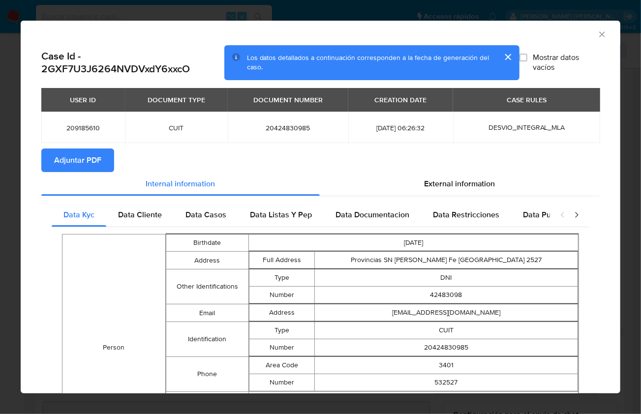
click at [107, 154] on button "Adjuntar PDF" at bounding box center [77, 161] width 73 height 24
click at [599, 34] on div "AML Data Collector" at bounding box center [321, 33] width 600 height 25
click at [598, 33] on icon "Cerrar ventana" at bounding box center [602, 35] width 10 height 10
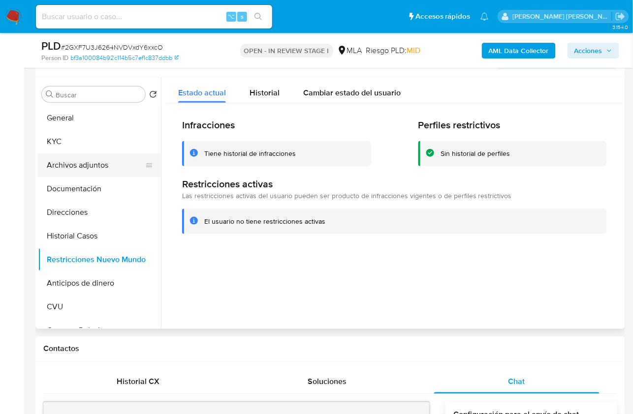
click at [95, 160] on button "Archivos adjuntos" at bounding box center [95, 166] width 115 height 24
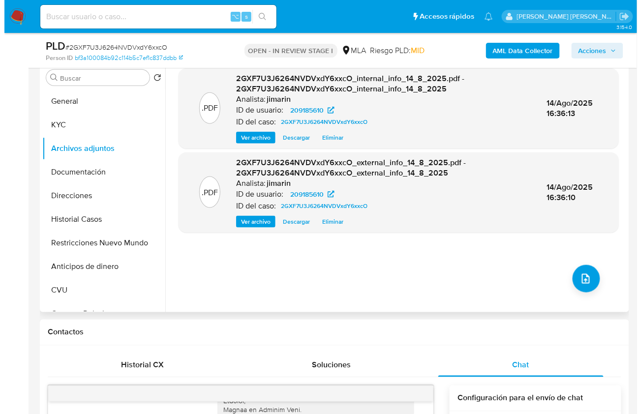
scroll to position [193, 0]
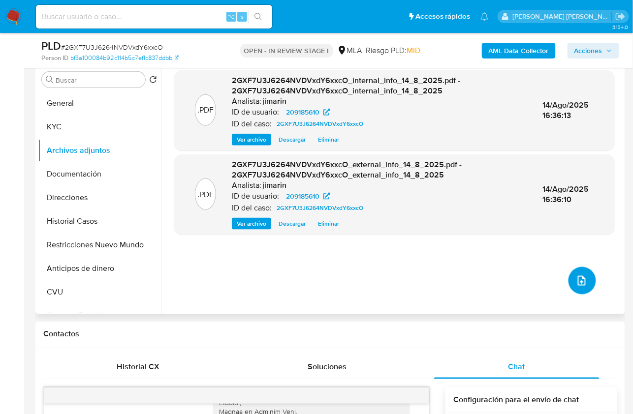
click at [580, 288] on button "upload-file" at bounding box center [582, 281] width 28 height 28
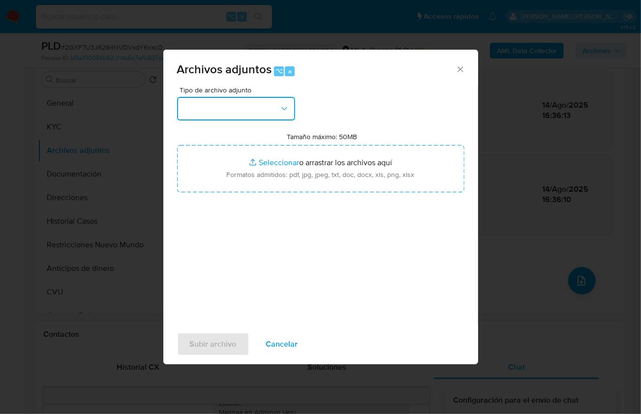
click at [222, 101] on button "button" at bounding box center [236, 109] width 118 height 24
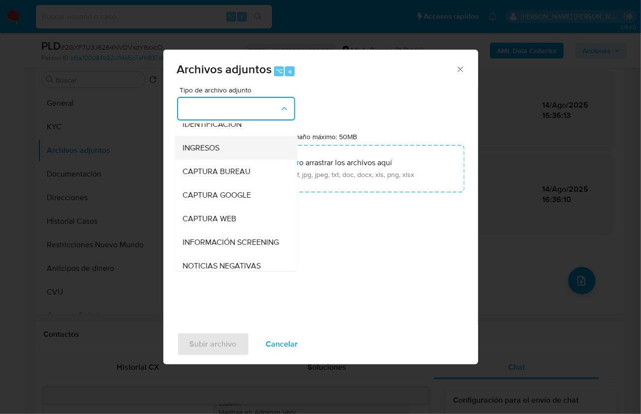
scroll to position [12, 0]
click at [351, 260] on div "Tipo de archivo adjunto IDENTIFICACIÓN INGRESOS CAPTURA BUREAU CAPTURA GOOGLE C…" at bounding box center [320, 203] width 287 height 232
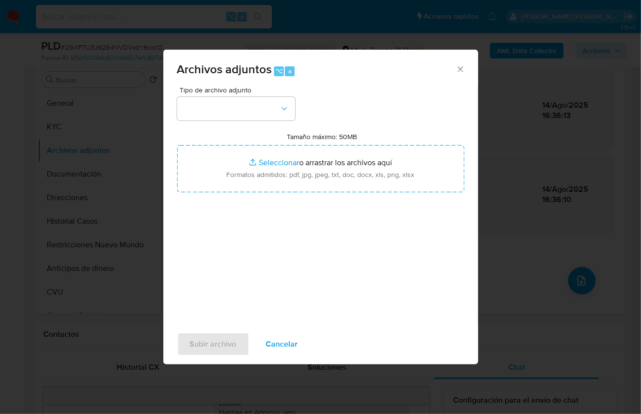
click at [217, 121] on div "Tipo de archivo adjunto Tamaño máximo: 50MB Seleccionar archivos Seleccionar o …" at bounding box center [320, 203] width 287 height 232
click at [219, 115] on button "button" at bounding box center [236, 109] width 118 height 24
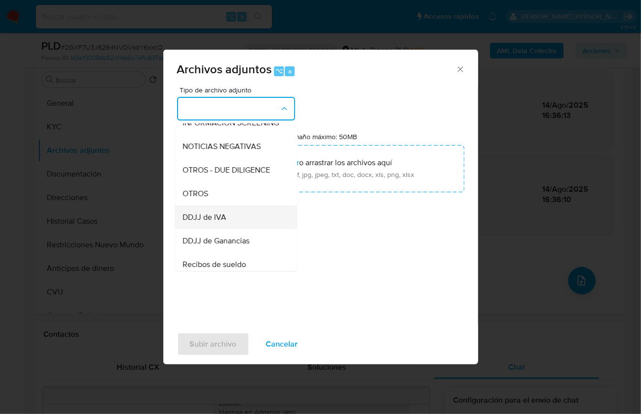
scroll to position [156, 0]
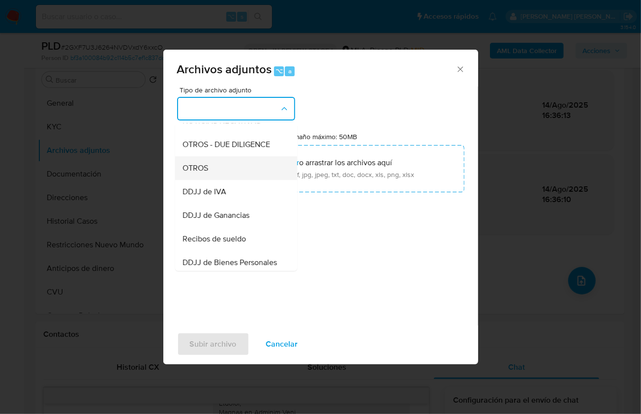
click at [215, 172] on div "OTROS" at bounding box center [233, 168] width 100 height 24
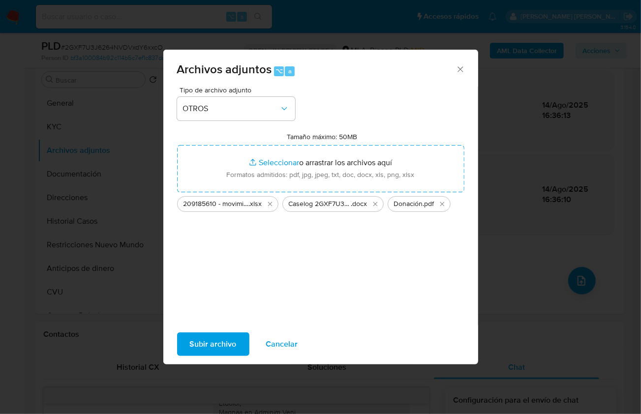
click at [223, 337] on span "Subir archivo" at bounding box center [213, 345] width 47 height 22
click at [187, 346] on button "Subir archivo" at bounding box center [213, 345] width 72 height 24
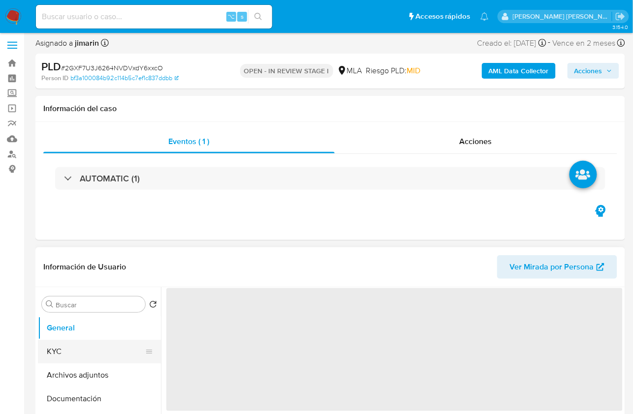
scroll to position [242, 0]
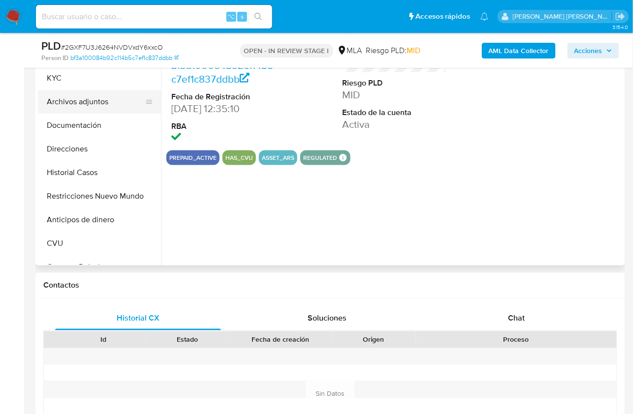
select select "10"
click at [96, 99] on button "Archivos adjuntos" at bounding box center [95, 102] width 115 height 24
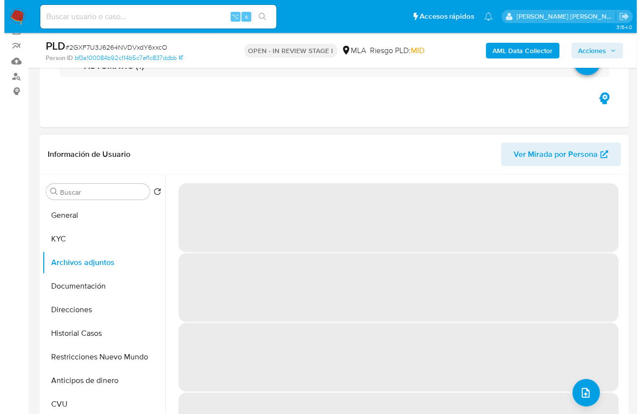
scroll to position [138, 0]
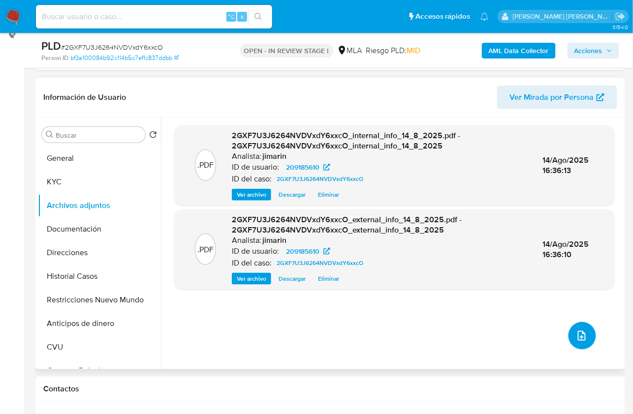
click at [580, 337] on icon "upload-file" at bounding box center [582, 336] width 12 height 12
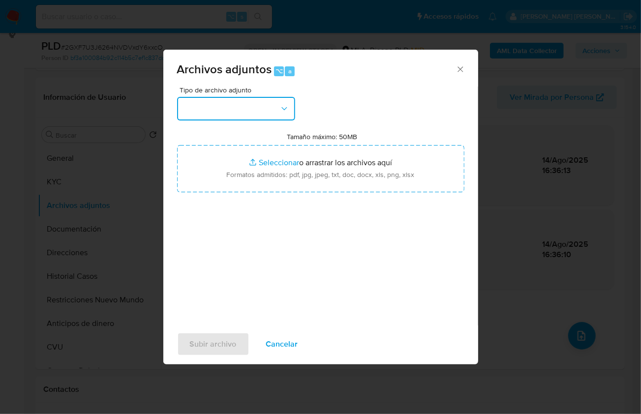
click at [216, 112] on button "button" at bounding box center [236, 109] width 118 height 24
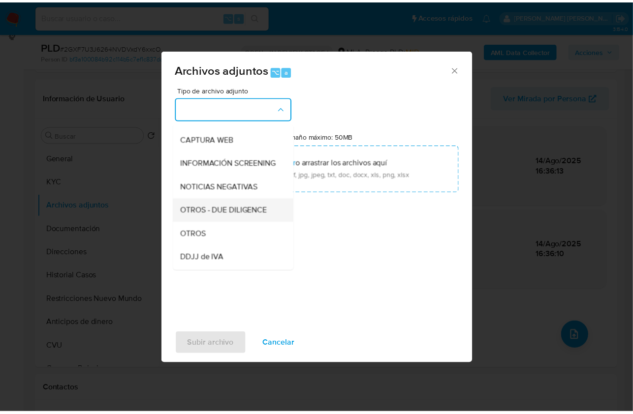
scroll to position [95, 0]
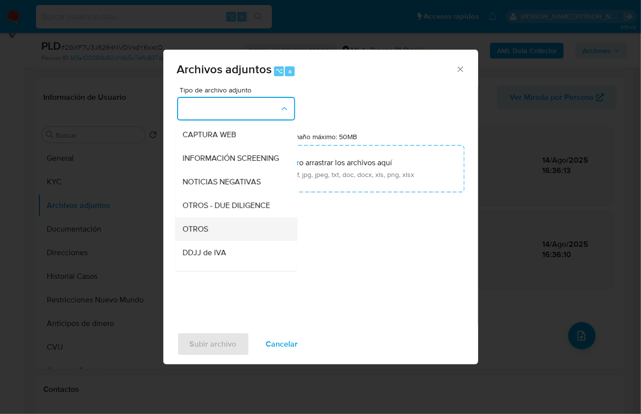
click at [220, 236] on div "OTROS" at bounding box center [233, 229] width 100 height 24
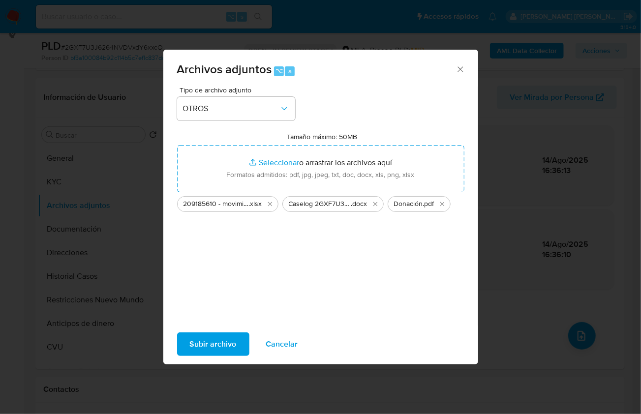
click at [221, 336] on span "Subir archivo" at bounding box center [213, 345] width 47 height 22
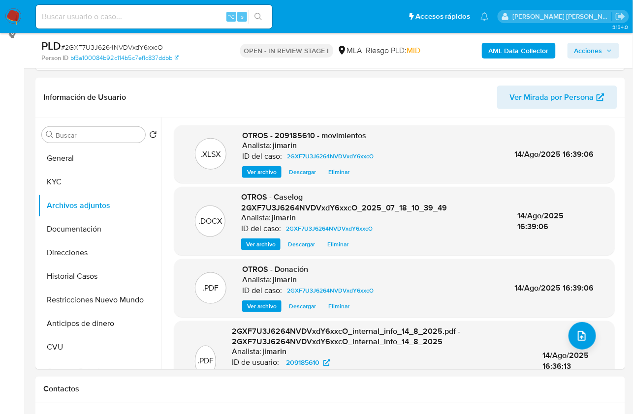
click at [576, 55] on span "Acciones" at bounding box center [588, 51] width 28 height 16
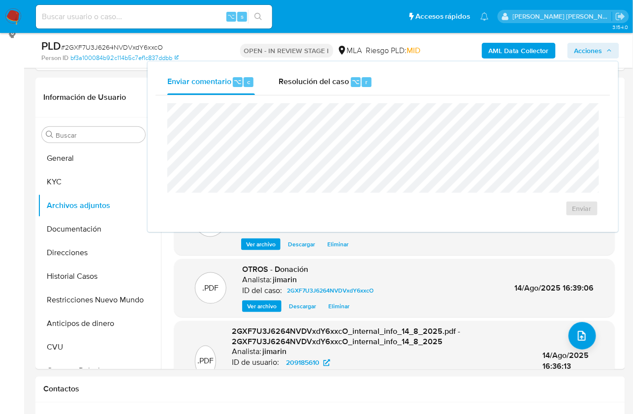
click at [323, 98] on div "Enviar" at bounding box center [383, 159] width 455 height 129
click at [320, 91] on div "Resolución del caso ⌥ r" at bounding box center [326, 82] width 94 height 26
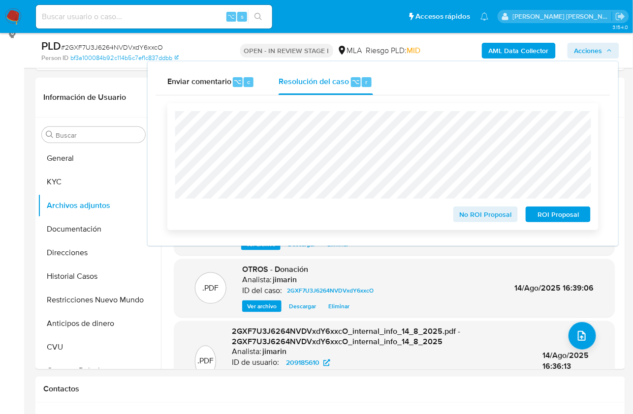
click at [485, 219] on span "No ROI Proposal" at bounding box center [485, 215] width 51 height 14
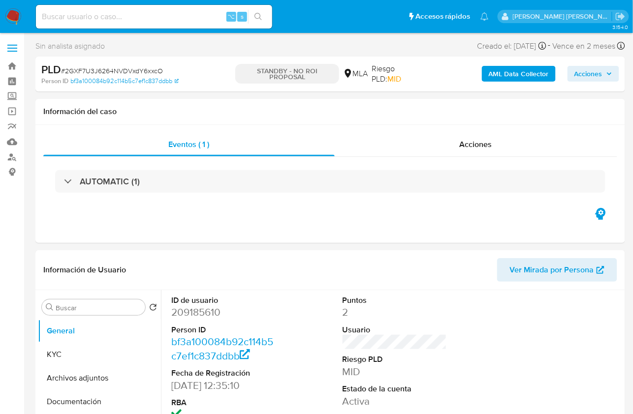
select select "10"
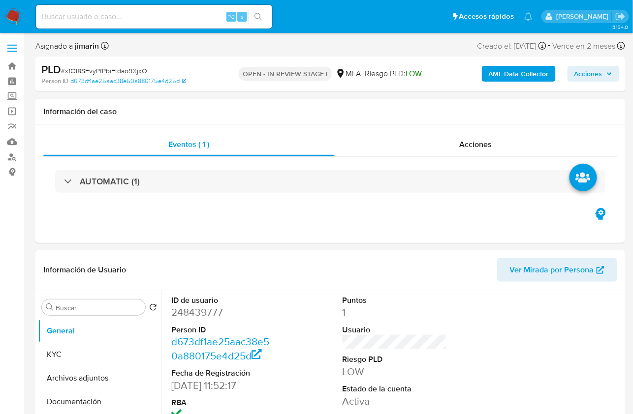
select select "10"
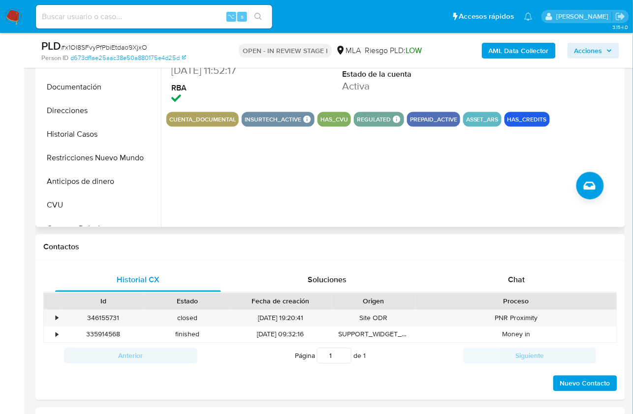
scroll to position [281, 0]
click at [469, 266] on div "Historial CX Soluciones Chat Id Estado Fecha de creación Origen Proceso • 34615…" at bounding box center [330, 330] width 590 height 140
click at [506, 272] on div "Chat" at bounding box center [517, 280] width 166 height 24
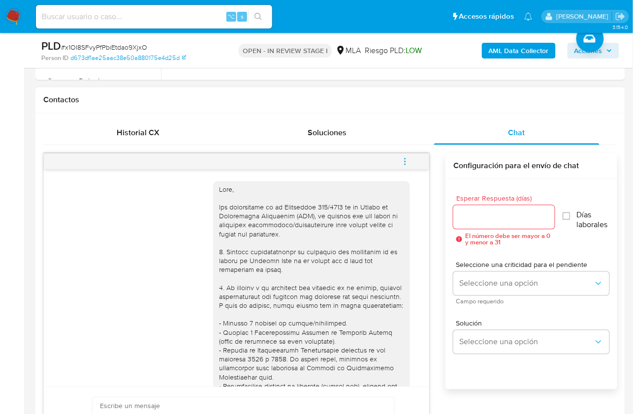
scroll to position [786, 0]
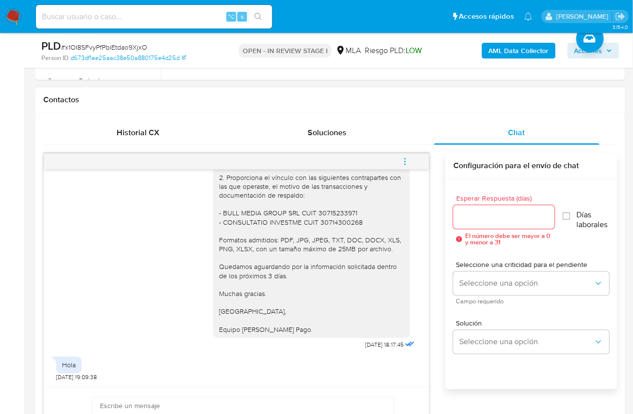
click at [443, 284] on div "17/07/2025 19:59:13 Hola 20/07/2025 00:35:28 Hola Tomas, ¡Muchas gracias por tu…" at bounding box center [330, 319] width 574 height 331
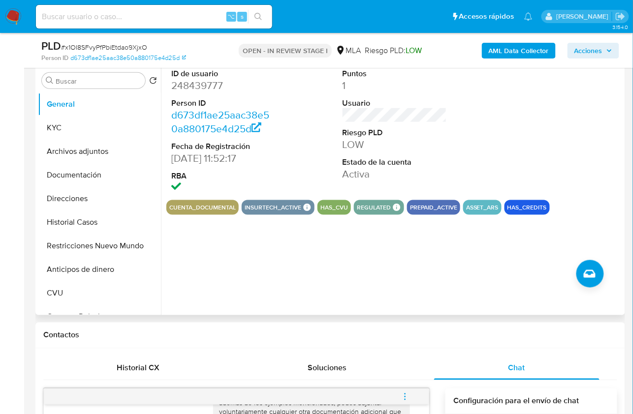
scroll to position [189, 0]
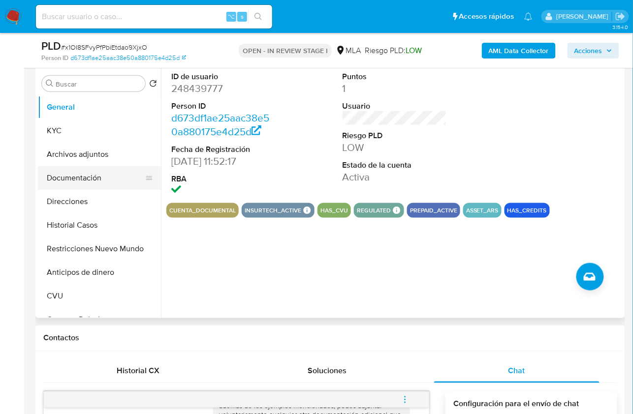
click at [86, 173] on button "Documentación" at bounding box center [95, 178] width 115 height 24
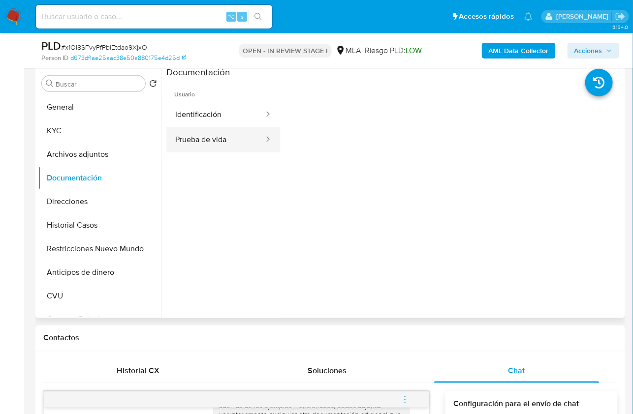
click at [223, 138] on button "Prueba de vida" at bounding box center [215, 139] width 98 height 25
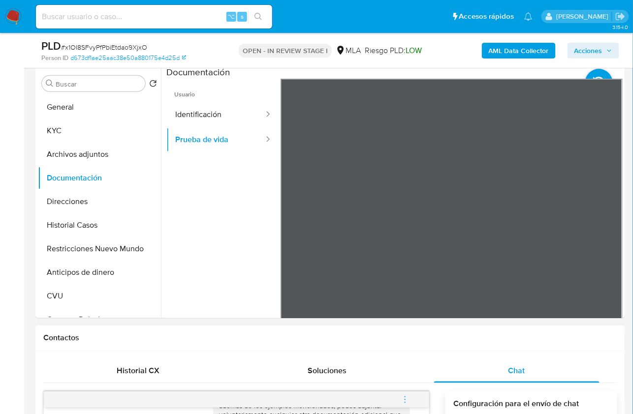
click at [477, 346] on div "Contactos" at bounding box center [330, 339] width 590 height 26
click at [512, 366] on span "Chat" at bounding box center [516, 371] width 17 height 11
click at [513, 368] on span "Chat" at bounding box center [516, 371] width 17 height 11
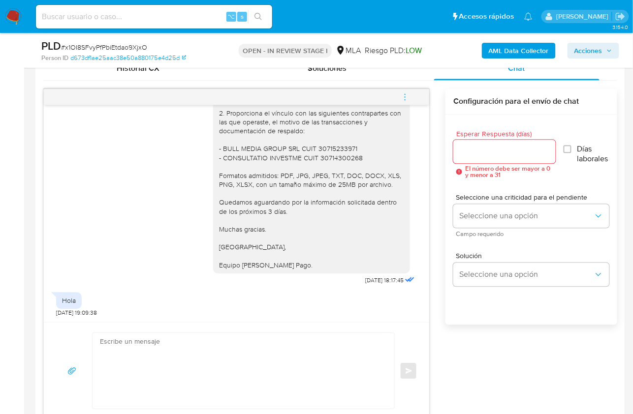
scroll to position [786, 0]
click at [411, 94] on button "menu-action" at bounding box center [405, 97] width 32 height 24
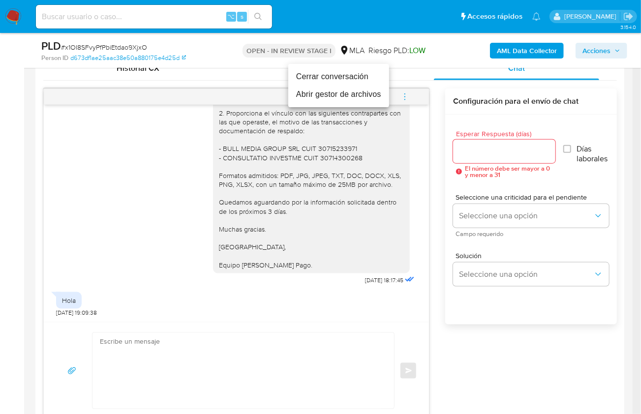
click at [337, 78] on li "Cerrar conversación" at bounding box center [338, 77] width 101 height 18
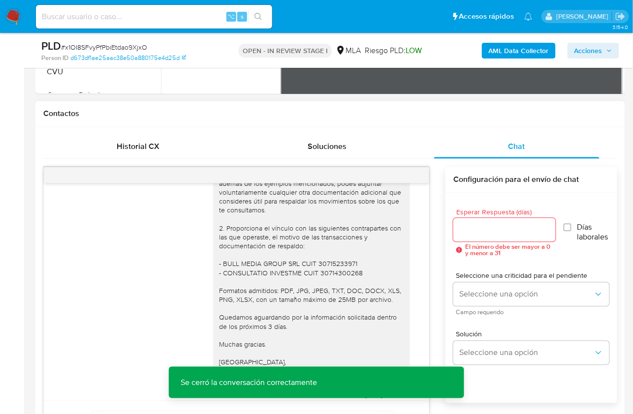
scroll to position [411, 0]
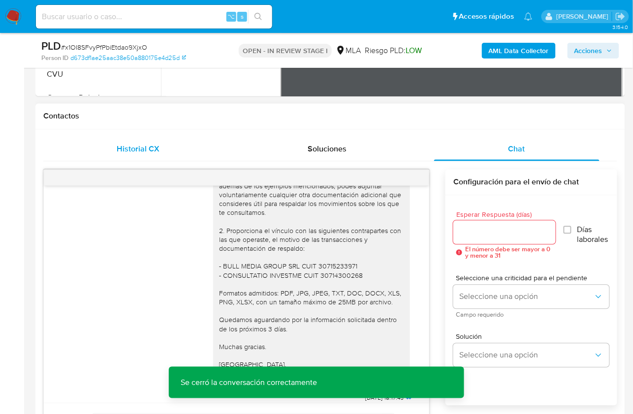
click at [143, 154] on div "Historial CX" at bounding box center [138, 150] width 166 height 24
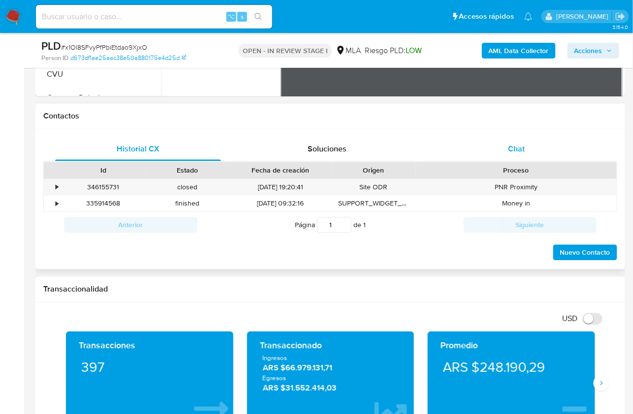
click at [512, 150] on span "Chat" at bounding box center [516, 149] width 17 height 11
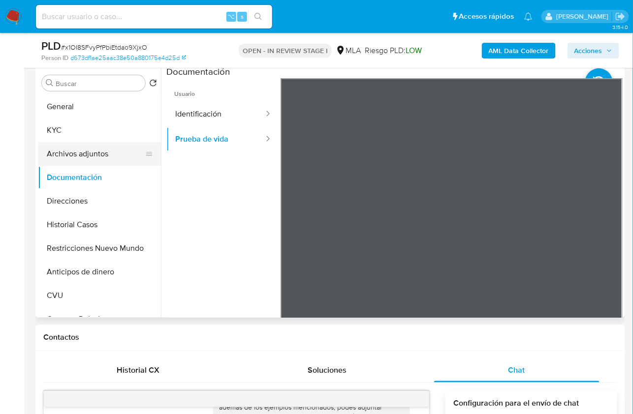
scroll to position [174, 0]
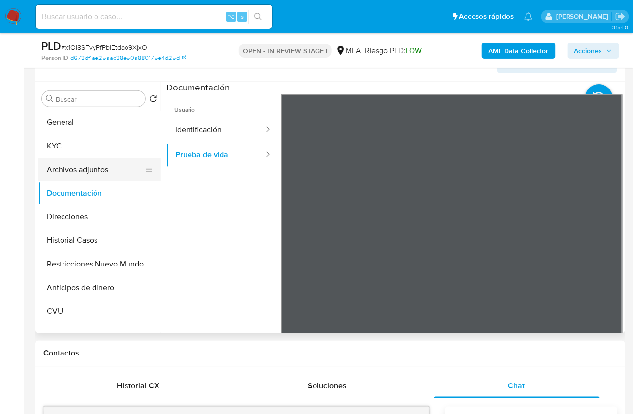
click at [121, 164] on button "Archivos adjuntos" at bounding box center [95, 170] width 115 height 24
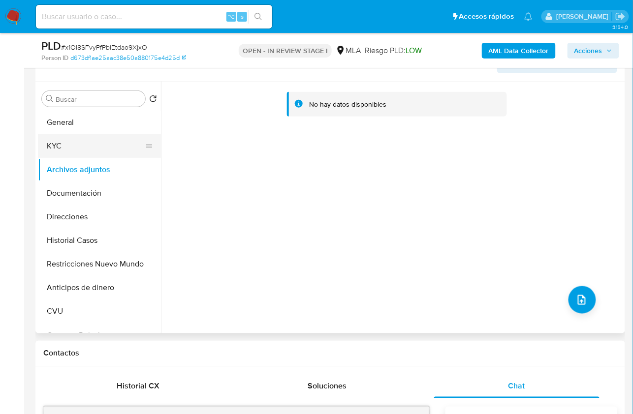
click at [95, 152] on button "KYC" at bounding box center [95, 146] width 115 height 24
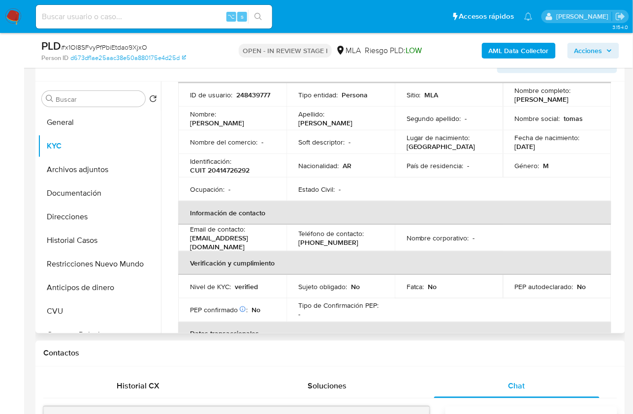
scroll to position [62, 0]
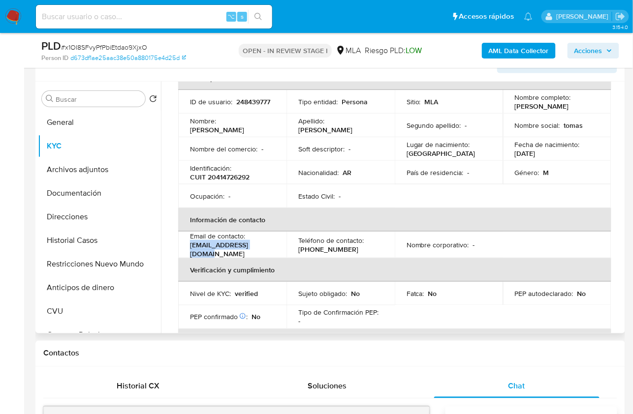
drag, startPoint x: 261, startPoint y: 250, endPoint x: 189, endPoint y: 253, distance: 72.4
click at [190, 253] on div "Email de contacto : t.kirzner98@gmail.com" at bounding box center [232, 245] width 85 height 27
copy p "t.kirzner98@gmail.com"
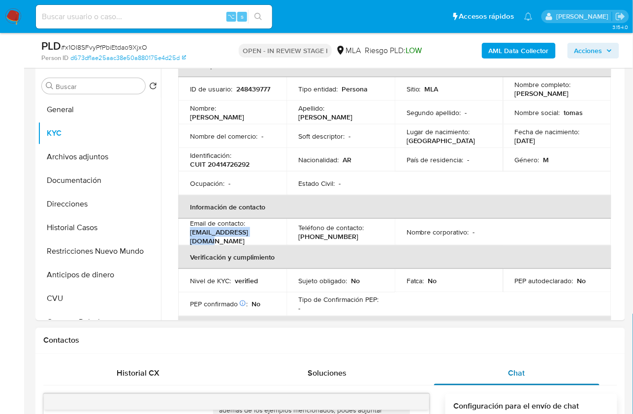
scroll to position [189, 0]
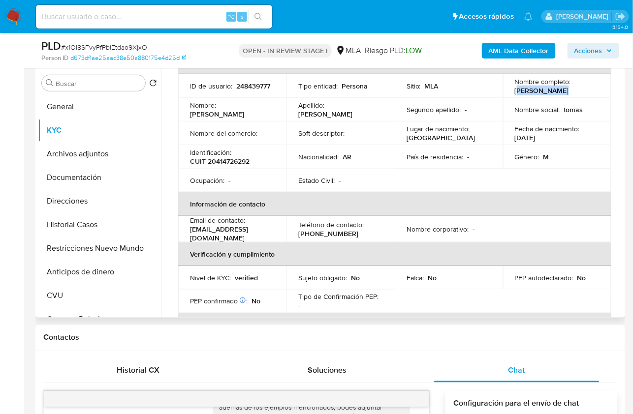
drag, startPoint x: 514, startPoint y: 87, endPoint x: 564, endPoint y: 90, distance: 50.8
click at [564, 90] on div "Nombre completo : Tomas Kirzner" at bounding box center [557, 86] width 85 height 18
copy p "omas Kirzner"
click at [497, 94] on td "Sitio : MLA" at bounding box center [449, 86] width 108 height 24
drag, startPoint x: 512, startPoint y: 90, endPoint x: 566, endPoint y: 95, distance: 53.9
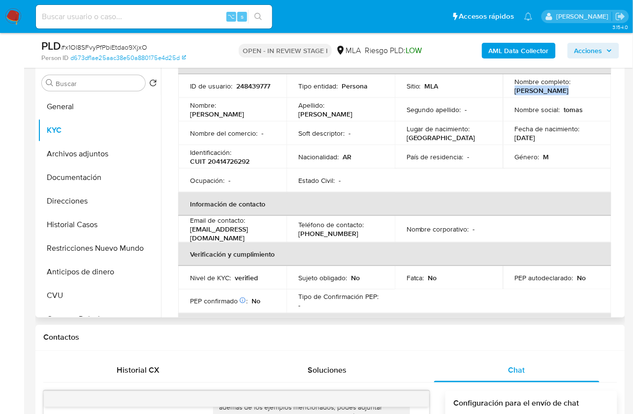
click at [566, 95] on td "Nombre completo : Tomas Kirzner" at bounding box center [557, 86] width 108 height 24
copy p "Tomas Kirzner"
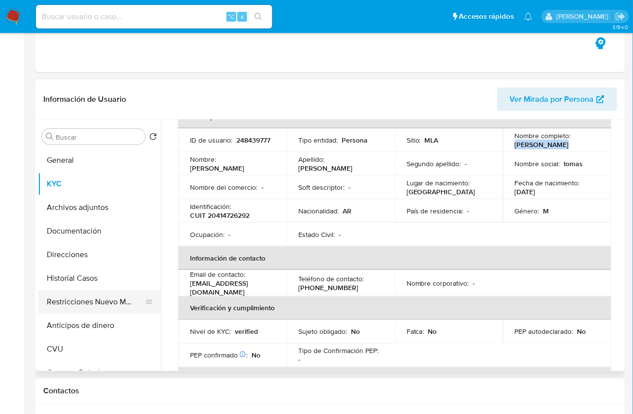
scroll to position [178, 0]
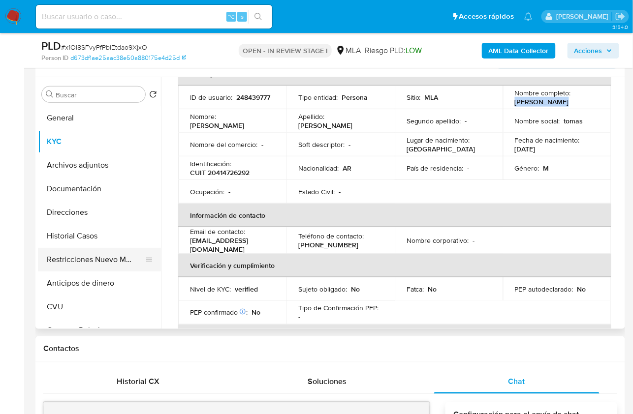
click at [89, 266] on button "Restricciones Nuevo Mundo" at bounding box center [95, 260] width 115 height 24
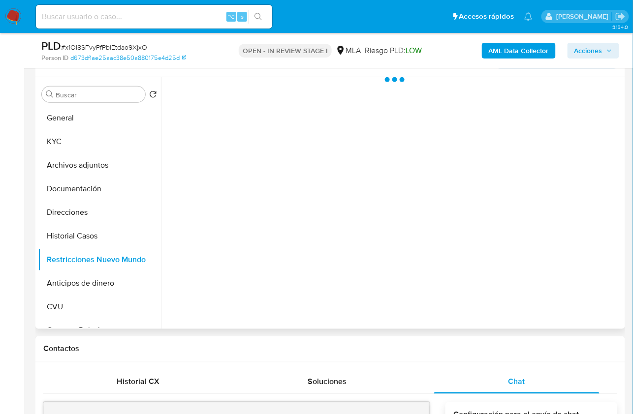
scroll to position [0, 0]
click at [520, 43] on b "AML Data Collector" at bounding box center [519, 51] width 60 height 16
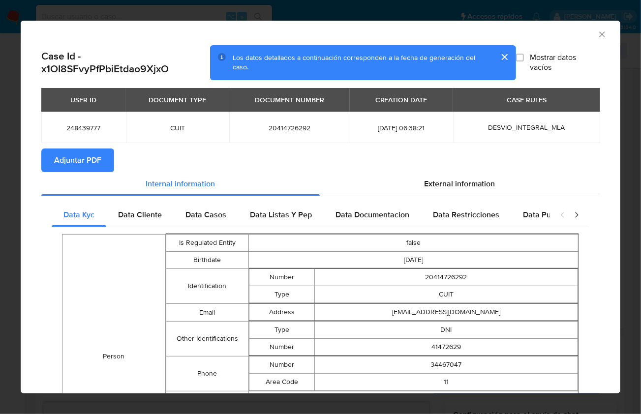
click at [95, 158] on span "Adjuntar PDF" at bounding box center [77, 161] width 47 height 22
click at [597, 35] on icon "Cerrar ventana" at bounding box center [602, 35] width 10 height 10
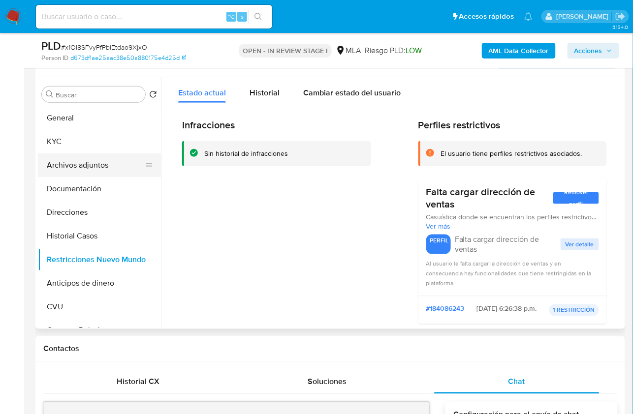
click at [76, 170] on button "Archivos adjuntos" at bounding box center [95, 166] width 115 height 24
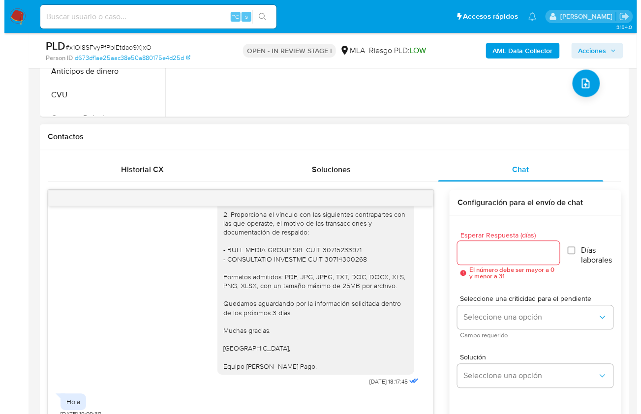
scroll to position [196, 0]
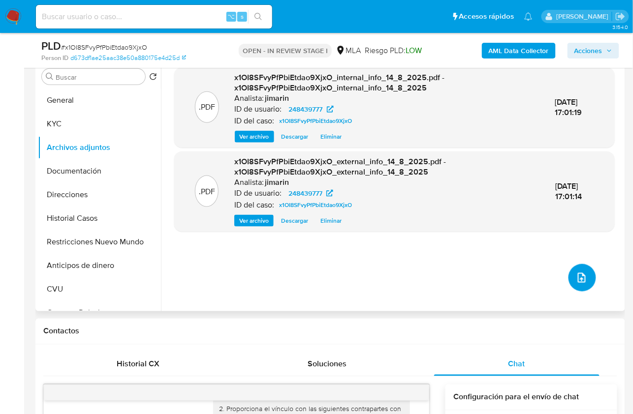
click at [590, 282] on button "upload-file" at bounding box center [582, 278] width 28 height 28
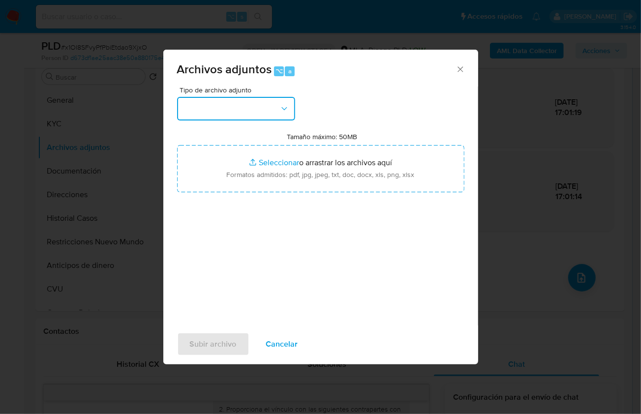
click at [252, 105] on button "button" at bounding box center [236, 109] width 118 height 24
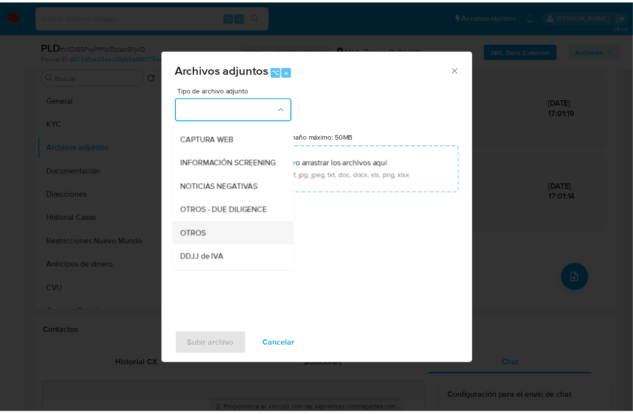
scroll to position [92, 0]
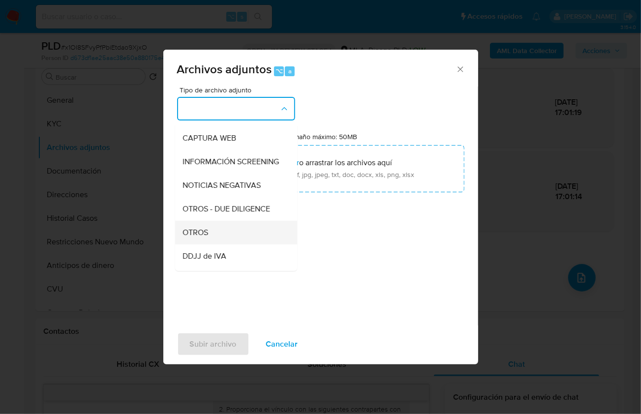
click at [206, 237] on span "OTROS" at bounding box center [196, 232] width 26 height 10
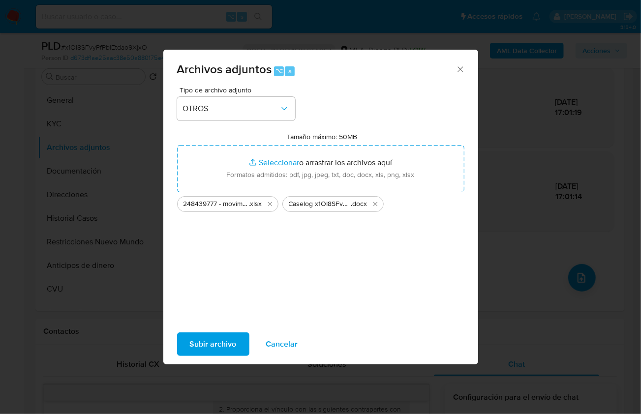
click at [212, 346] on span "Subir archivo" at bounding box center [213, 345] width 47 height 22
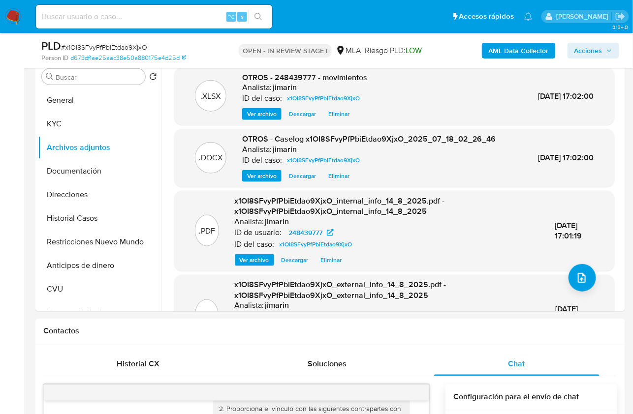
click at [607, 54] on span "Acciones" at bounding box center [593, 51] width 38 height 14
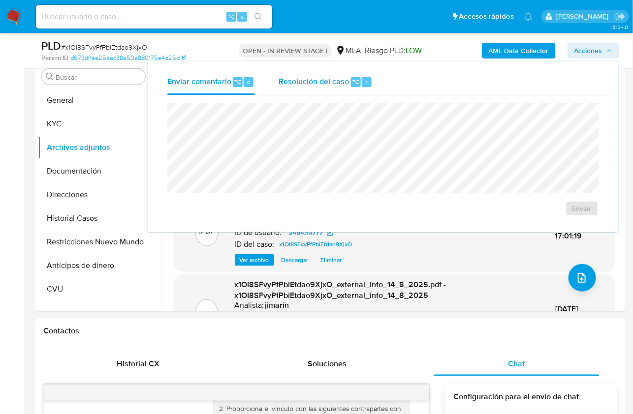
click at [325, 91] on div "Resolución del caso ⌥ r" at bounding box center [326, 82] width 94 height 26
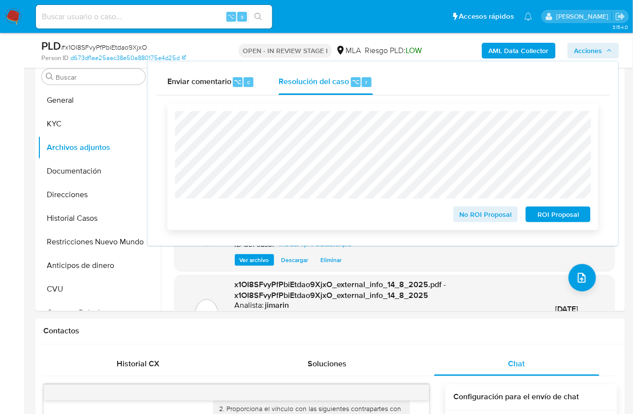
click at [492, 218] on span "No ROI Proposal" at bounding box center [485, 215] width 51 height 14
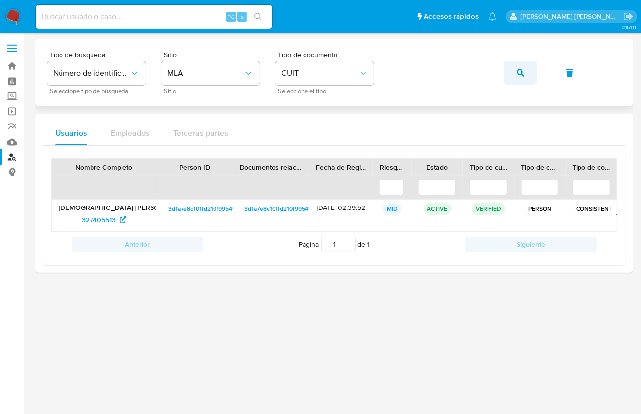
click at [506, 73] on button "button" at bounding box center [520, 73] width 33 height 24
click at [96, 223] on span "1945617050" at bounding box center [98, 220] width 37 height 16
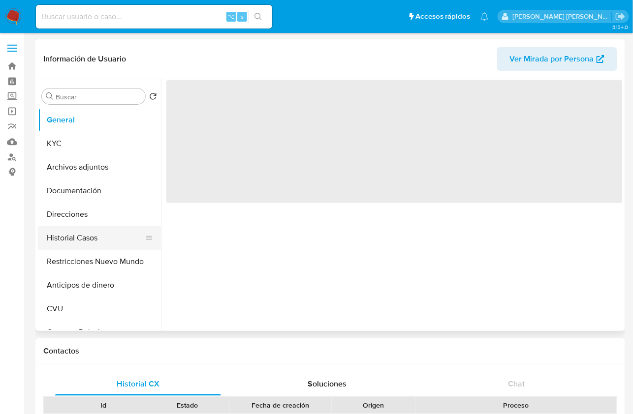
click at [102, 228] on button "Historial Casos" at bounding box center [95, 238] width 115 height 24
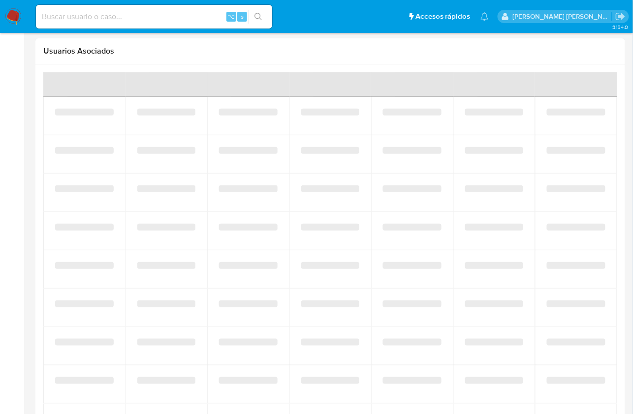
select select "10"
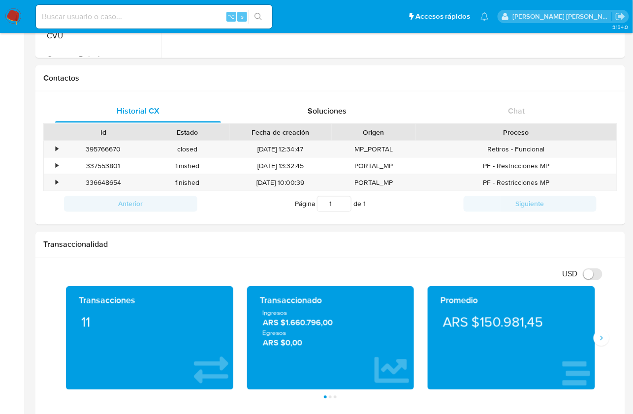
scroll to position [2, 0]
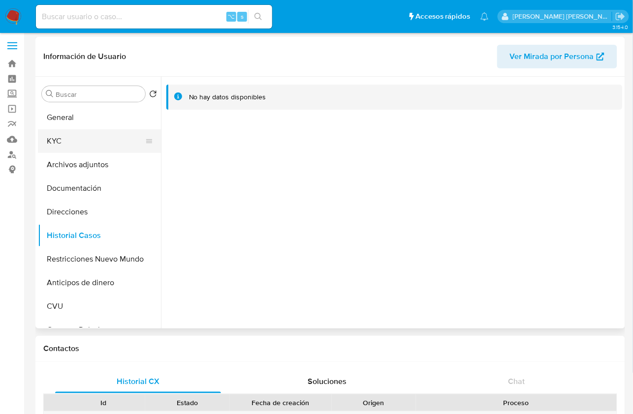
click at [57, 151] on button "KYC" at bounding box center [95, 141] width 115 height 24
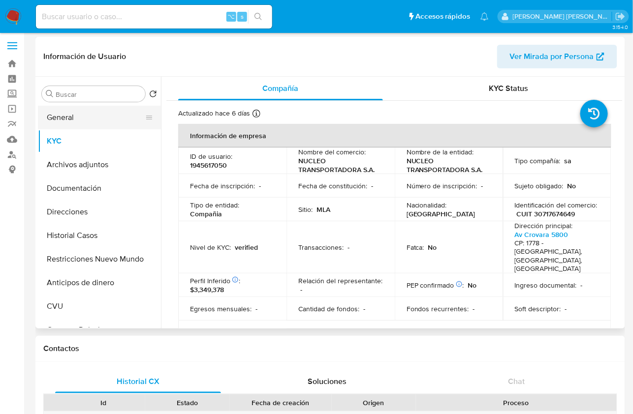
click at [67, 115] on button "General" at bounding box center [95, 118] width 115 height 24
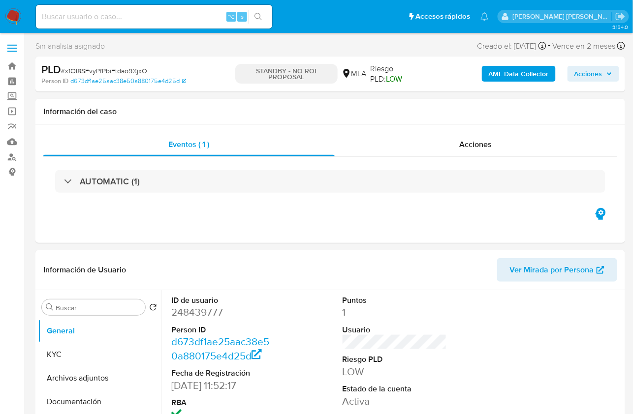
select select "10"
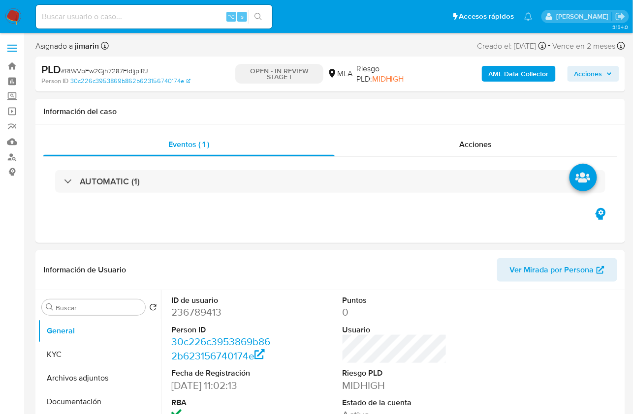
select select "10"
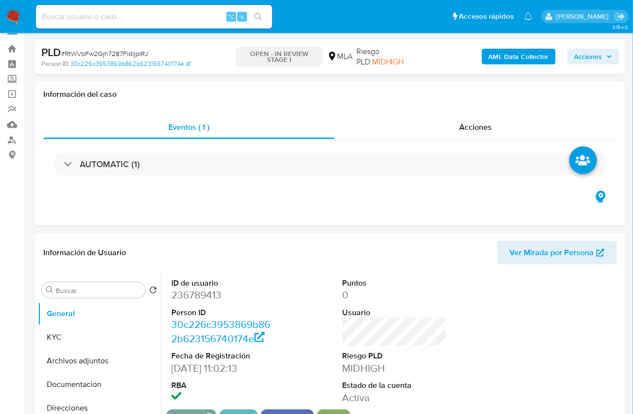
scroll to position [254, 0]
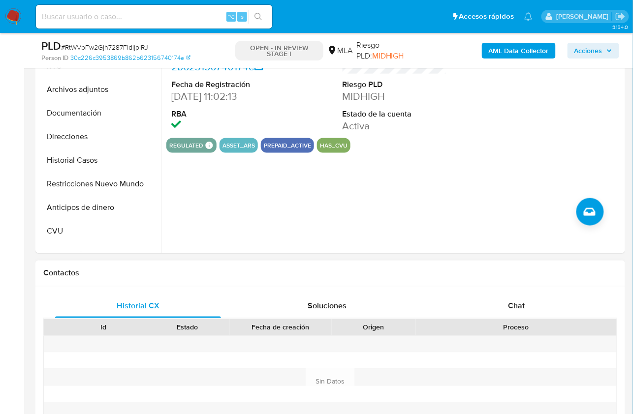
click at [526, 319] on div "Proceso" at bounding box center [516, 327] width 201 height 17
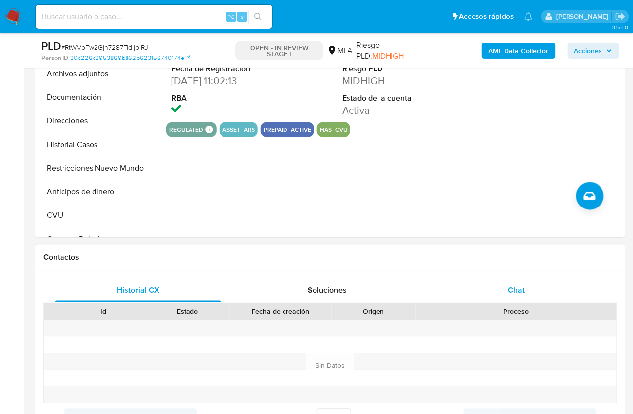
click at [540, 295] on div "Chat" at bounding box center [517, 291] width 166 height 24
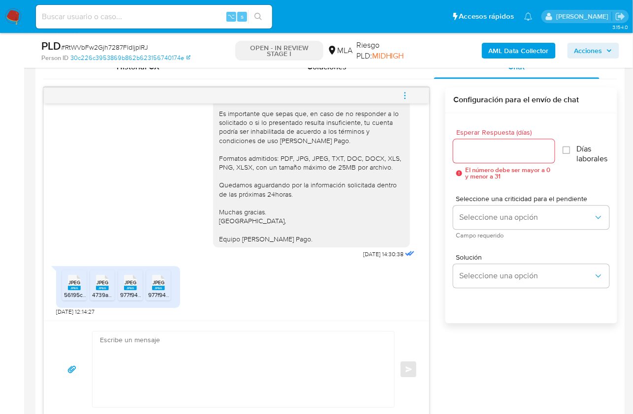
scroll to position [493, 0]
click at [77, 287] on rect at bounding box center [74, 289] width 13 height 4
click at [95, 285] on div "JPEG JPEG" at bounding box center [102, 282] width 21 height 19
click at [129, 287] on rect at bounding box center [130, 289] width 13 height 4
click at [164, 288] on rect at bounding box center [158, 289] width 13 height 4
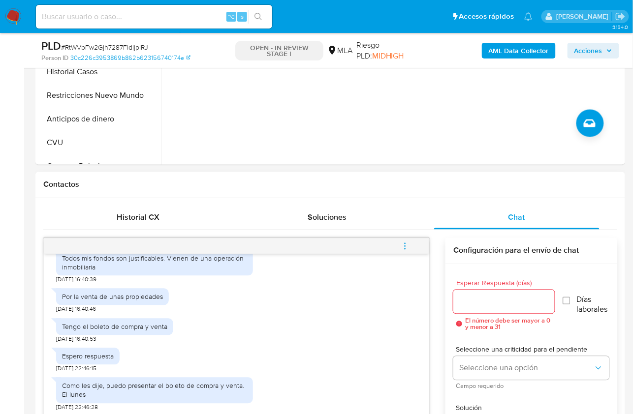
scroll to position [311, 0]
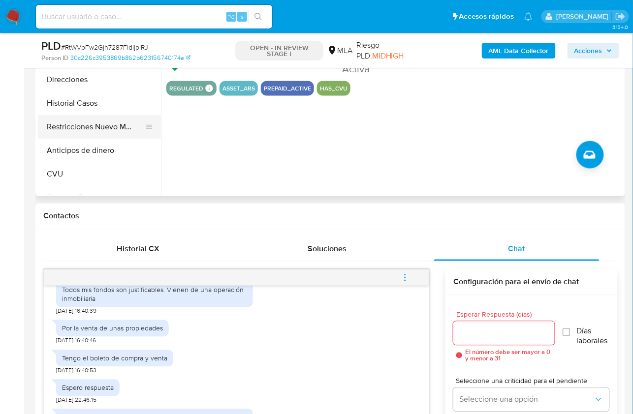
click at [91, 124] on button "Restricciones Nuevo Mundo" at bounding box center [95, 127] width 115 height 24
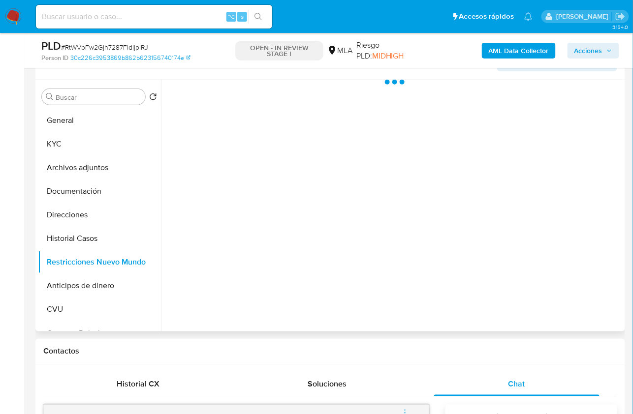
scroll to position [168, 0]
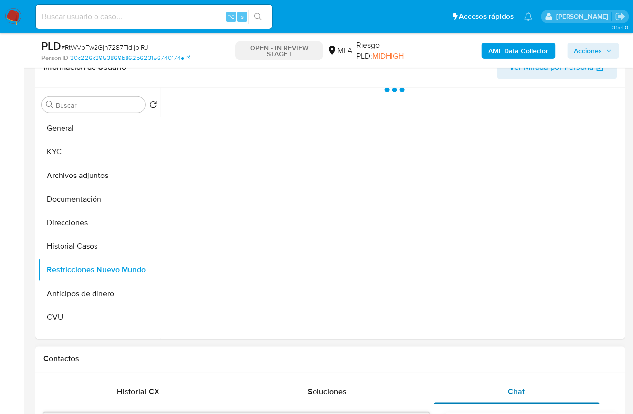
click at [475, 384] on div "Chat" at bounding box center [517, 393] width 166 height 24
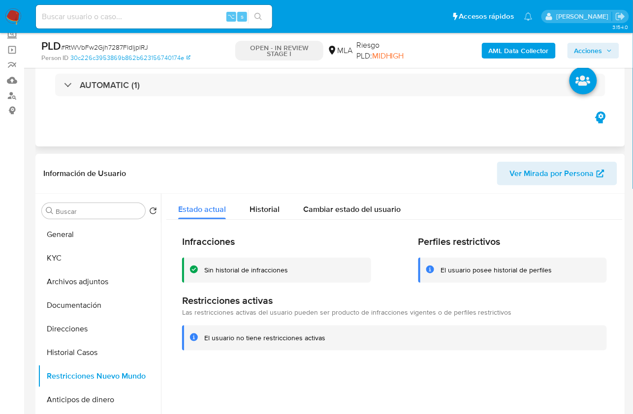
scroll to position [0, 0]
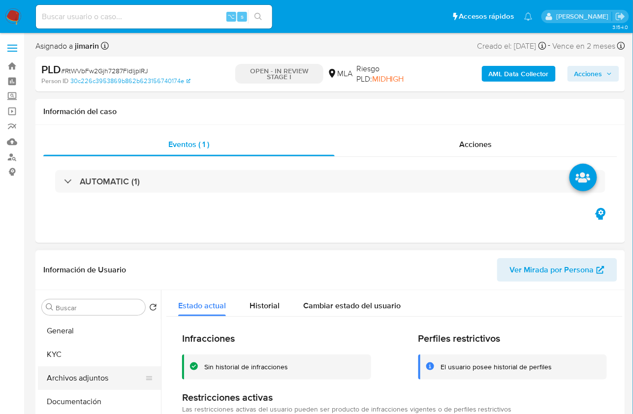
click at [73, 369] on button "Archivos adjuntos" at bounding box center [95, 379] width 115 height 24
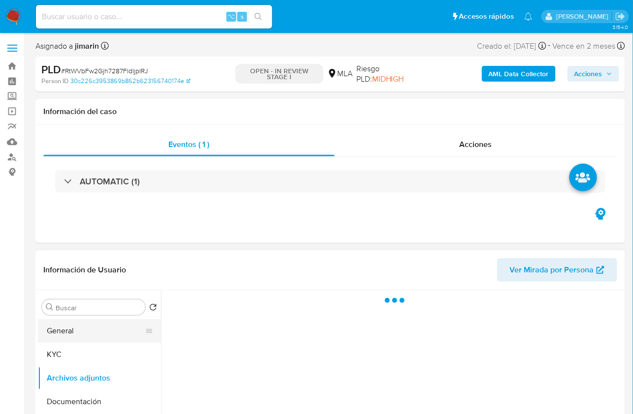
click at [91, 338] on button "General" at bounding box center [95, 331] width 115 height 24
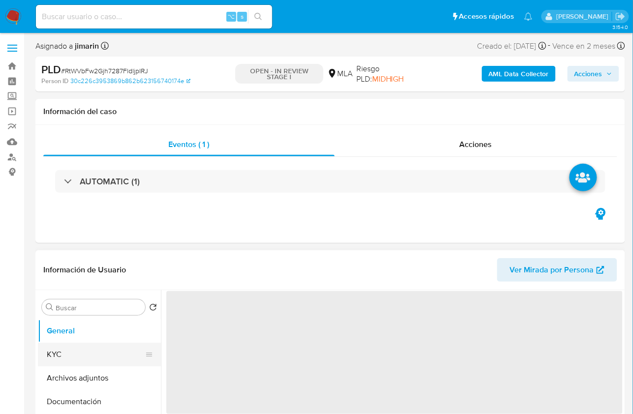
click at [91, 344] on button "KYC" at bounding box center [95, 355] width 115 height 24
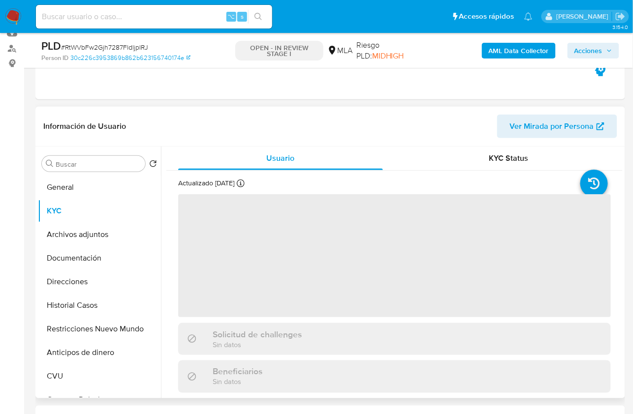
scroll to position [111, 0]
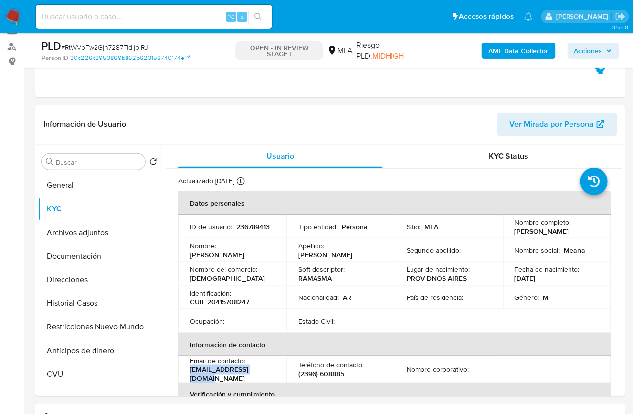
drag, startPoint x: 268, startPoint y: 375, endPoint x: 186, endPoint y: 372, distance: 81.7
click at [185, 373] on td "Email de contacto : ramiromeana@gmail.com" at bounding box center [232, 370] width 108 height 27
copy p "ramiromeana@gmail.com"
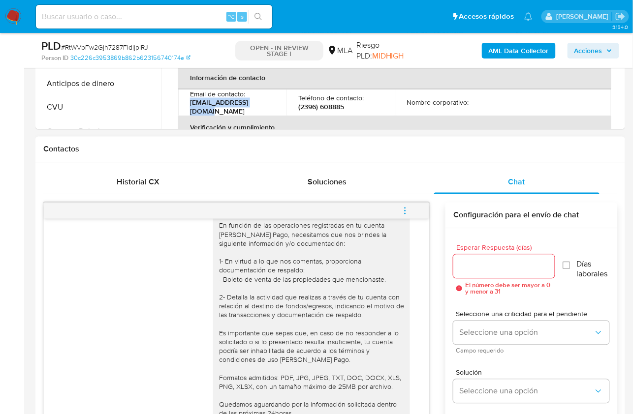
scroll to position [1262, 0]
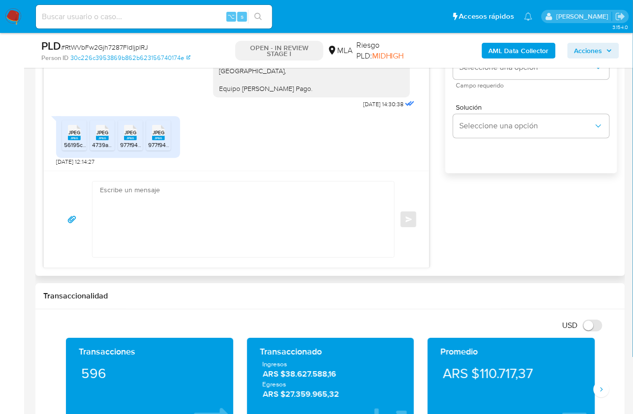
click at [283, 253] on textarea at bounding box center [241, 220] width 282 height 76
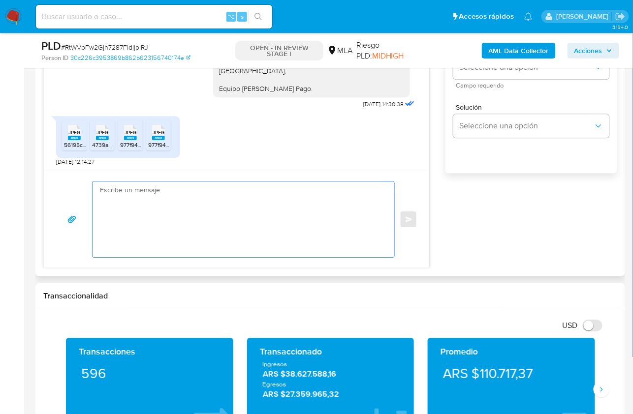
paste textarea "Hola, ¡Muchas gracias por tu respuesta! Confirmamos la recepción de la document…"
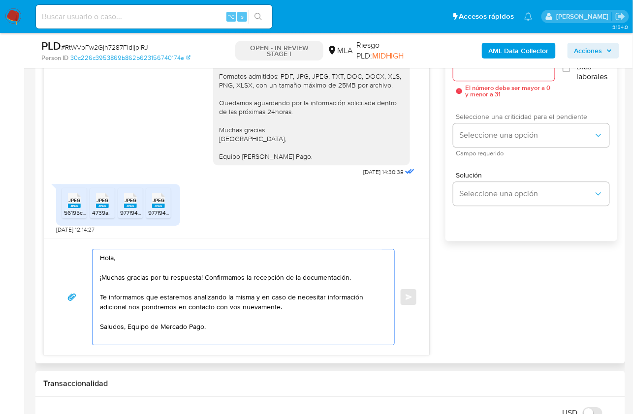
scroll to position [564, 0]
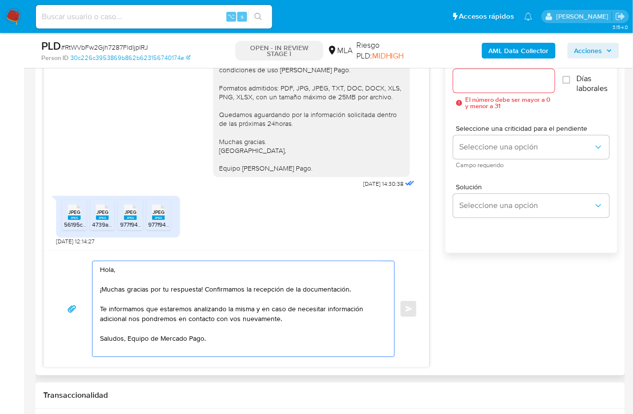
type textarea "Hola, ¡Muchas gracias por tu respuesta! Confirmamos la recepción de la document…"
click at [477, 92] on div "Esperar Respuesta (días) El número debe ser mayor a 0 y menor a 31" at bounding box center [503, 84] width 101 height 51
click at [482, 87] on div at bounding box center [503, 81] width 101 height 24
click at [479, 79] on input "Esperar Respuesta (días)" at bounding box center [503, 80] width 101 height 13
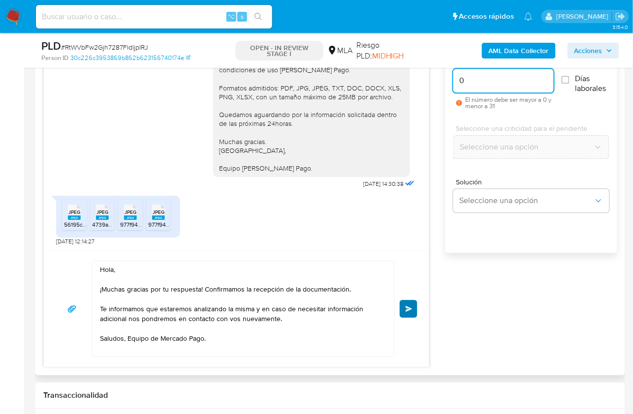
type input "0"
click at [411, 311] on button "Enviar" at bounding box center [409, 309] width 18 height 18
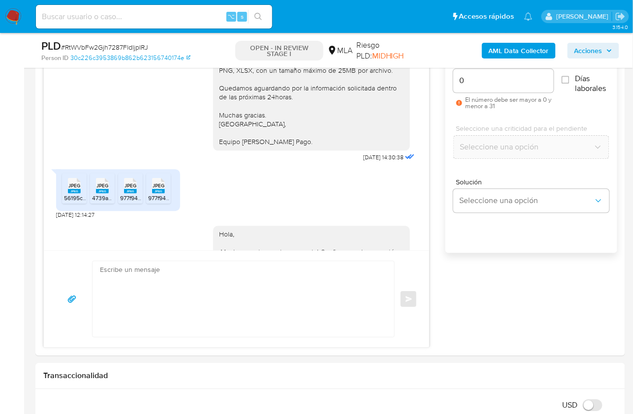
scroll to position [1380, 0]
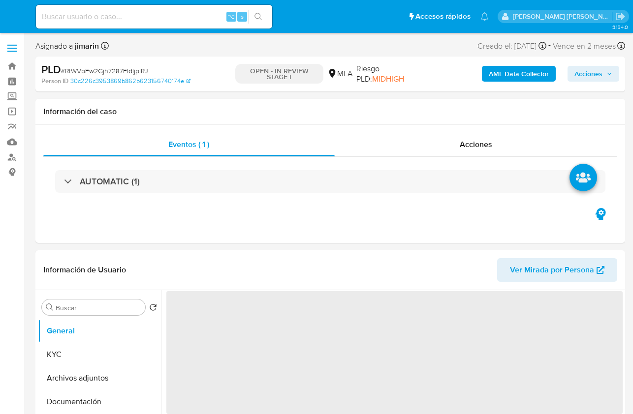
select select "10"
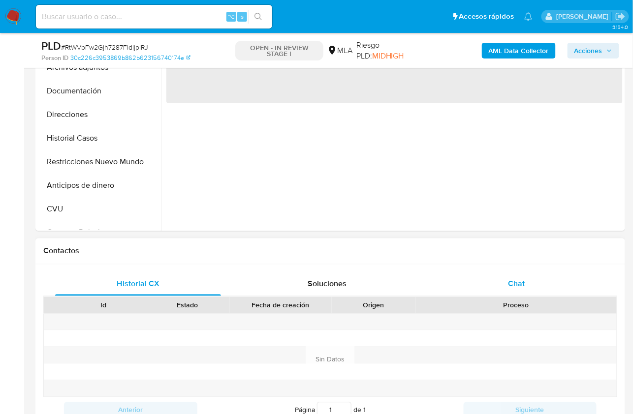
click at [525, 288] on div "Chat" at bounding box center [517, 285] width 166 height 24
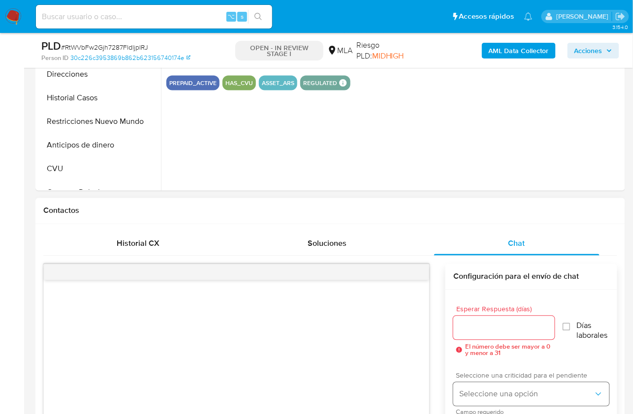
scroll to position [431, 0]
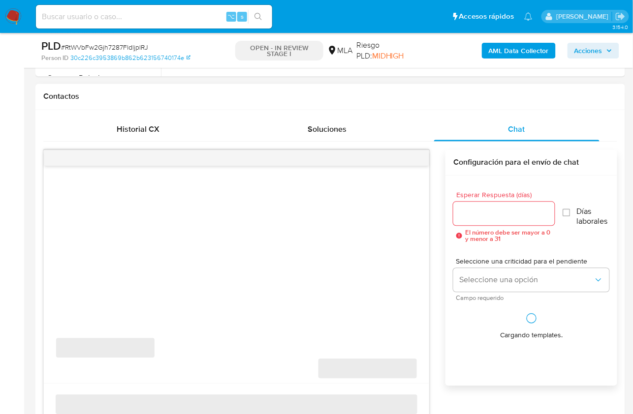
select select "10"
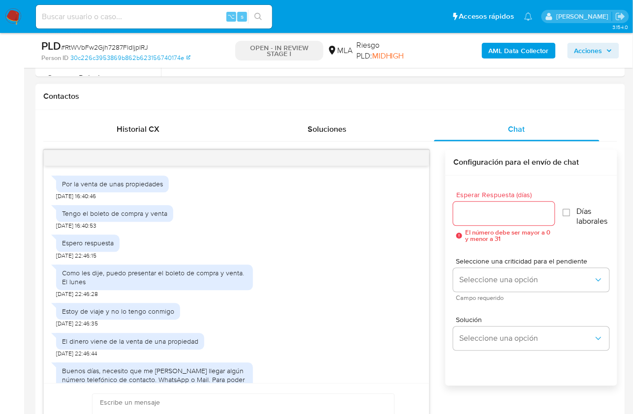
scroll to position [488, 0]
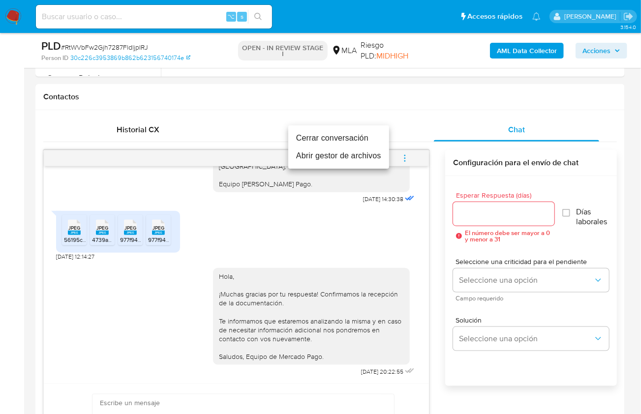
click at [345, 136] on li "Cerrar conversación" at bounding box center [338, 138] width 101 height 18
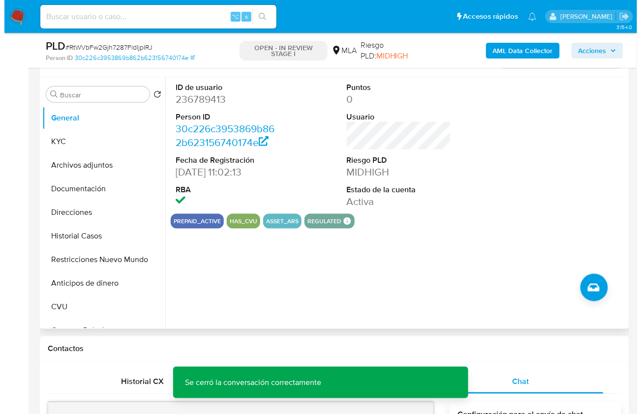
scroll to position [178, 0]
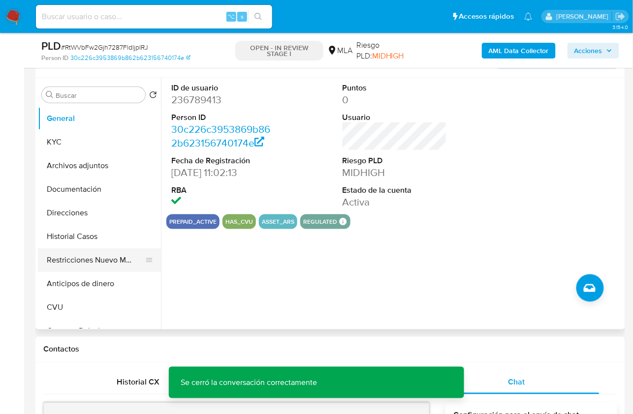
click at [105, 265] on button "Restricciones Nuevo Mundo" at bounding box center [95, 261] width 115 height 24
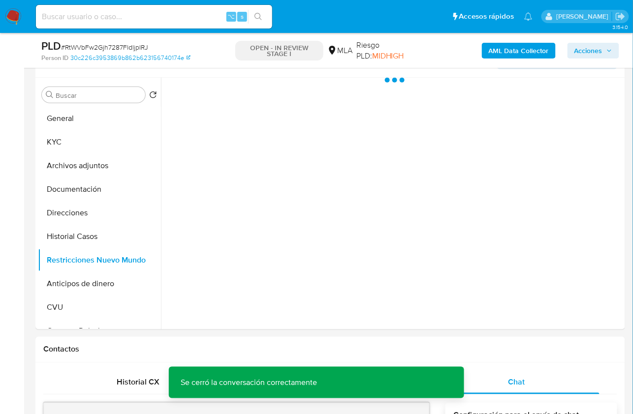
click at [495, 48] on b "AML Data Collector" at bounding box center [519, 51] width 60 height 16
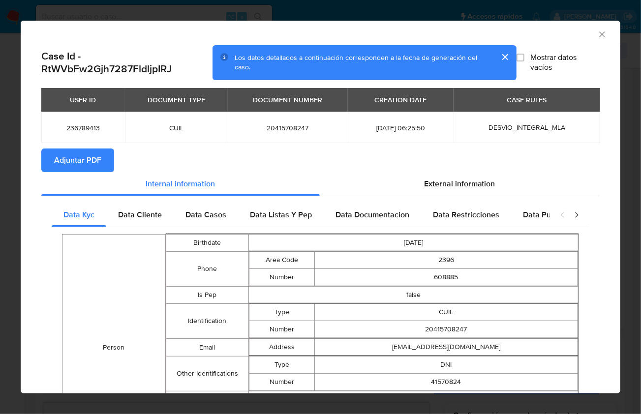
click at [95, 156] on span "Adjuntar PDF" at bounding box center [77, 161] width 47 height 22
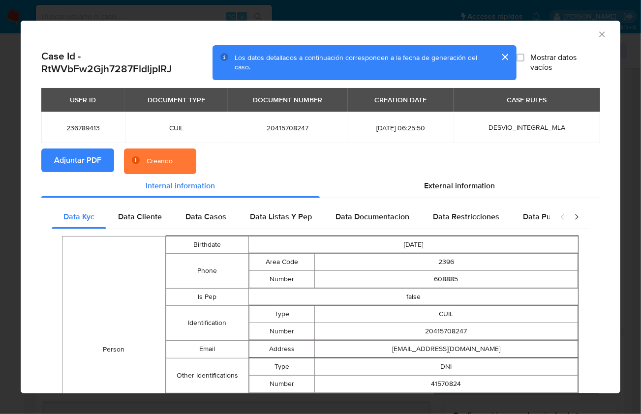
click at [230, 159] on section "Adjuntar PDF Creando" at bounding box center [320, 162] width 559 height 26
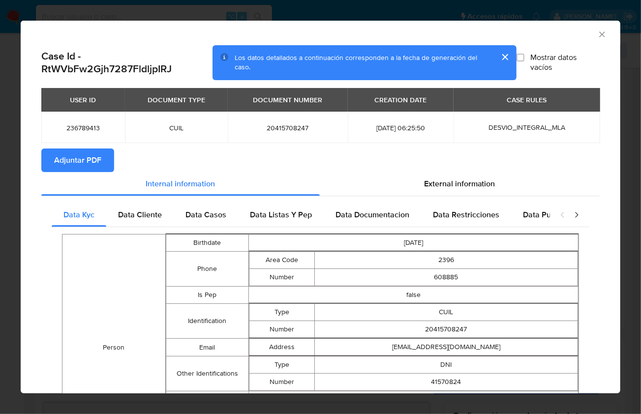
click at [597, 35] on icon "Cerrar ventana" at bounding box center [602, 35] width 10 height 10
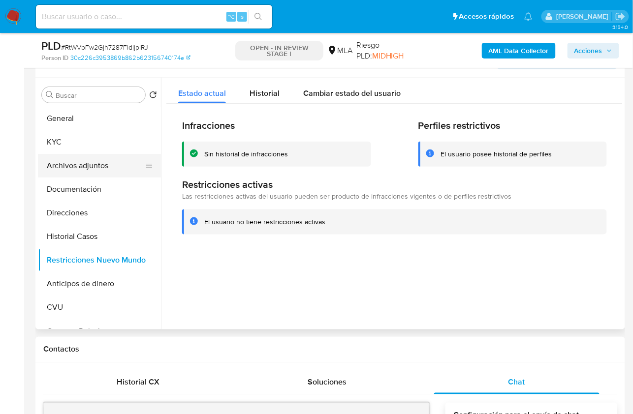
click at [119, 160] on button "Archivos adjuntos" at bounding box center [95, 166] width 115 height 24
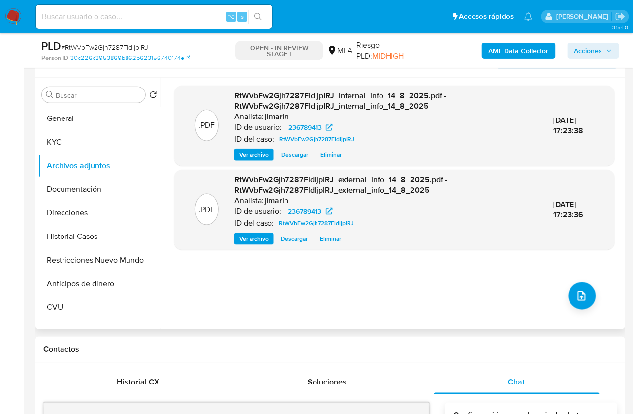
click at [561, 289] on div ".PDF RtWVbFw2Gjh7287FldljpIRJ_internal_info_14_8_2025.pdf - RtWVbFw2Gjh7287Fldl…" at bounding box center [394, 204] width 440 height 236
click at [570, 294] on button "upload-file" at bounding box center [582, 296] width 28 height 28
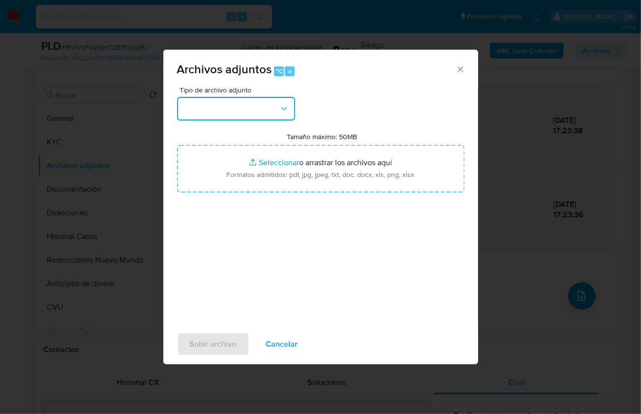
click at [254, 115] on button "button" at bounding box center [236, 109] width 118 height 24
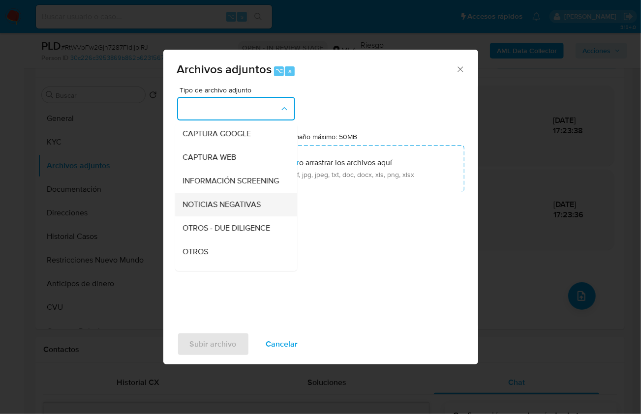
scroll to position [75, 0]
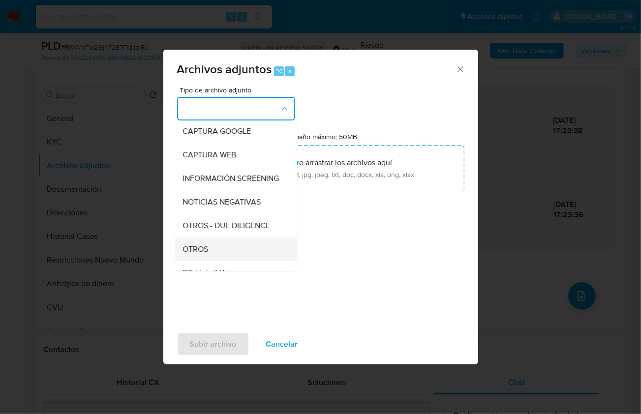
click at [210, 258] on div "OTROS" at bounding box center [233, 249] width 100 height 24
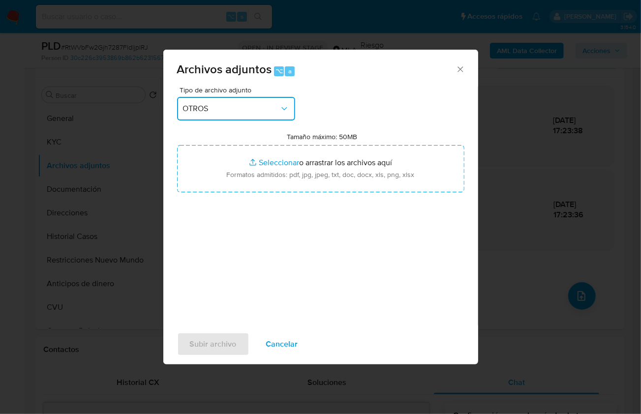
click at [220, 113] on span "OTROS" at bounding box center [231, 109] width 96 height 10
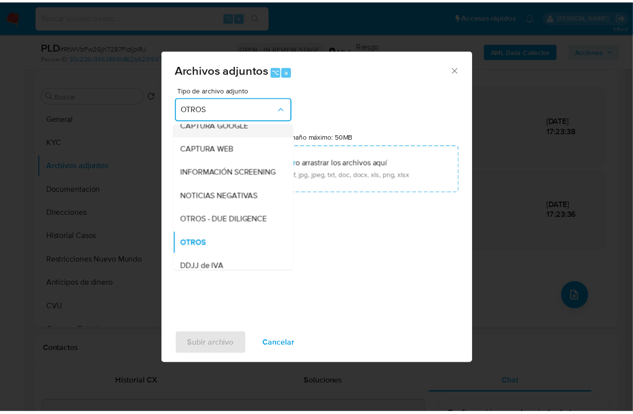
scroll to position [0, 0]
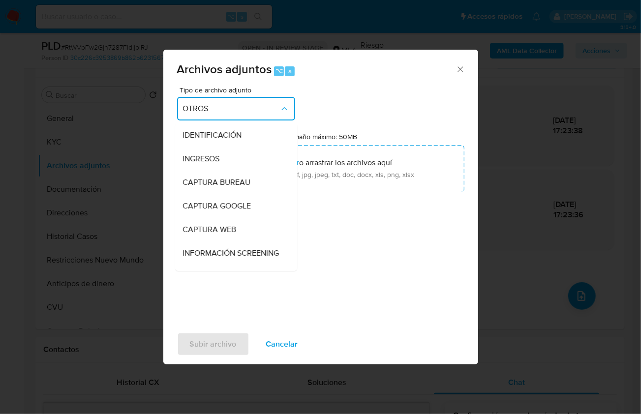
click at [330, 214] on div "Tipo de archivo adjunto OTROS IDENTIFICACIÓN INGRESOS CAPTURA BUREAU CAPTURA GO…" at bounding box center [320, 203] width 287 height 232
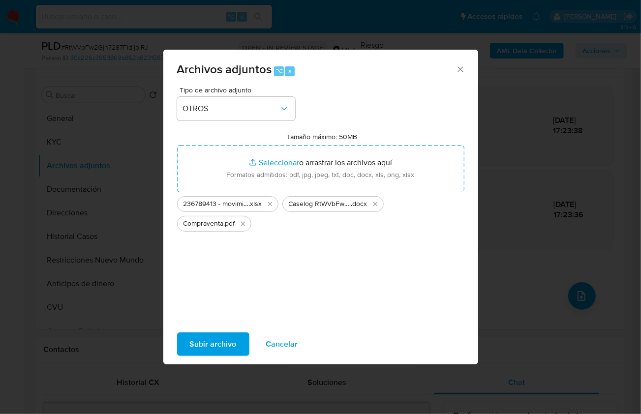
click at [210, 341] on span "Subir archivo" at bounding box center [213, 345] width 47 height 22
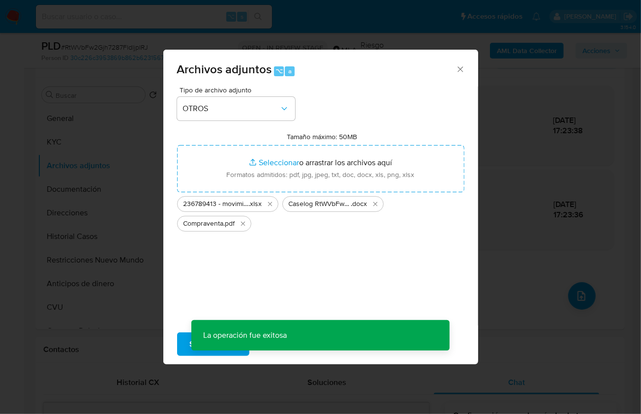
click at [103, 260] on div "Archivos adjuntos ⌥ a Tipo de archivo adjunto OTROS Tamaño máximo: 50MB Selecci…" at bounding box center [320, 207] width 641 height 414
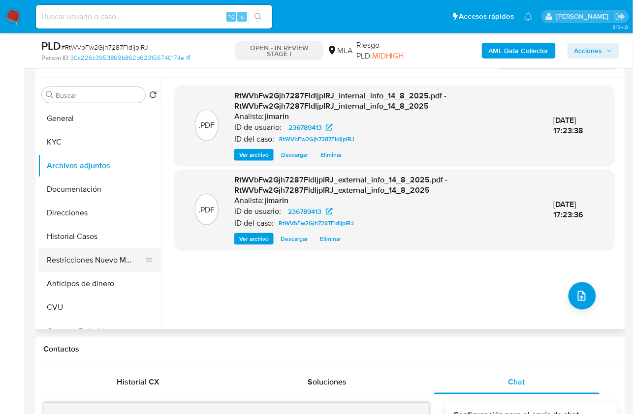
click at [88, 262] on button "Restricciones Nuevo Mundo" at bounding box center [95, 261] width 115 height 24
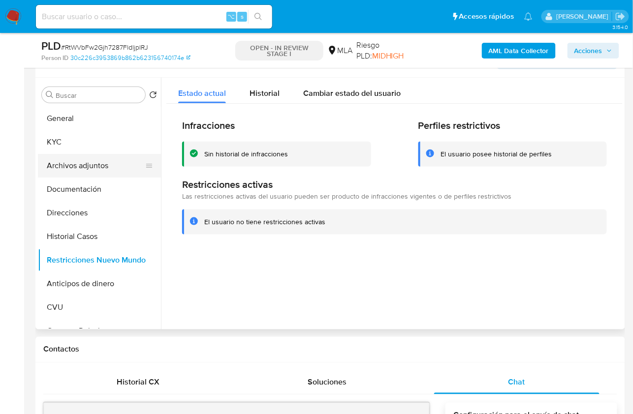
click at [73, 165] on button "Archivos adjuntos" at bounding box center [95, 166] width 115 height 24
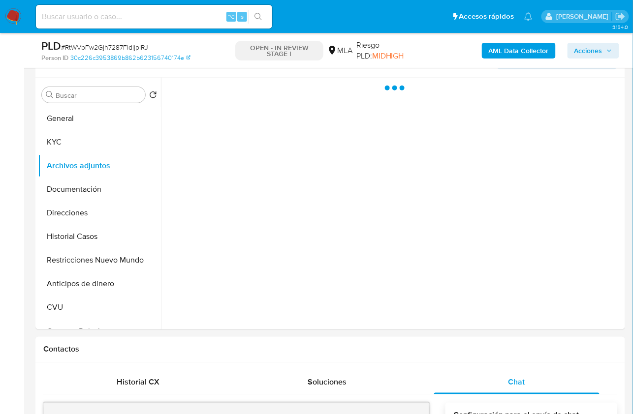
click at [600, 49] on span "Acciones" at bounding box center [588, 51] width 28 height 16
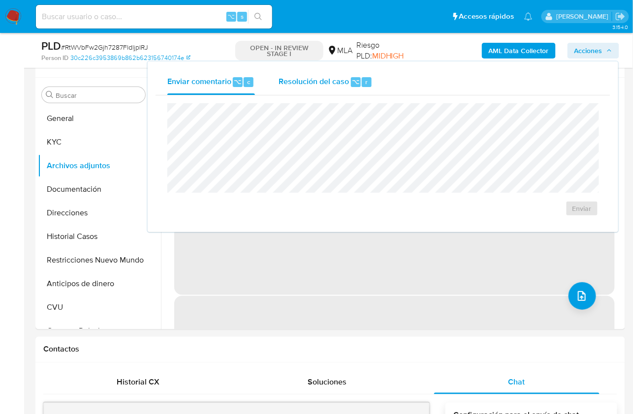
click at [332, 83] on span "Resolución del caso" at bounding box center [314, 81] width 70 height 11
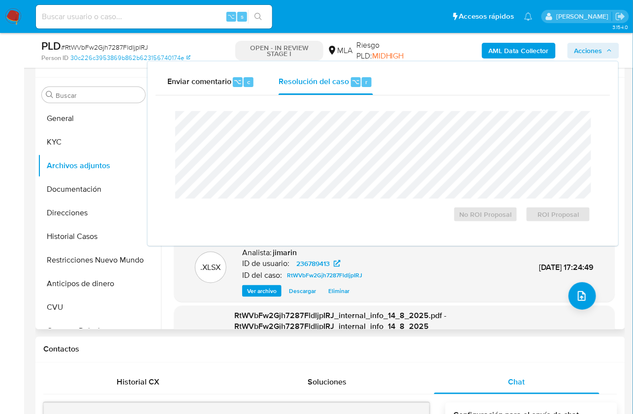
click at [473, 265] on div ".XLSX OTROS - 236789413 - movimientos Analista: jimarin ID de usuario: 23678941…" at bounding box center [394, 268] width 431 height 60
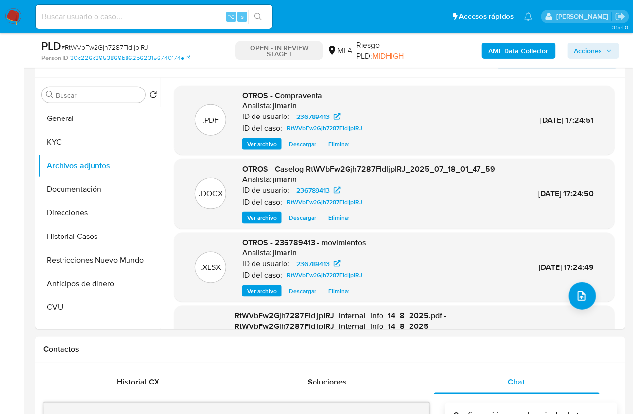
click at [588, 50] on span "Acciones" at bounding box center [588, 51] width 28 height 16
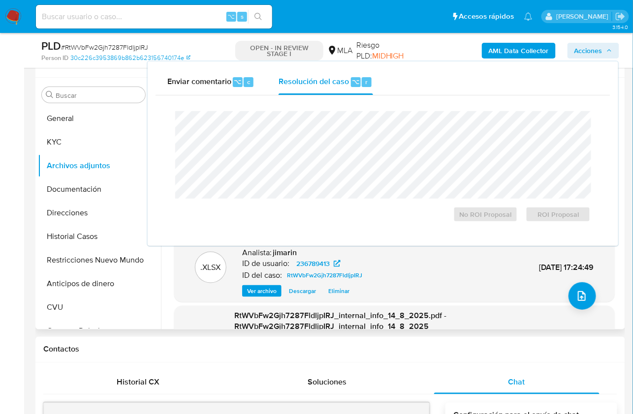
click at [421, 272] on div ".XLSX OTROS - 236789413 - movimientos Analista: jimarin ID de usuario: 23678941…" at bounding box center [394, 268] width 431 height 60
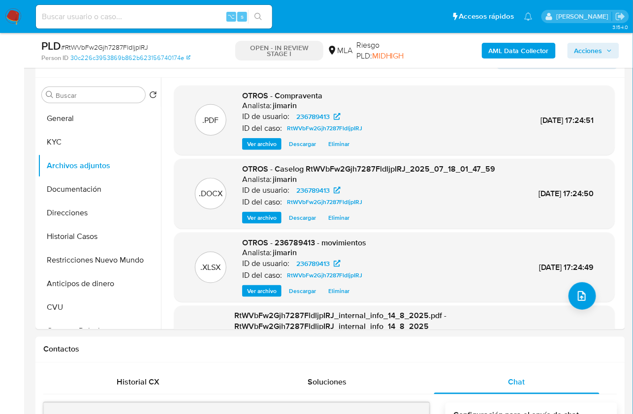
click at [599, 43] on span "Acciones" at bounding box center [588, 51] width 28 height 16
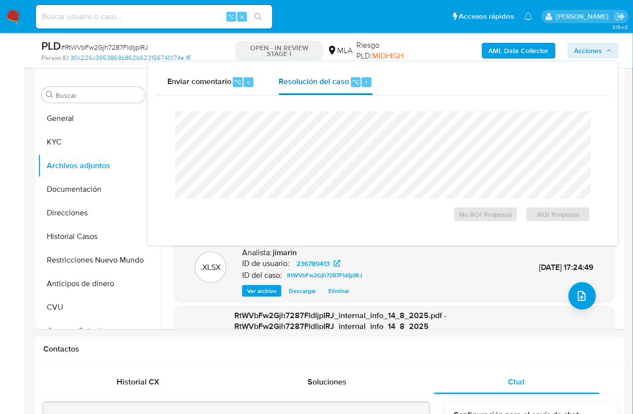
click at [320, 90] on div "Resolución del caso ⌥ r" at bounding box center [326, 82] width 94 height 26
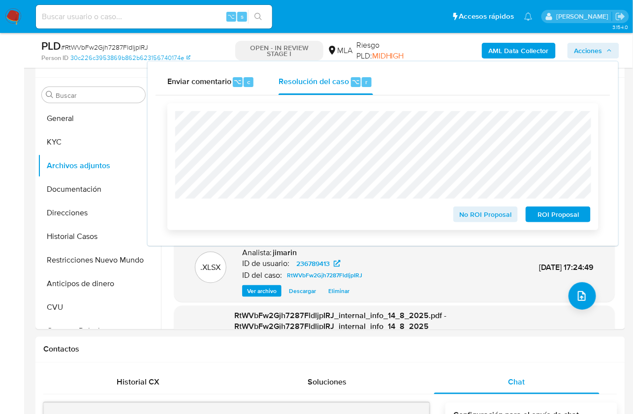
click at [469, 219] on span "No ROI Proposal" at bounding box center [485, 215] width 51 height 14
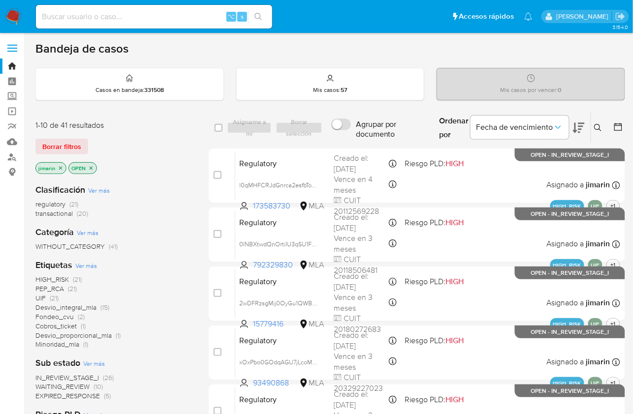
click at [90, 165] on icon "close-filter" at bounding box center [91, 168] width 6 height 6
